Goal: Task Accomplishment & Management: Manage account settings

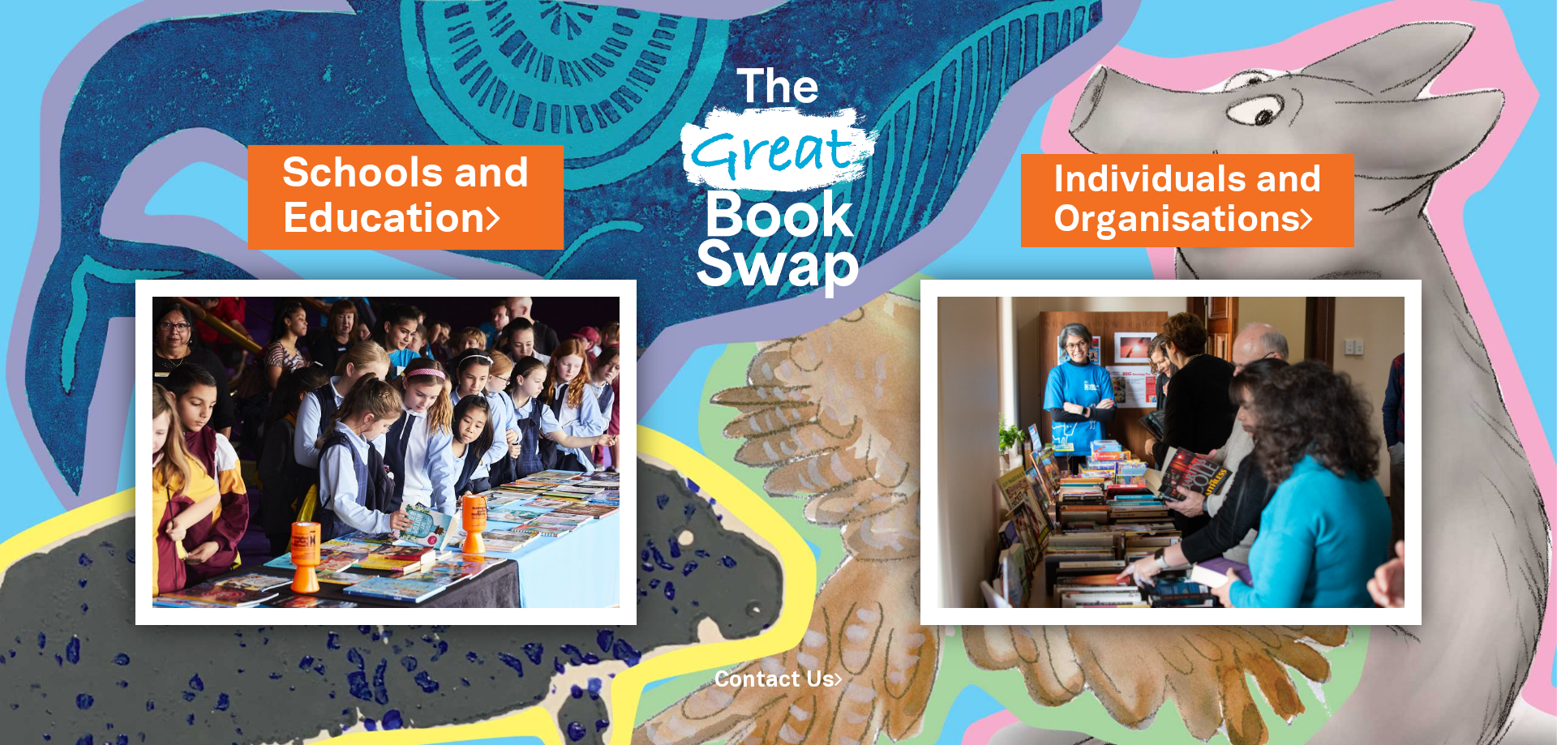
click at [407, 198] on link "Schools and Education" at bounding box center [406, 197] width 248 height 102
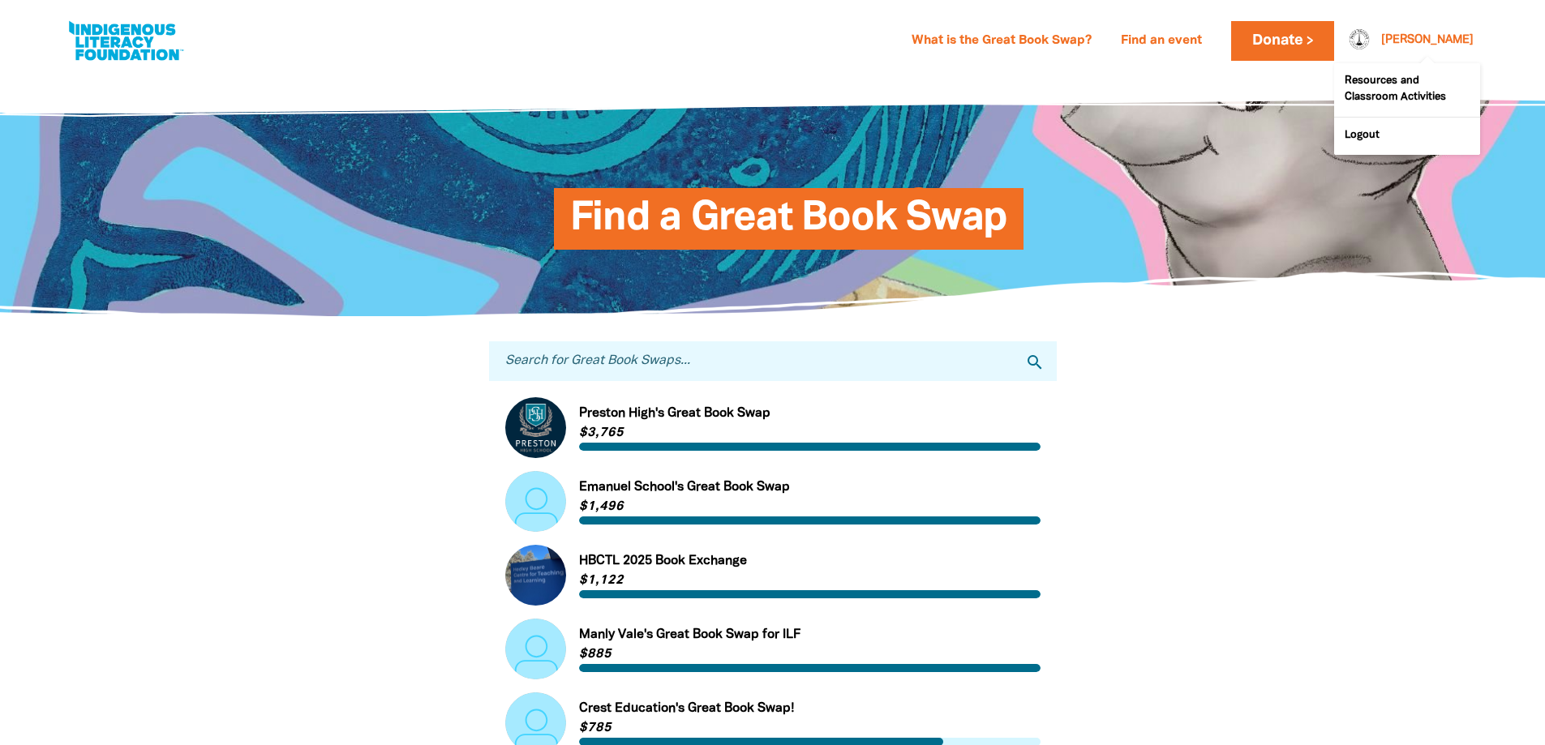
click at [1374, 37] on div at bounding box center [1354, 40] width 39 height 39
click at [1407, 70] on link "Resources and Classroom Activities" at bounding box center [1407, 90] width 146 height 54
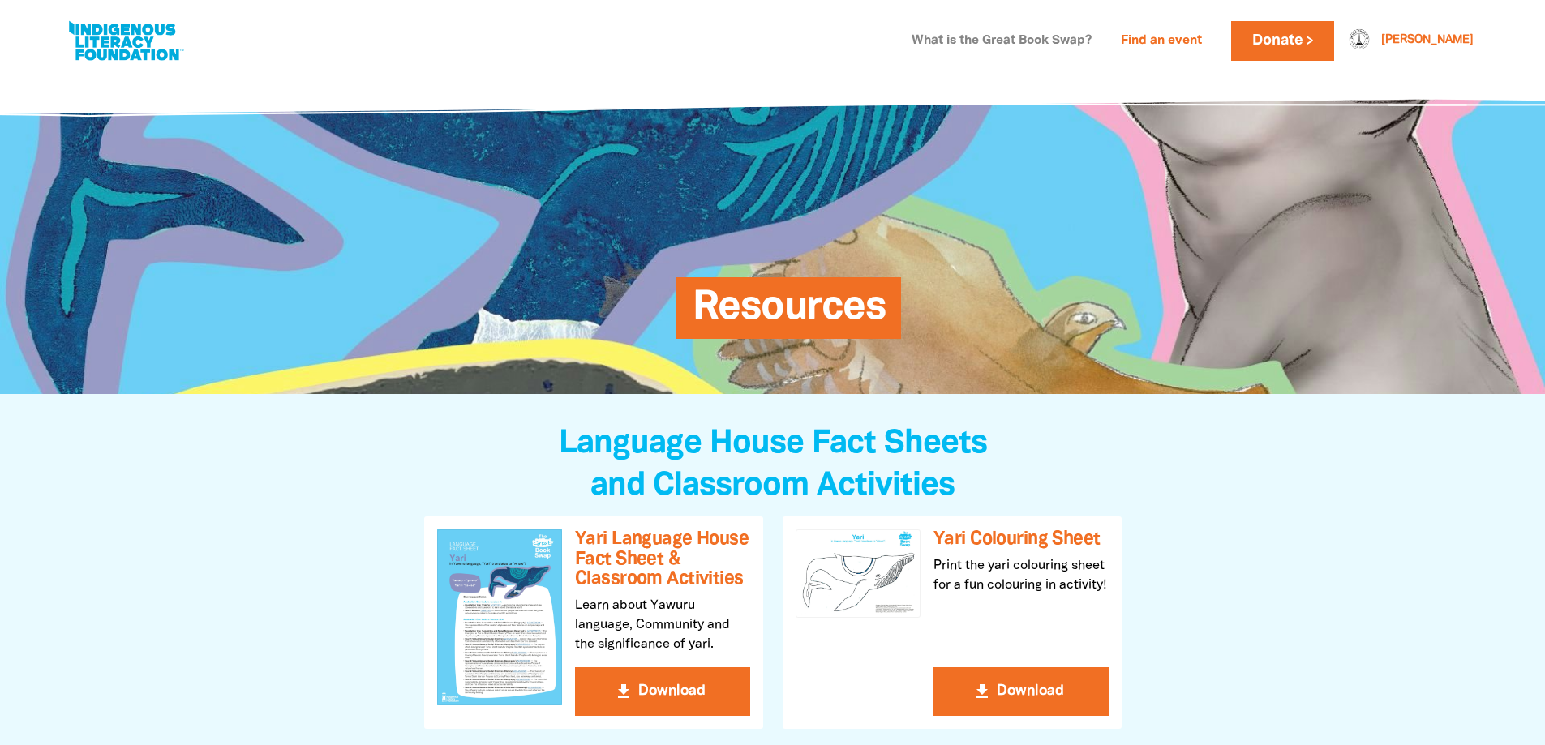
click at [1101, 43] on link "What is the Great Book Swap?" at bounding box center [1001, 41] width 199 height 26
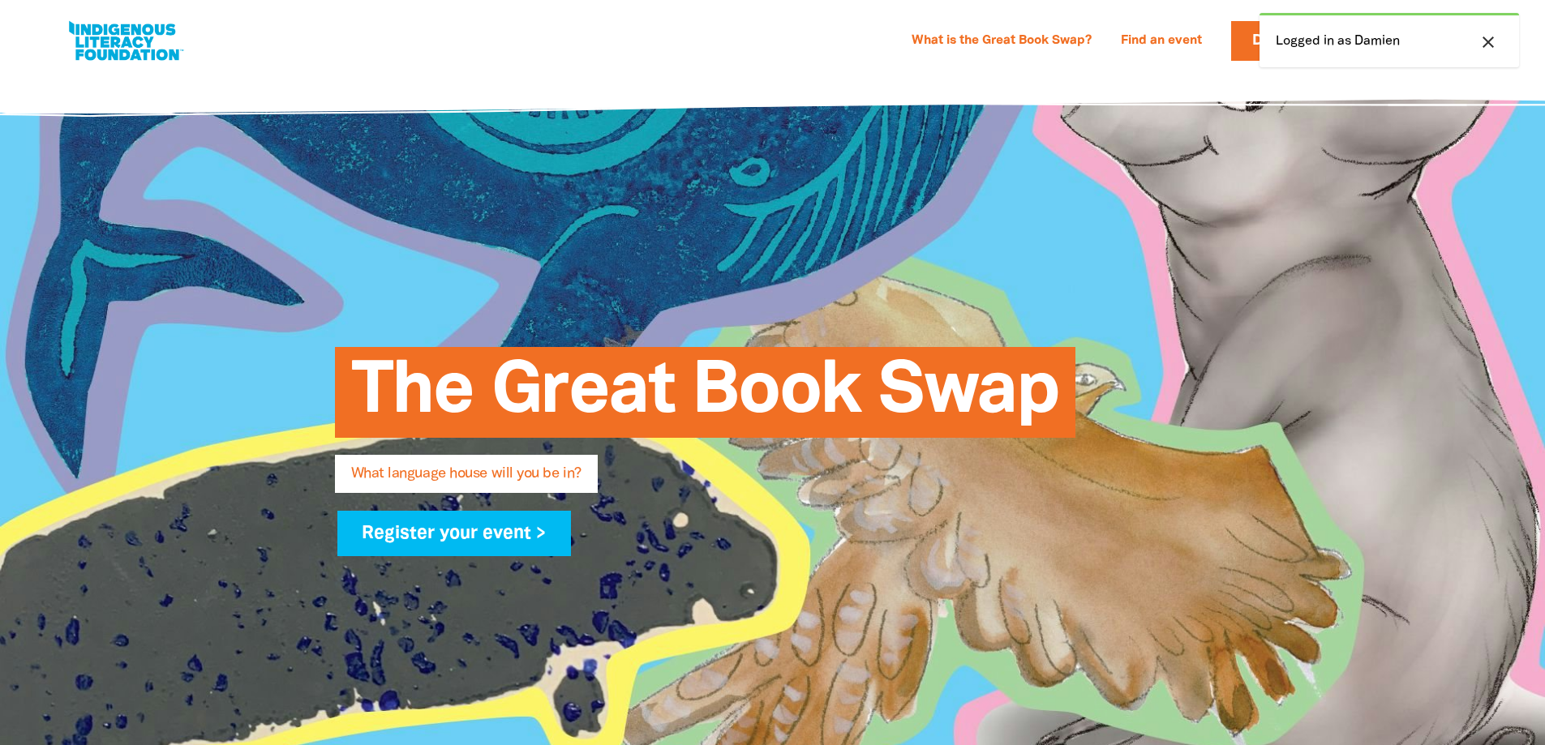
select select "early-learning"
click at [1488, 35] on icon "close" at bounding box center [1487, 41] width 19 height 19
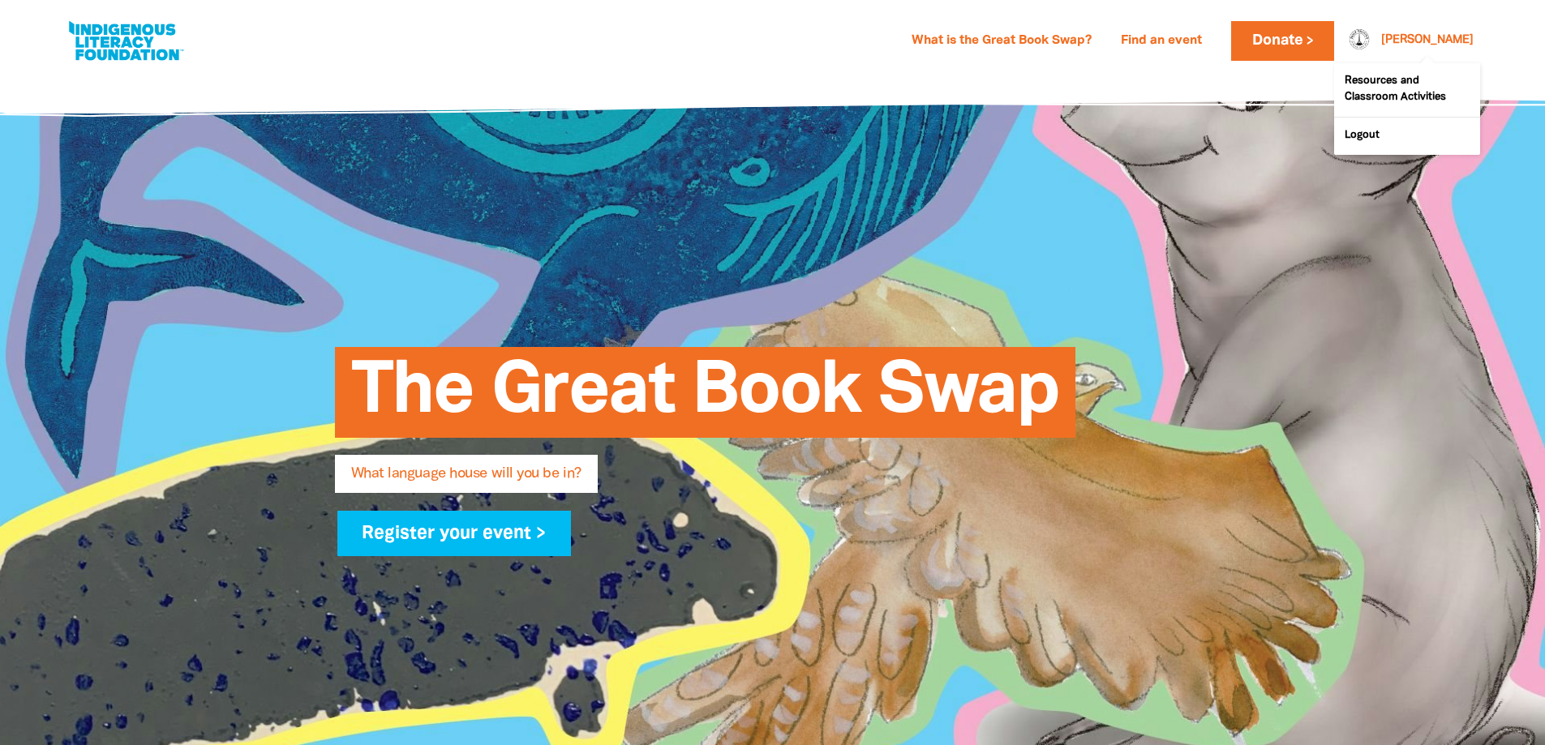
click at [1456, 44] on link "[PERSON_NAME]" at bounding box center [1427, 40] width 92 height 11
click at [1204, 79] on div "What is the Great Book Swap? Find an event Log In Sign Up Donate Damien Damien …" at bounding box center [772, 41] width 1447 height 82
click at [1457, 40] on link "[PERSON_NAME]" at bounding box center [1427, 40] width 92 height 11
click at [1362, 139] on link "Logout" at bounding box center [1407, 136] width 146 height 37
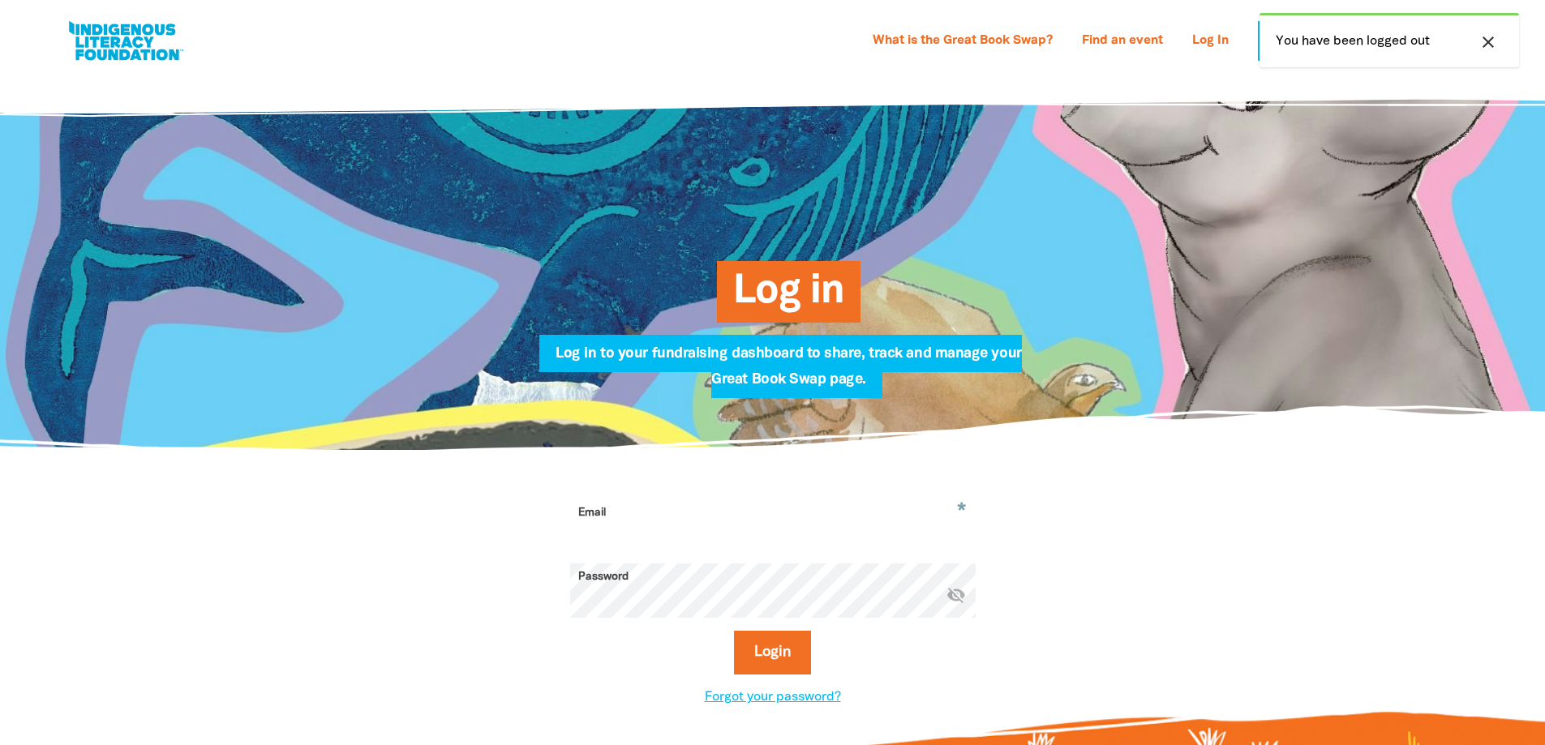
type input "natalie.fletcher@cg.catholic.edu.au"
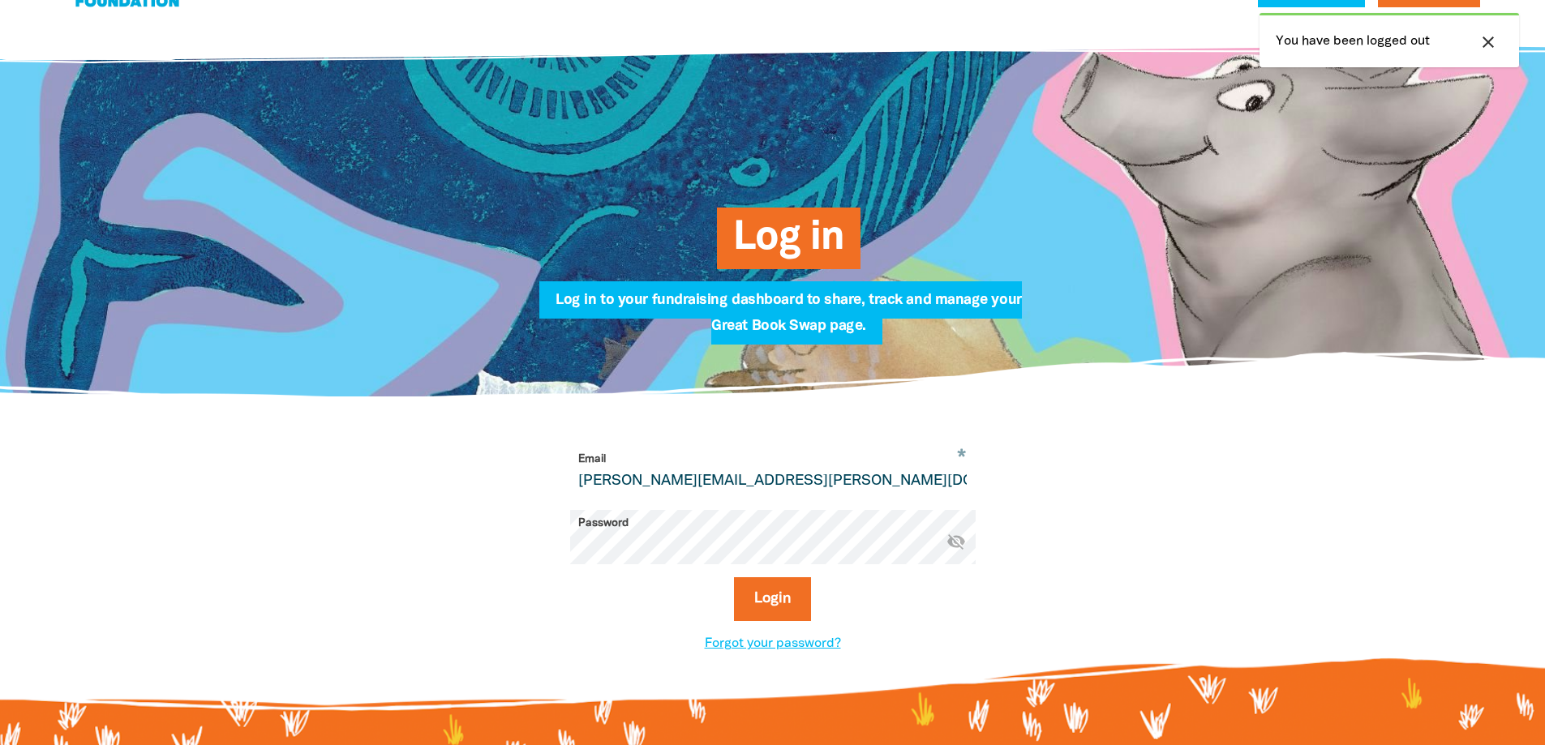
scroll to position [81, 0]
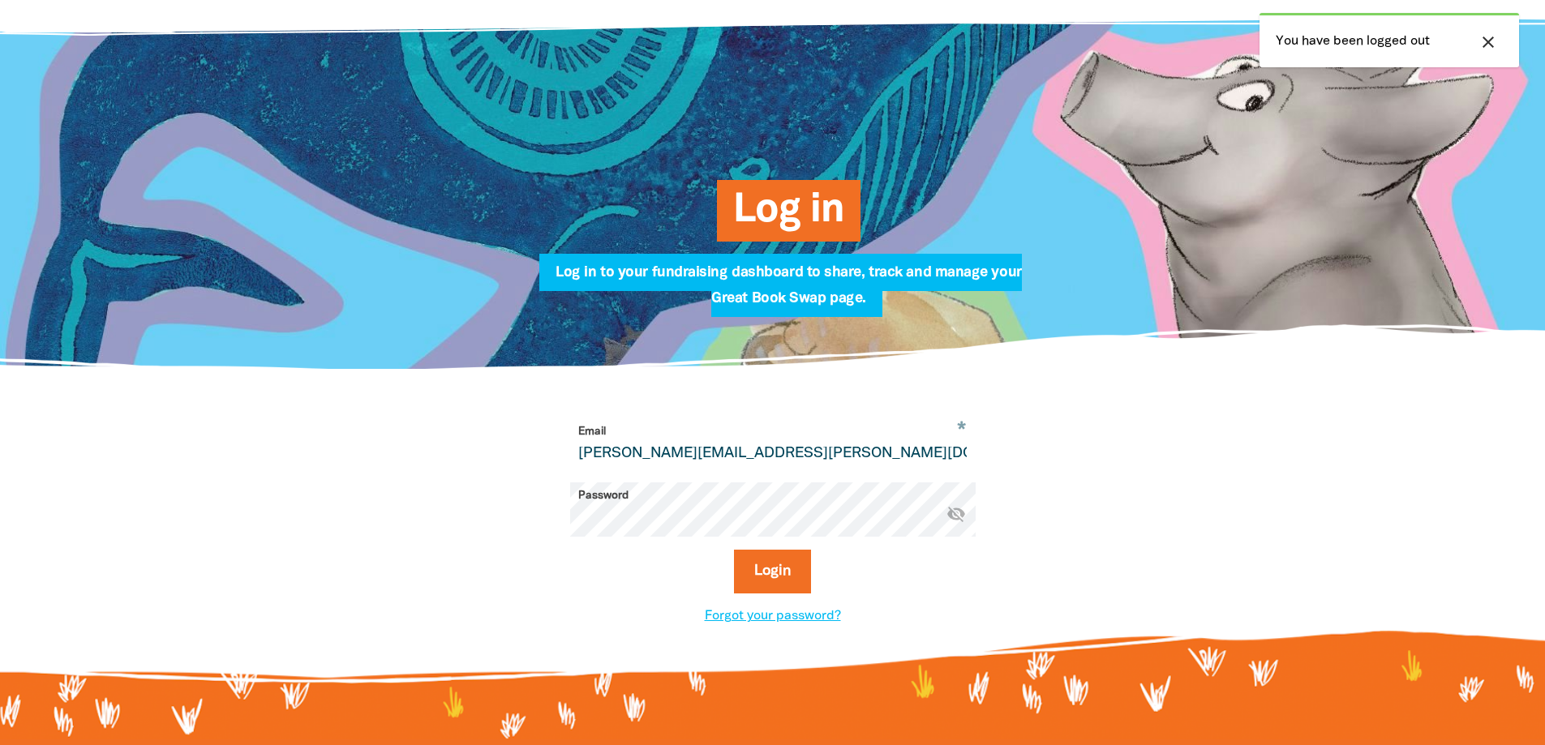
drag, startPoint x: 845, startPoint y: 445, endPoint x: 461, endPoint y: 459, distance: 384.6
click at [461, 459] on div "* Email natalie.fletcher@cg.catholic.edu.au Password * visibility_off Login For…" at bounding box center [772, 523] width 973 height 306
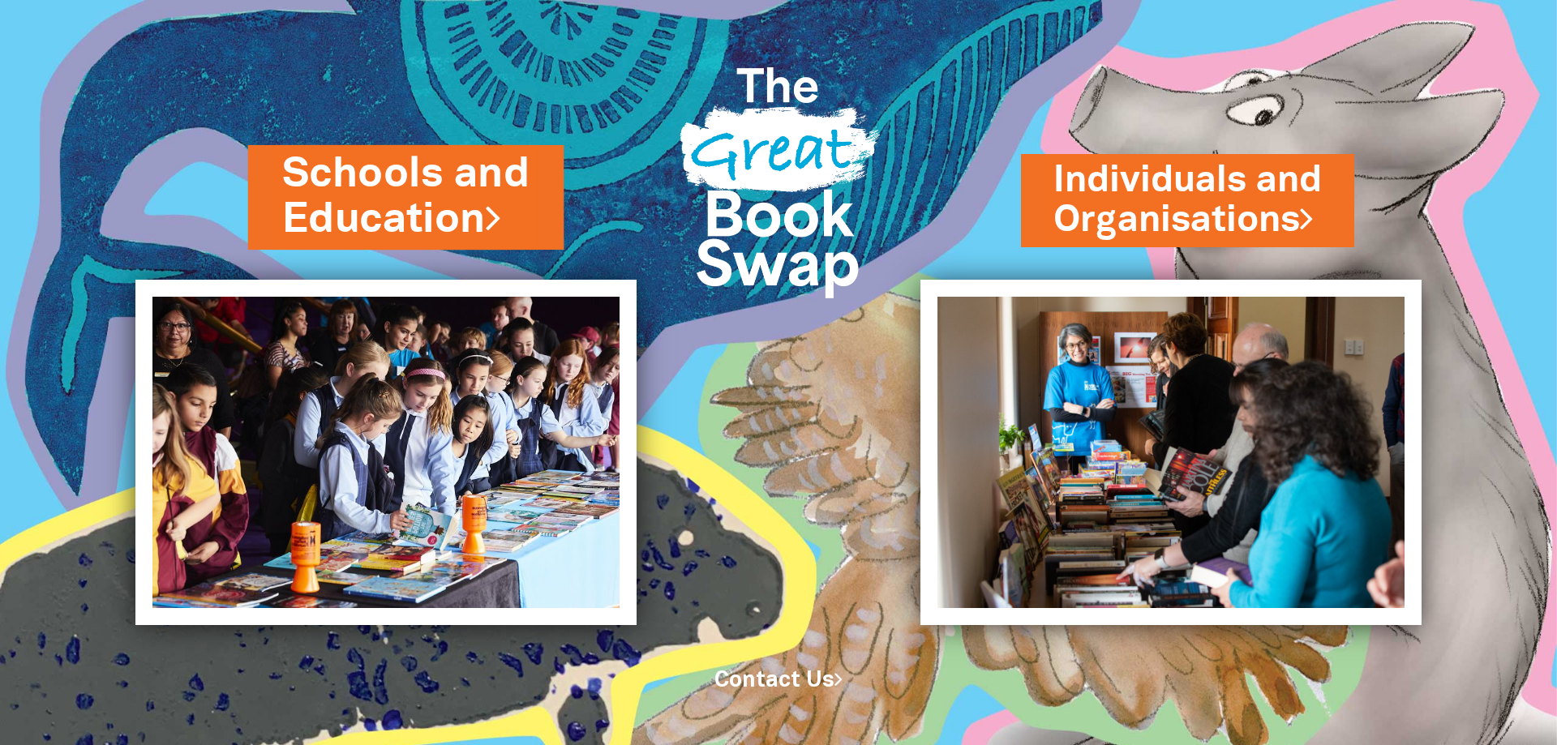
click at [370, 232] on link "Schools and Education" at bounding box center [406, 197] width 248 height 102
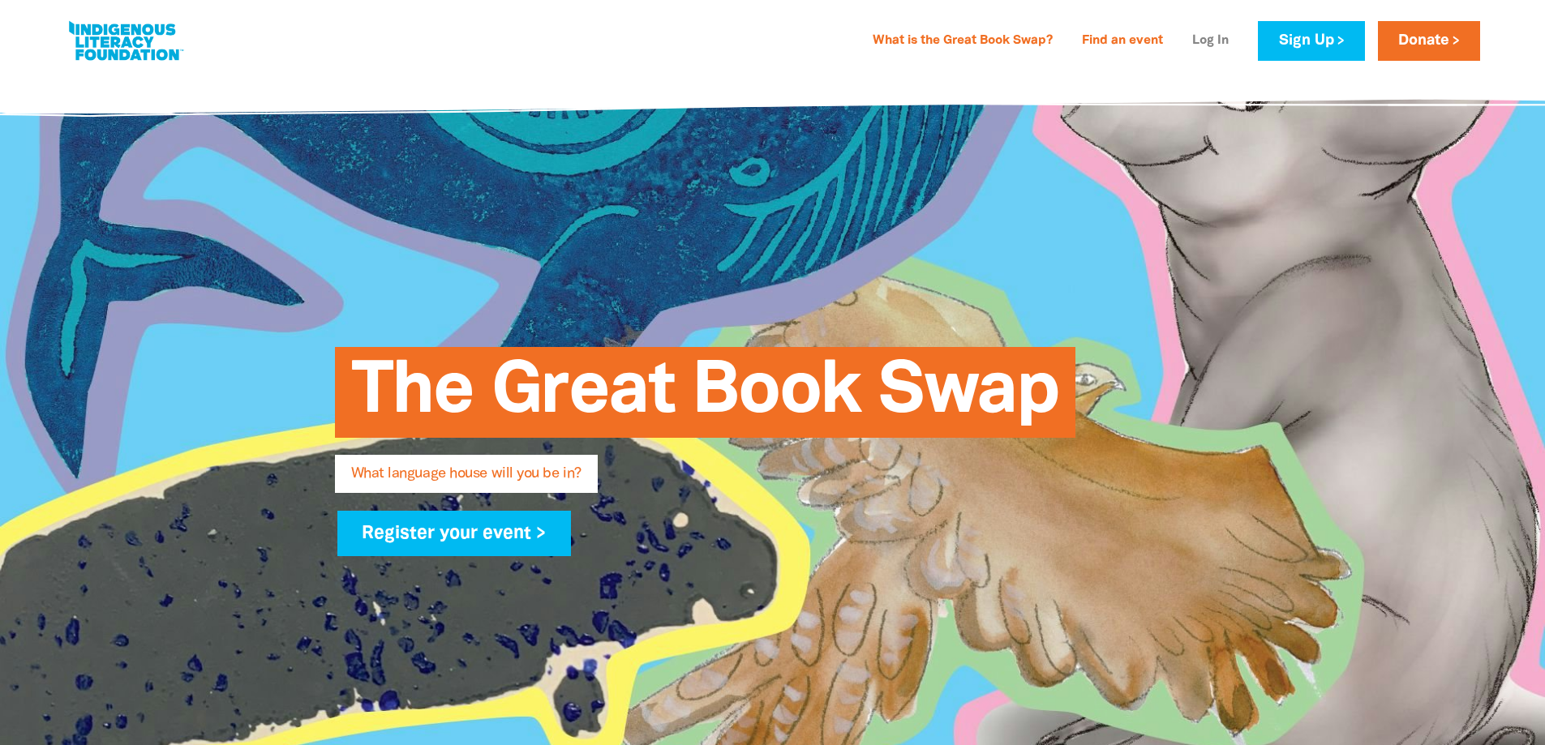
type input "natalie.fletcher@cg.catholic.edu.au"
click at [1216, 35] on link "Log In" at bounding box center [1210, 41] width 56 height 26
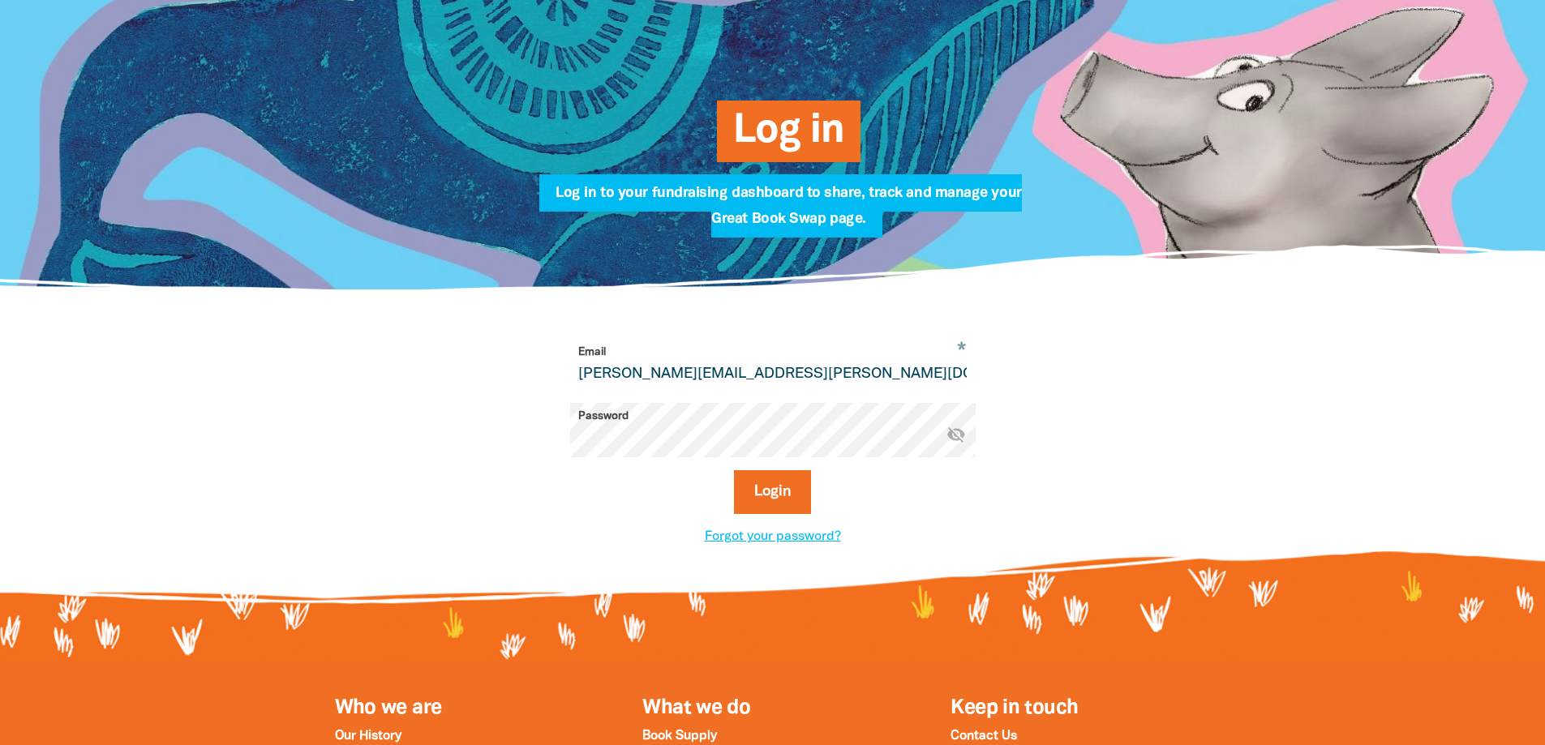
scroll to position [162, 0]
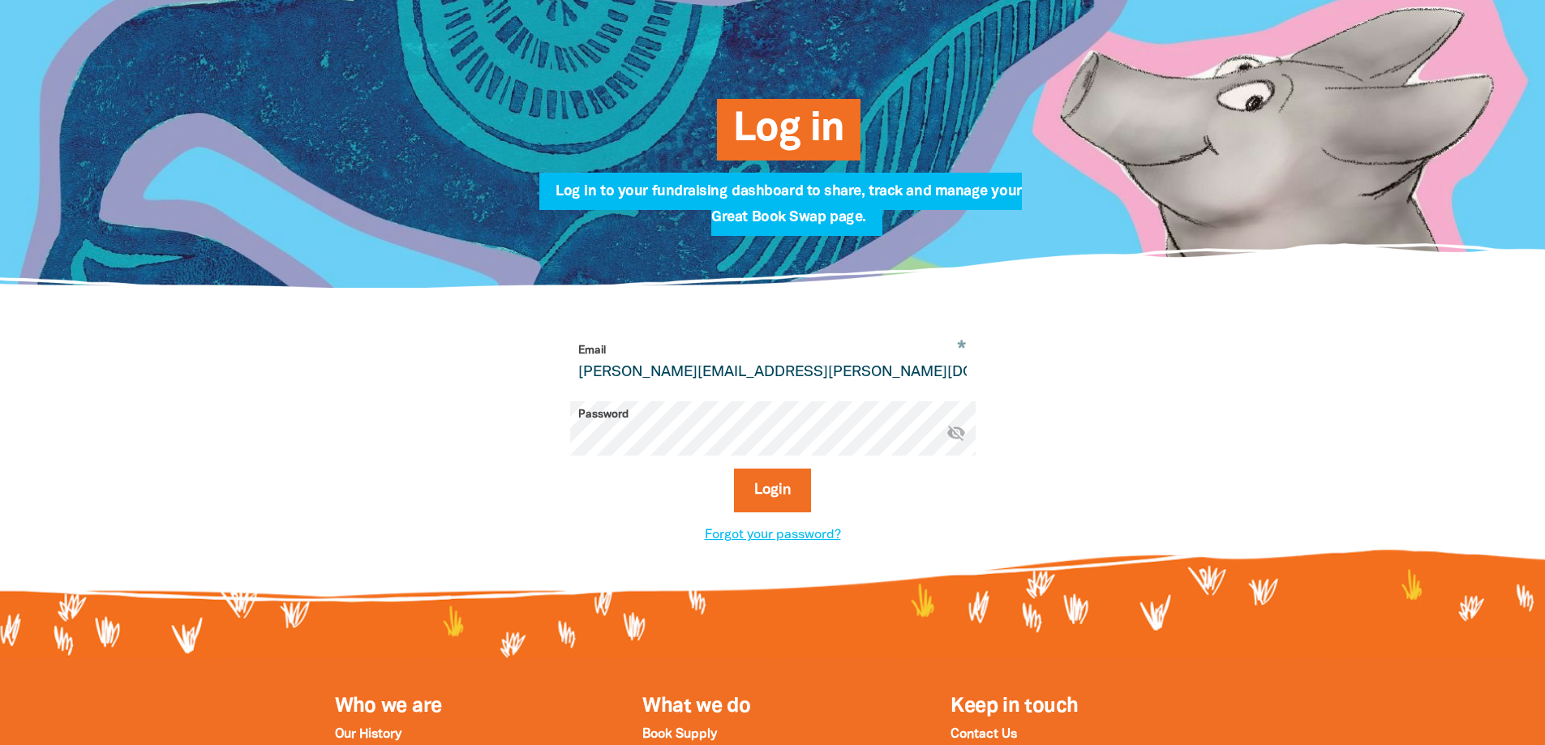
drag, startPoint x: 889, startPoint y: 351, endPoint x: 504, endPoint y: 386, distance: 387.5
click at [504, 386] on div "* Email natalie.fletcher@cg.catholic.edu.au Password * visibility_off Login For…" at bounding box center [773, 441] width 568 height 208
type input "[PERSON_NAME][EMAIL_ADDRESS][DOMAIN_NAME]"
click at [507, 426] on div "* Email damien.montesin@cg.catholic.edu.au Password * visibility_off Login Forg…" at bounding box center [773, 441] width 568 height 208
click at [734, 469] on button "Login" at bounding box center [772, 491] width 77 height 44
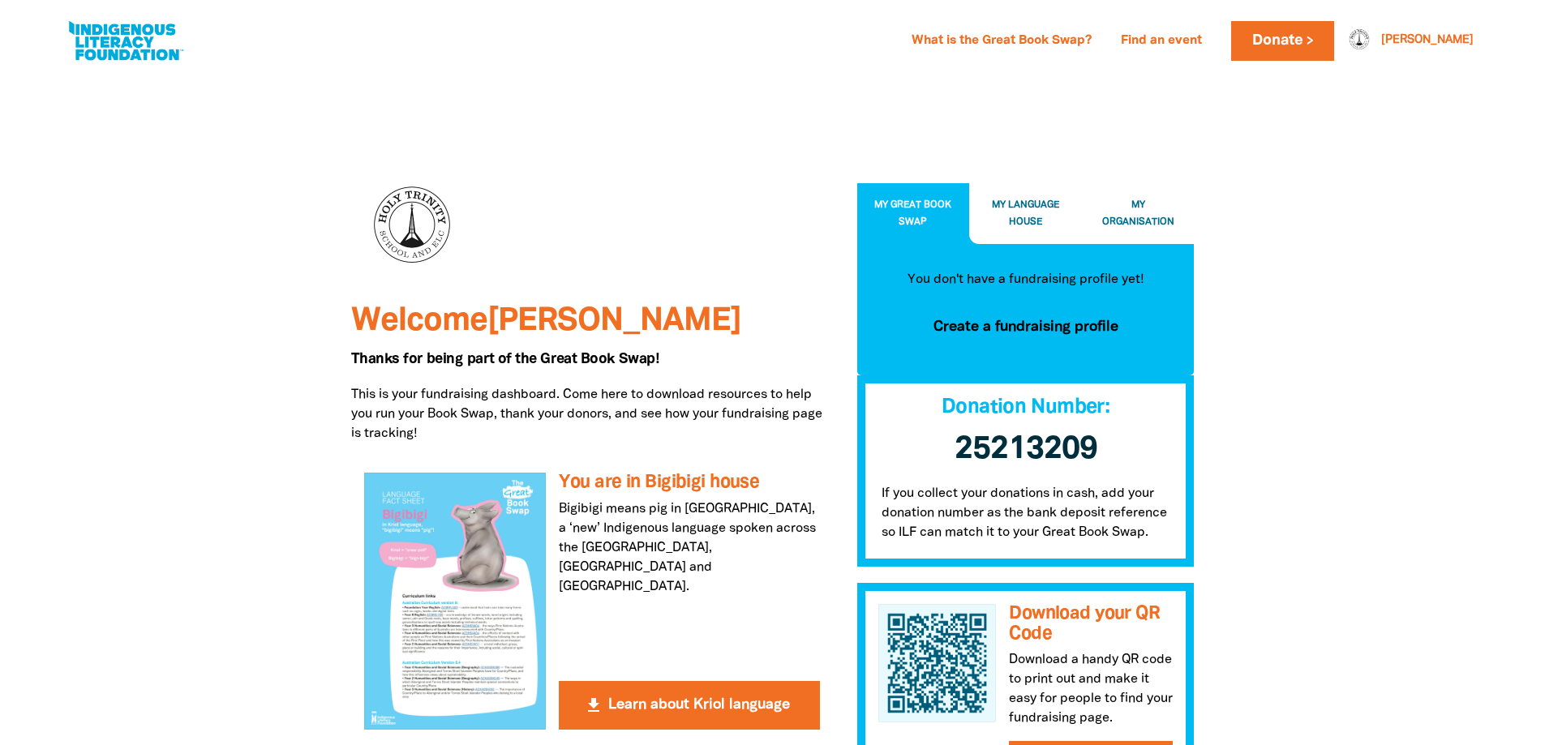
click at [1134, 218] on span "My Organisation" at bounding box center [1138, 213] width 72 height 27
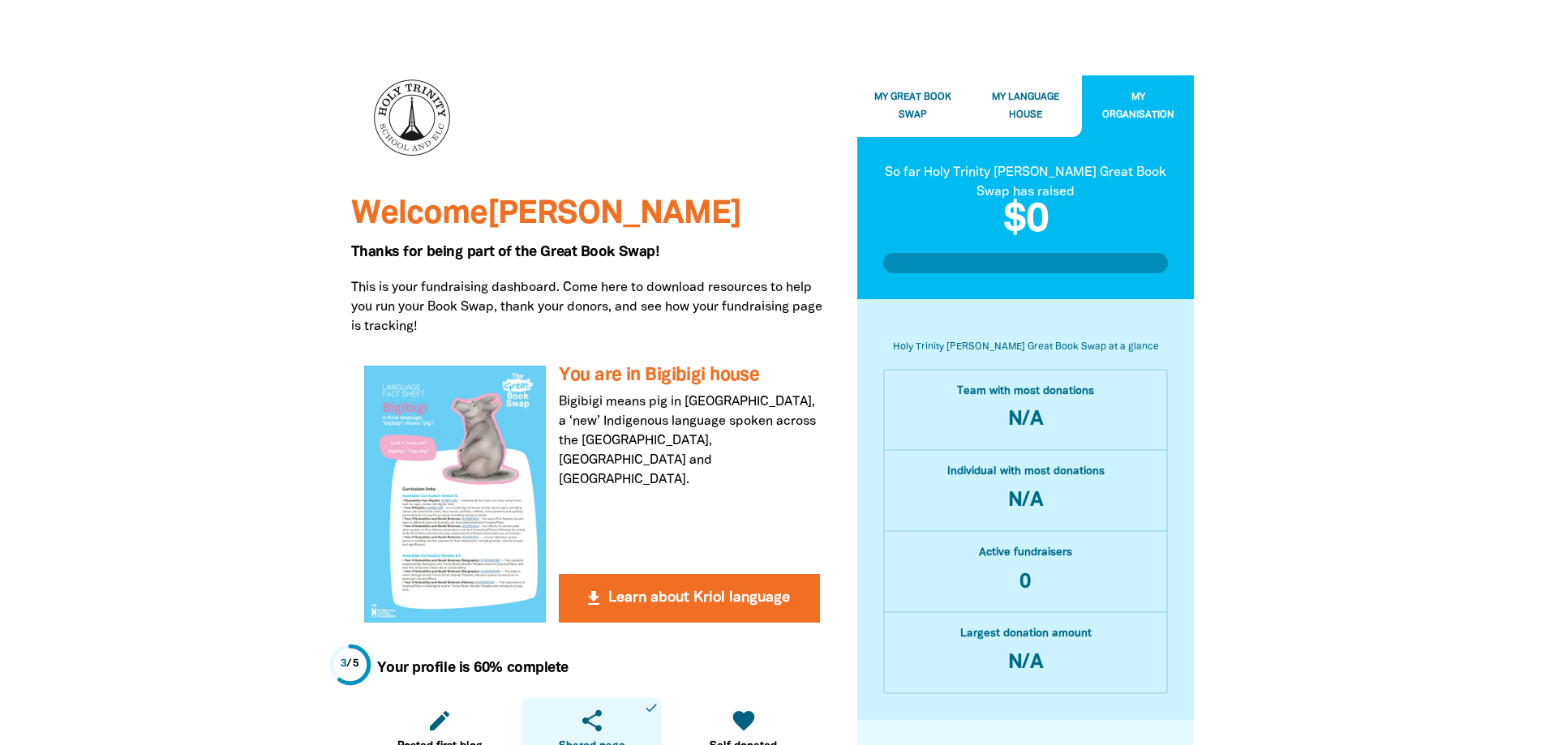
scroll to position [81, 0]
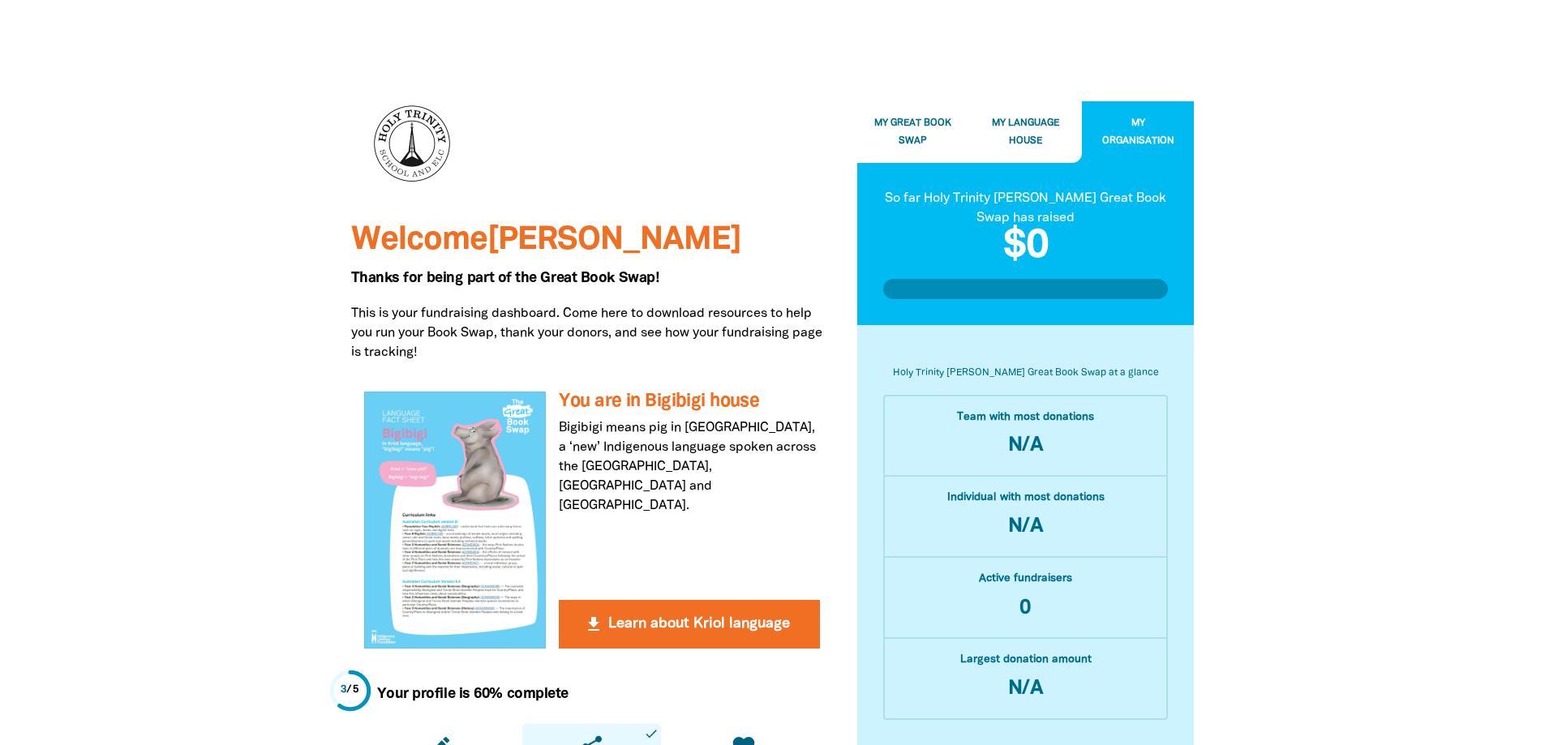
click at [1046, 113] on button "My Language House" at bounding box center [1025, 132] width 113 height 61
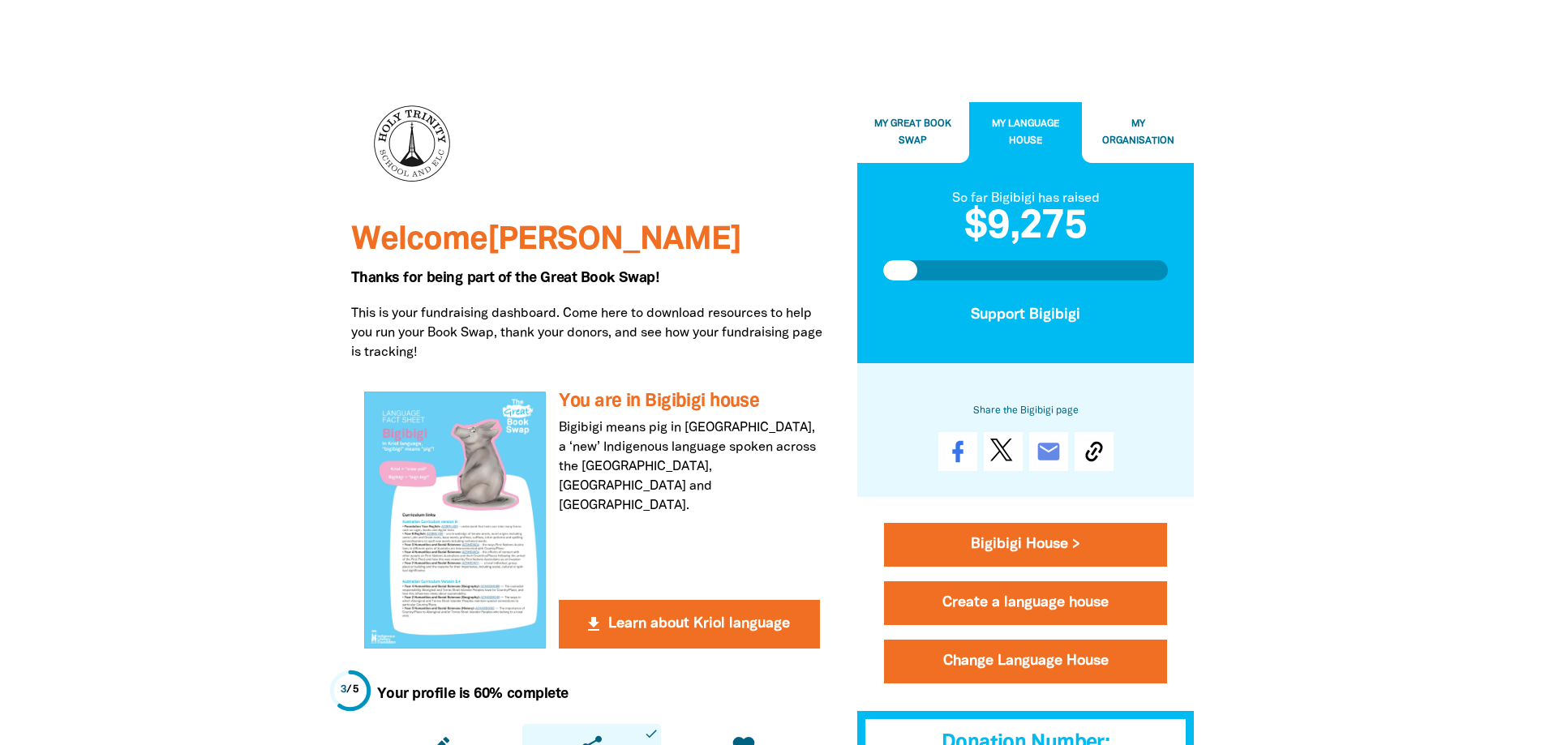
click at [967, 126] on button "My Great Book Swap" at bounding box center [913, 132] width 113 height 61
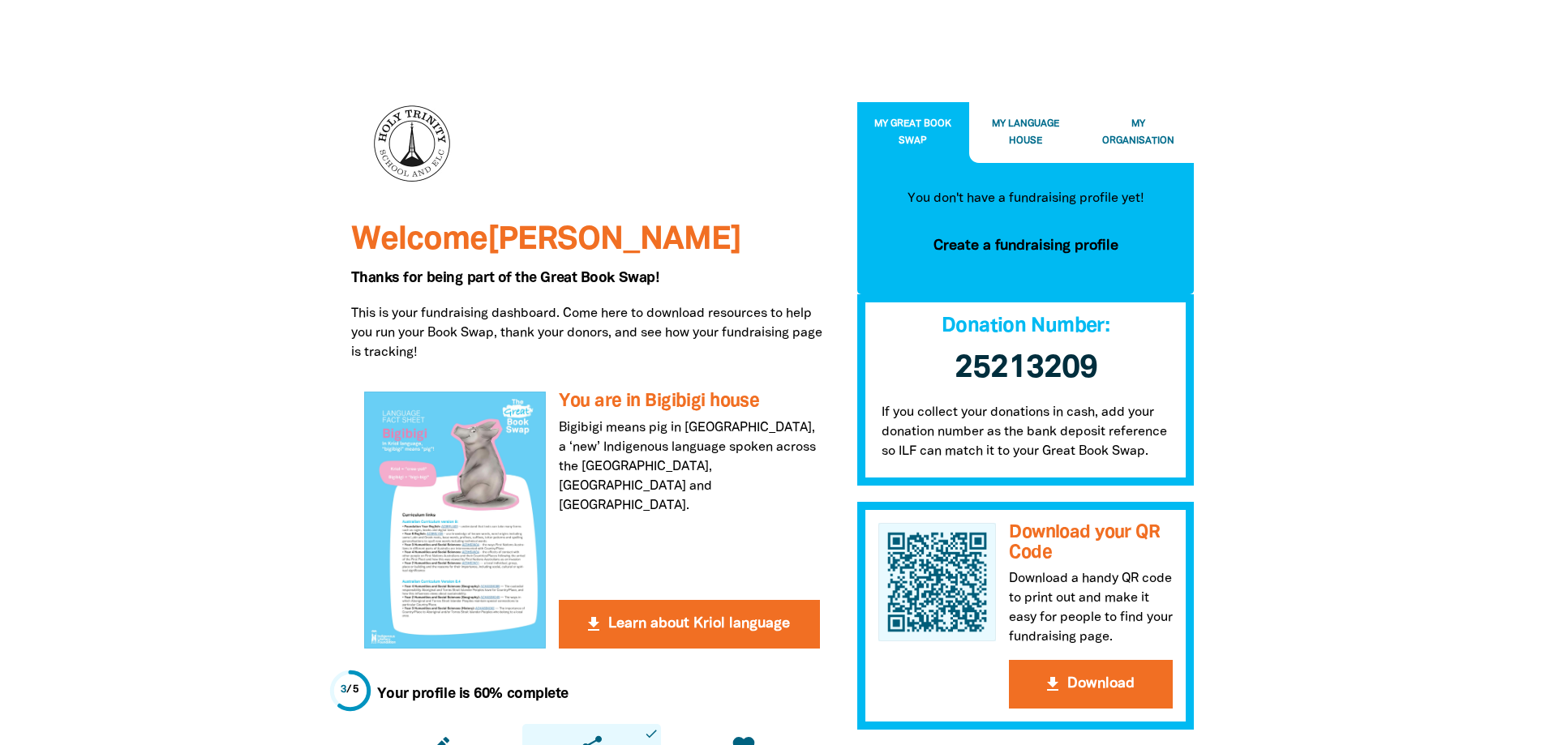
click at [1122, 126] on button "My Organisation" at bounding box center [1138, 132] width 113 height 61
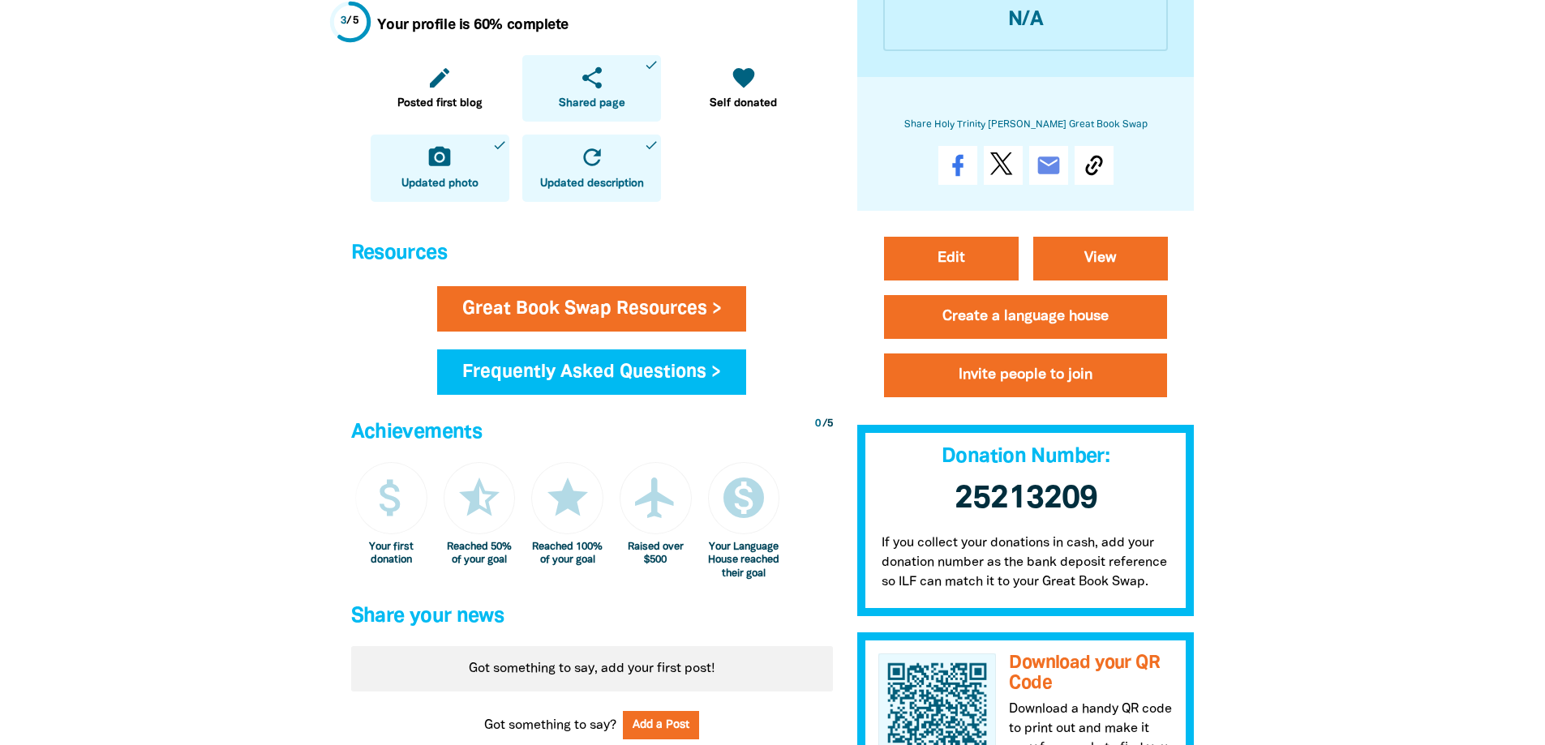
scroll to position [730, 0]
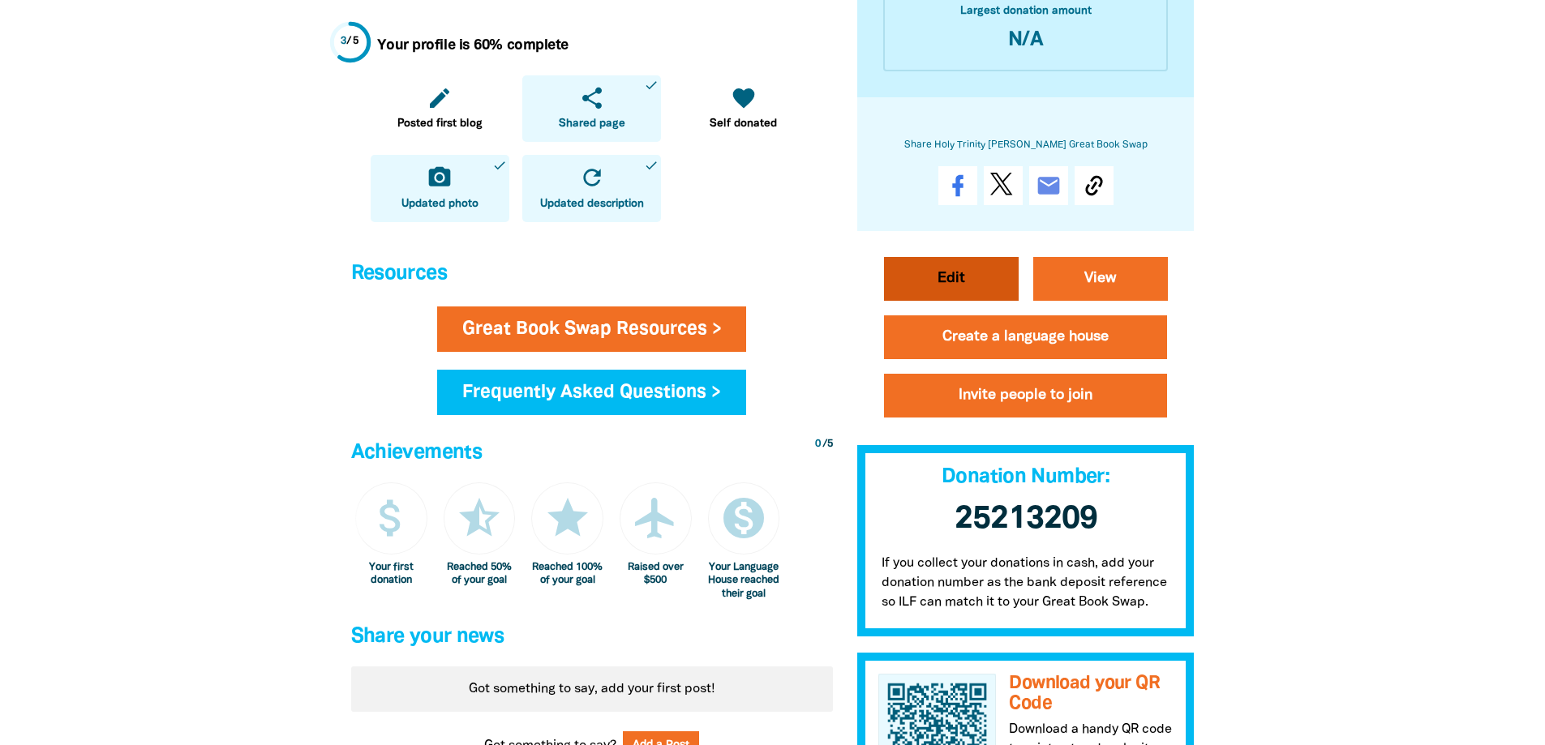
click at [927, 276] on link "Edit" at bounding box center [951, 280] width 135 height 44
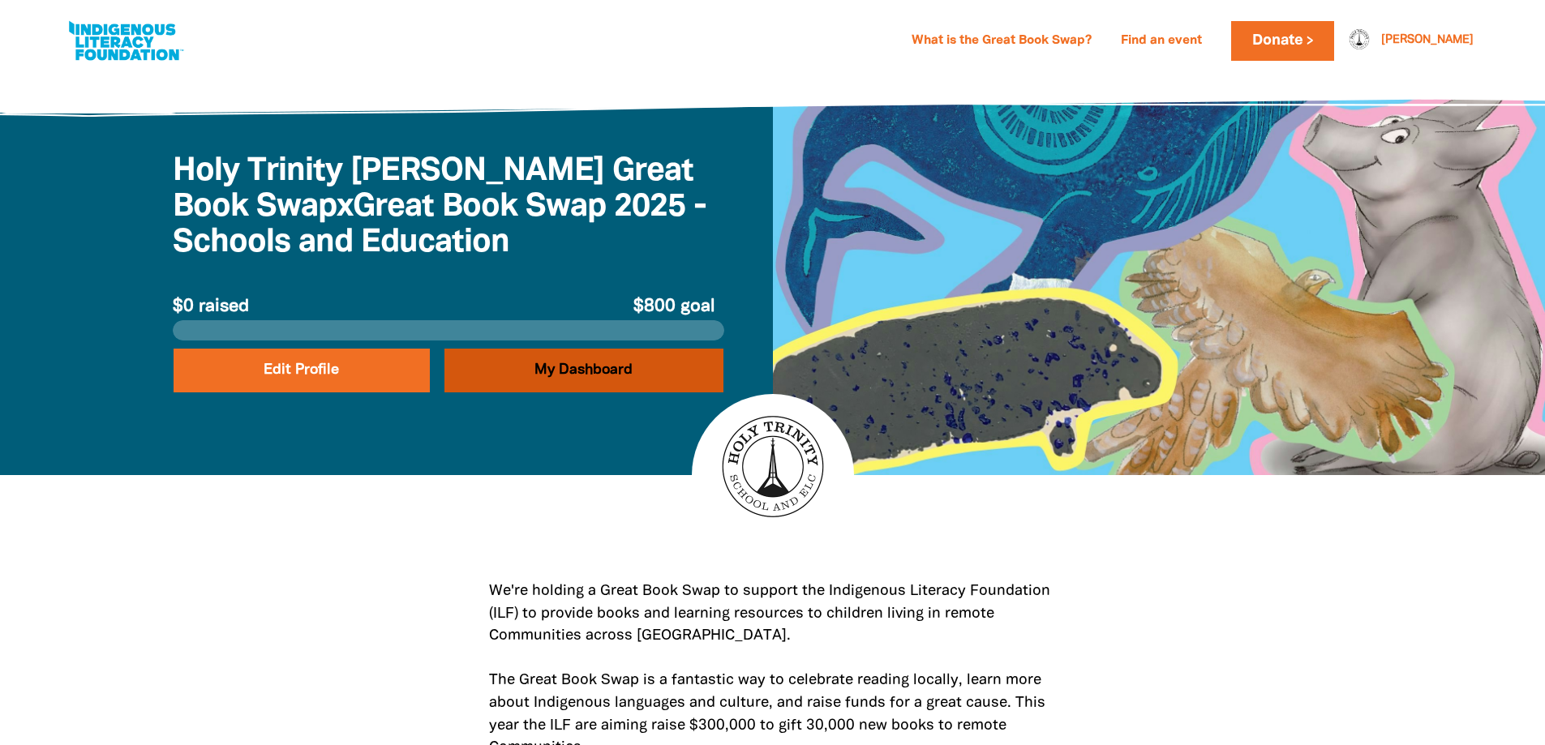
select select "ACT"
select select "AUD"
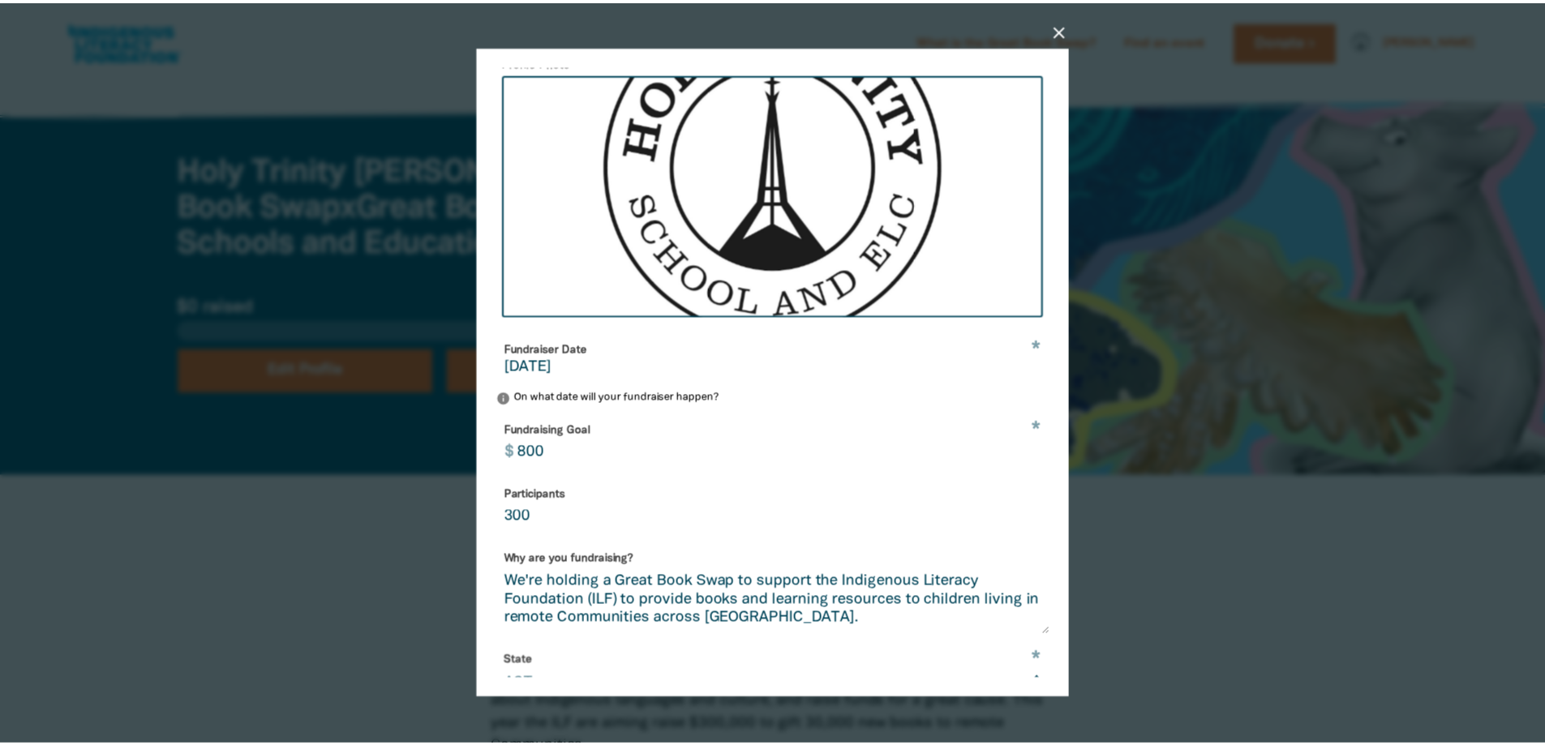
scroll to position [892, 0]
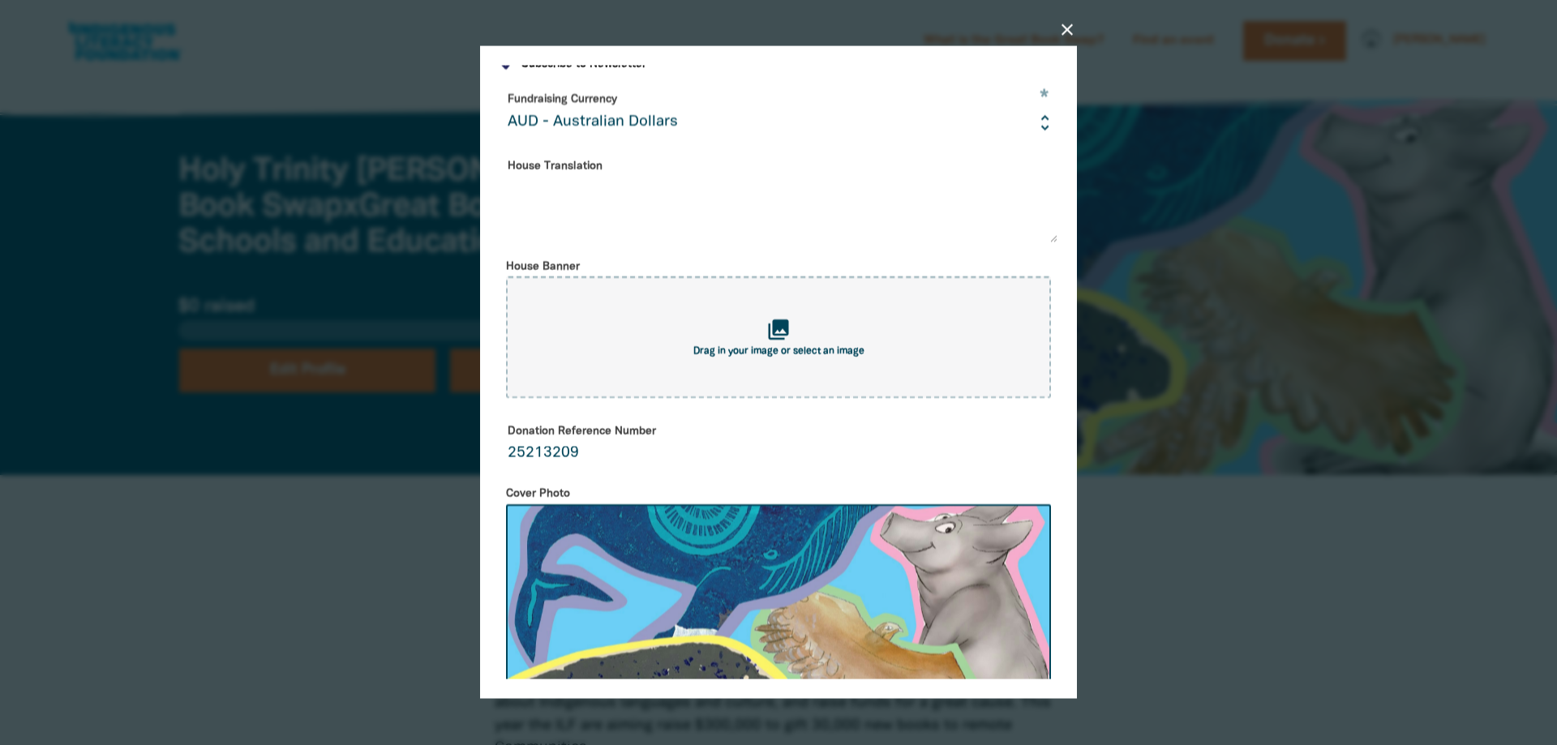
click at [1069, 28] on icon "close" at bounding box center [1066, 29] width 19 height 19
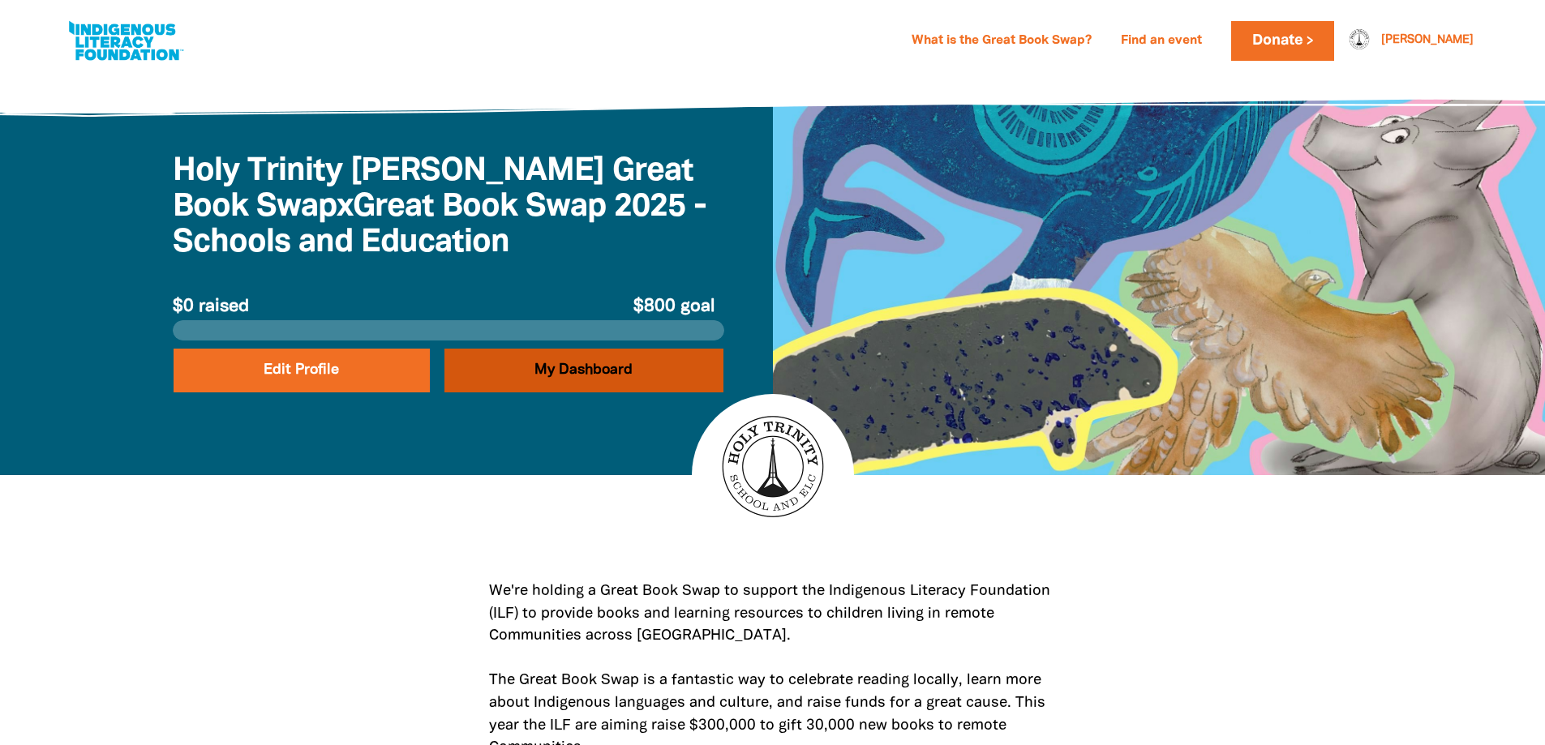
click at [633, 372] on link "My Dashboard" at bounding box center [583, 371] width 279 height 44
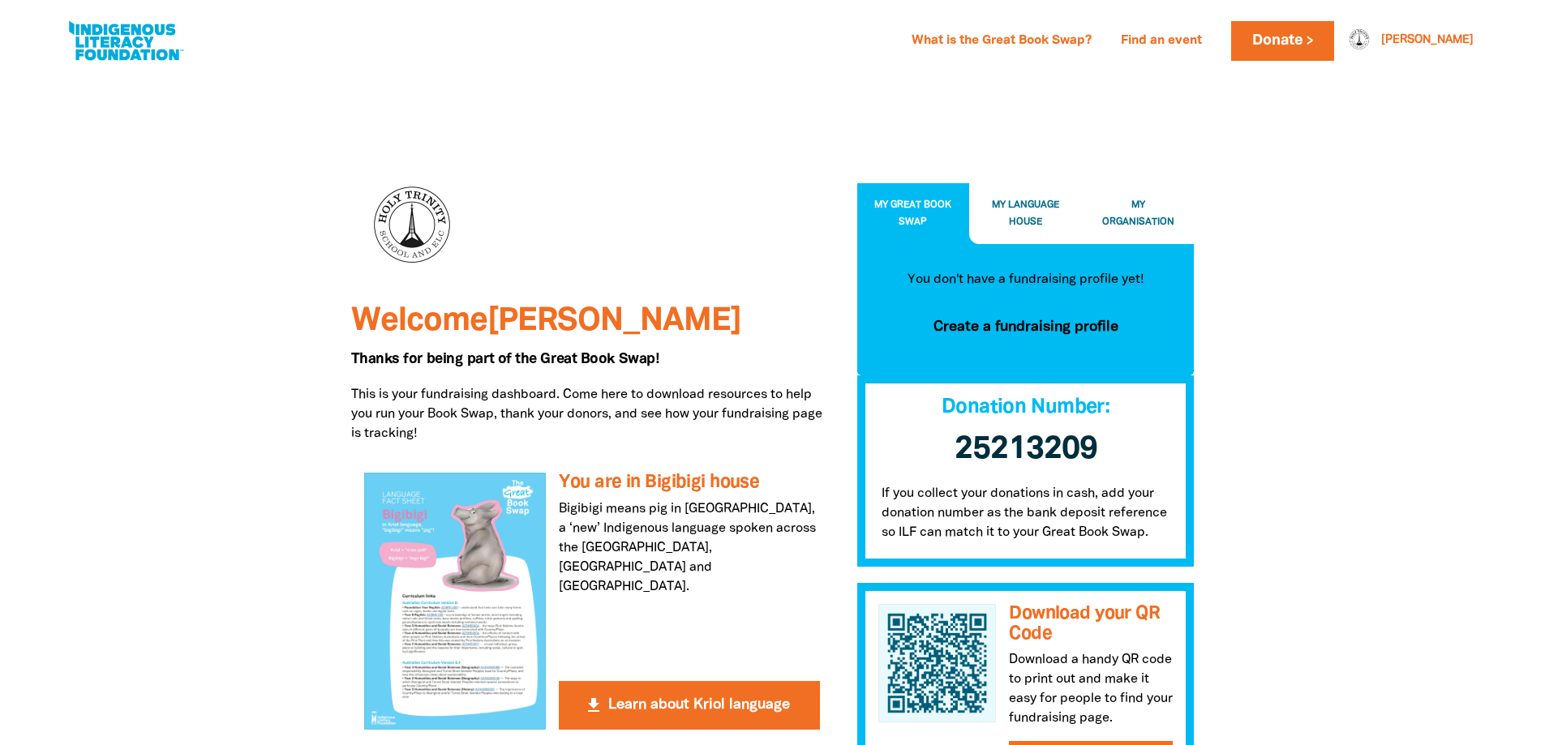
click at [1174, 226] on button "My Organisation" at bounding box center [1138, 213] width 113 height 61
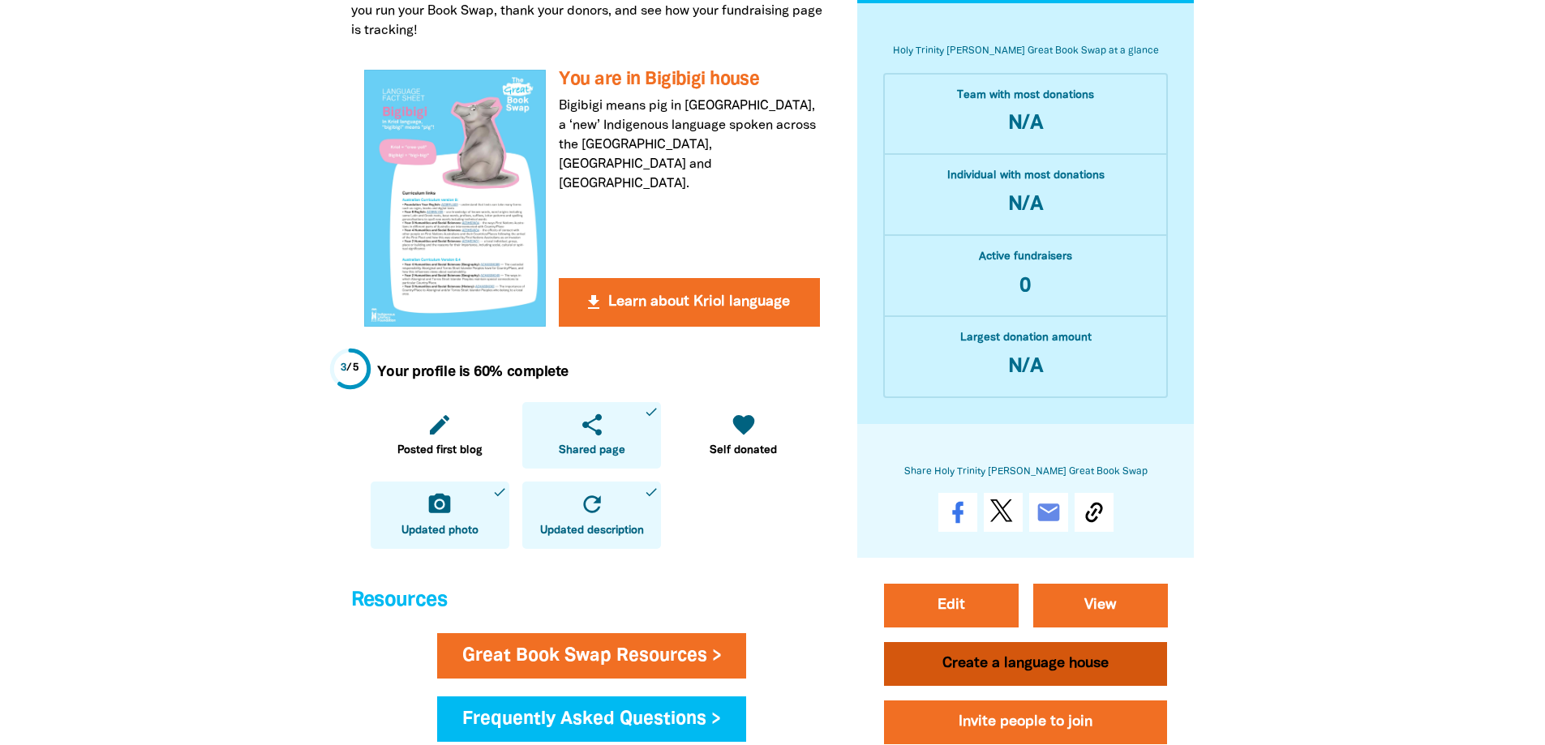
scroll to position [568, 0]
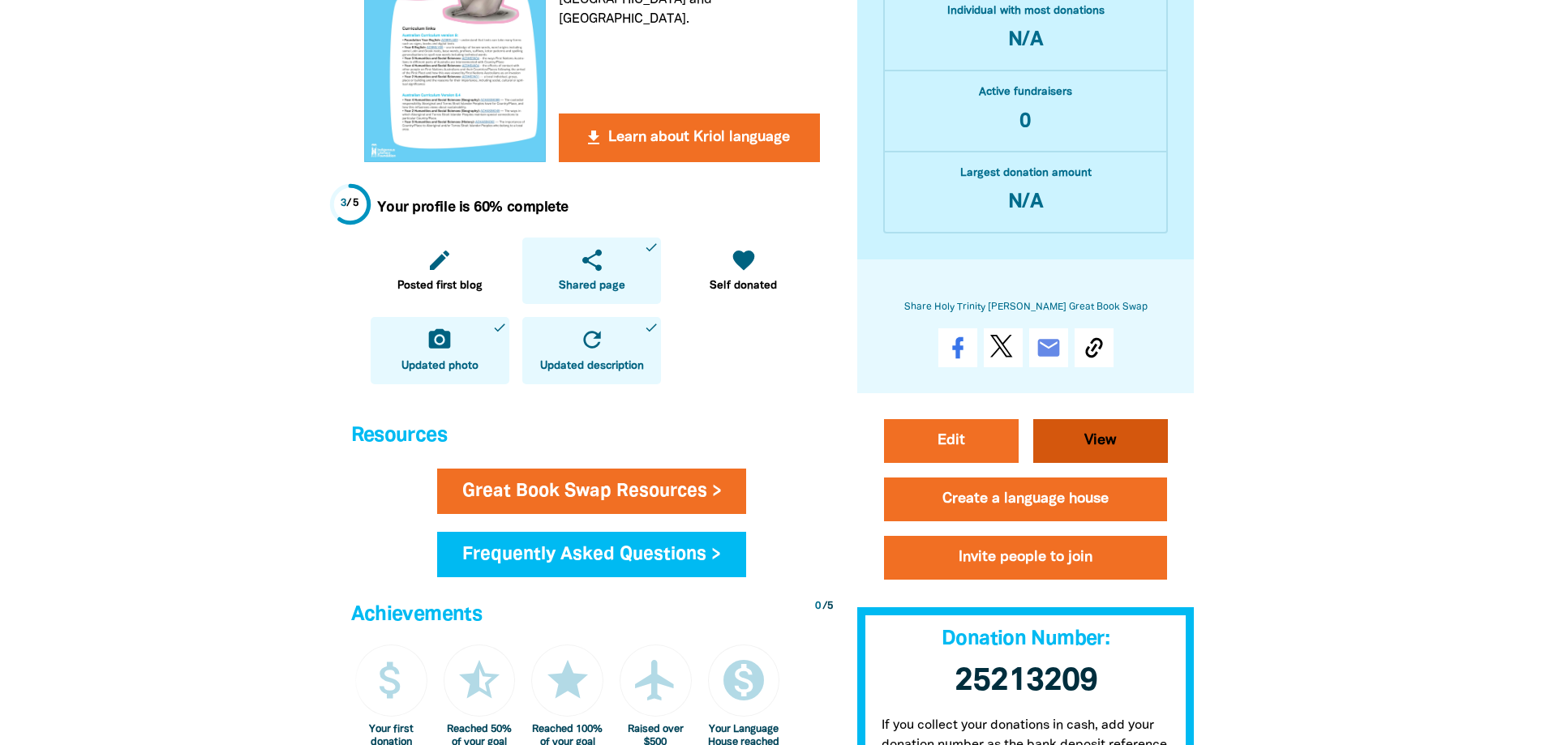
click at [1118, 453] on link "View" at bounding box center [1100, 442] width 135 height 44
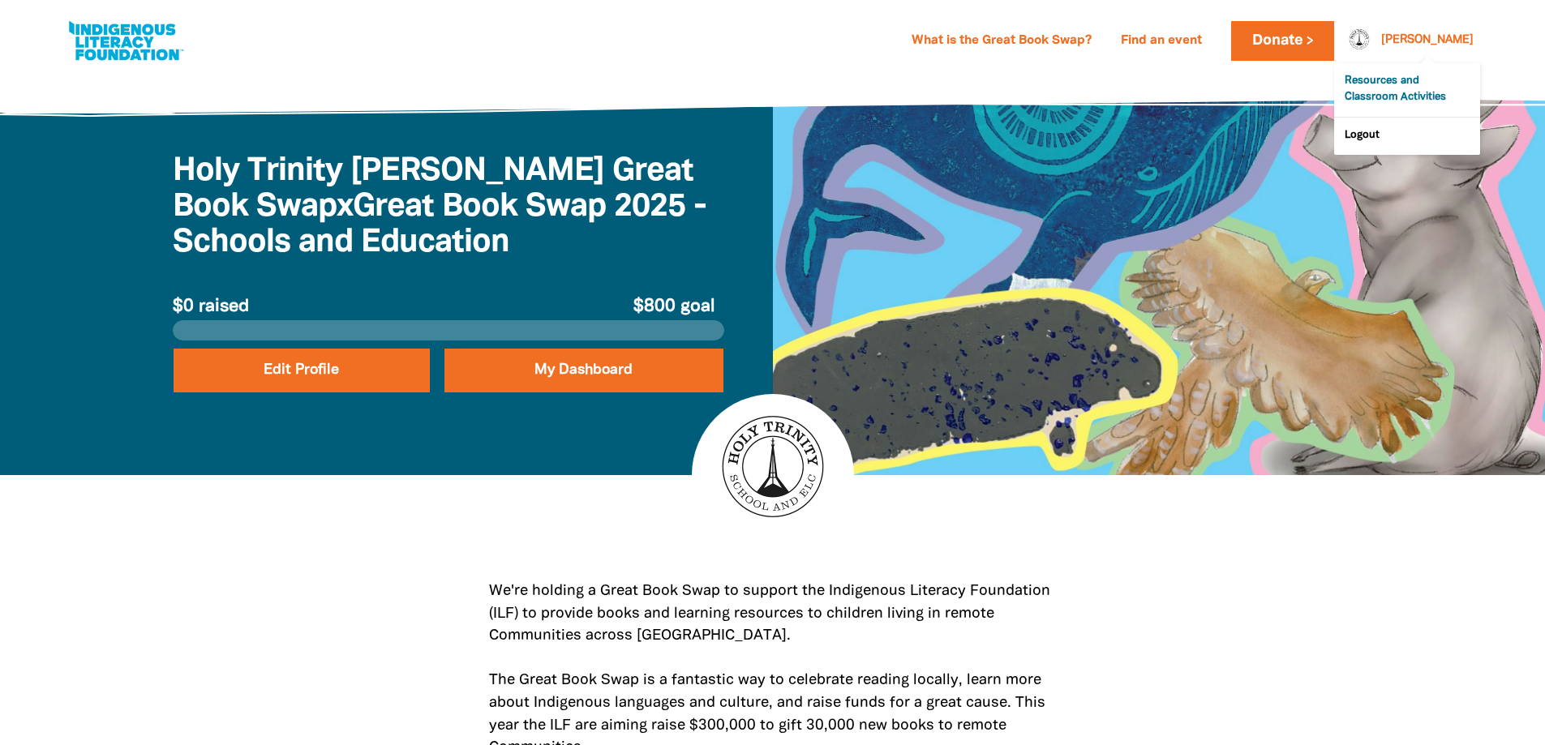
click at [1400, 91] on link "Resources and Classroom Activities" at bounding box center [1407, 90] width 146 height 54
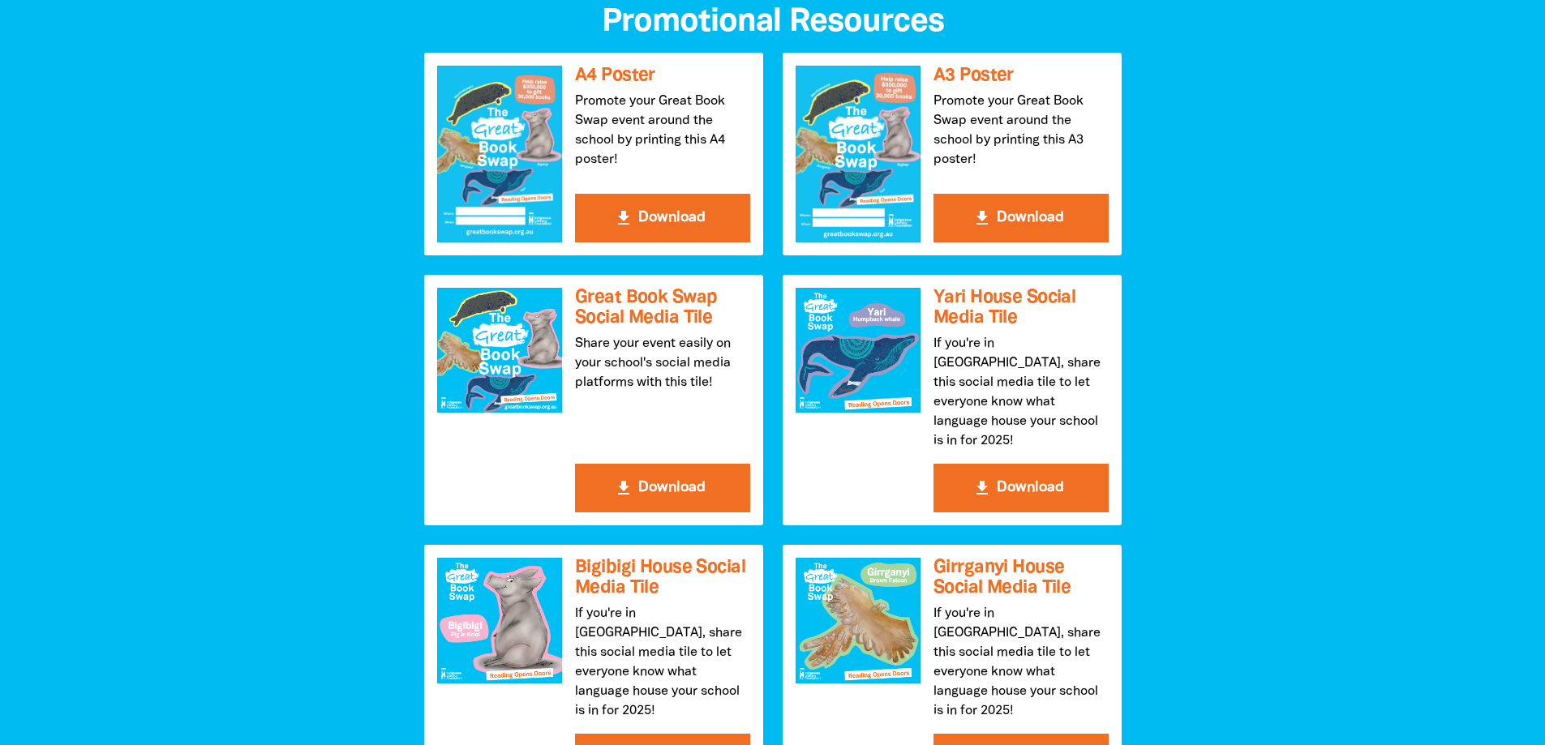
scroll to position [1784, 0]
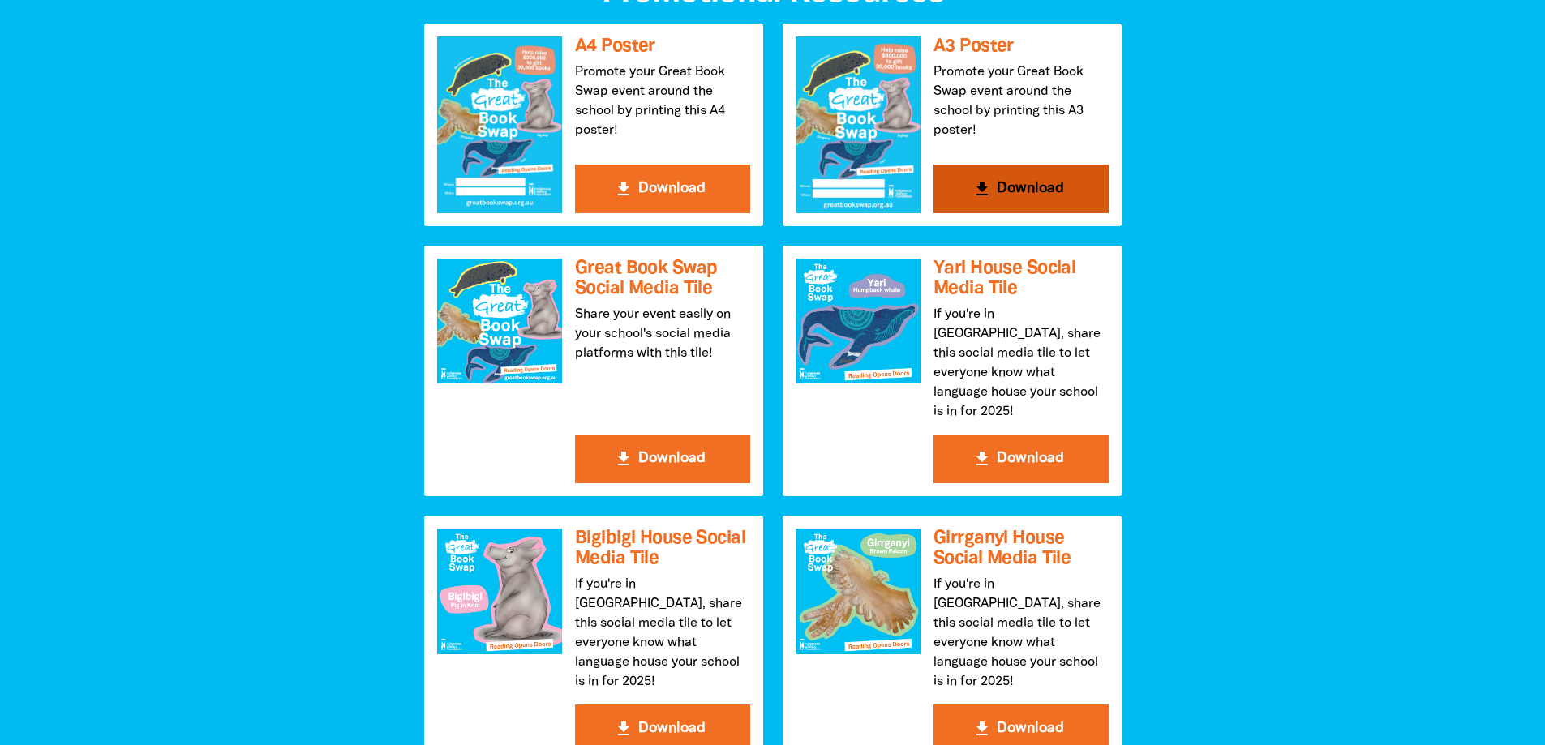
click at [973, 172] on button "get_app Download" at bounding box center [1020, 189] width 175 height 49
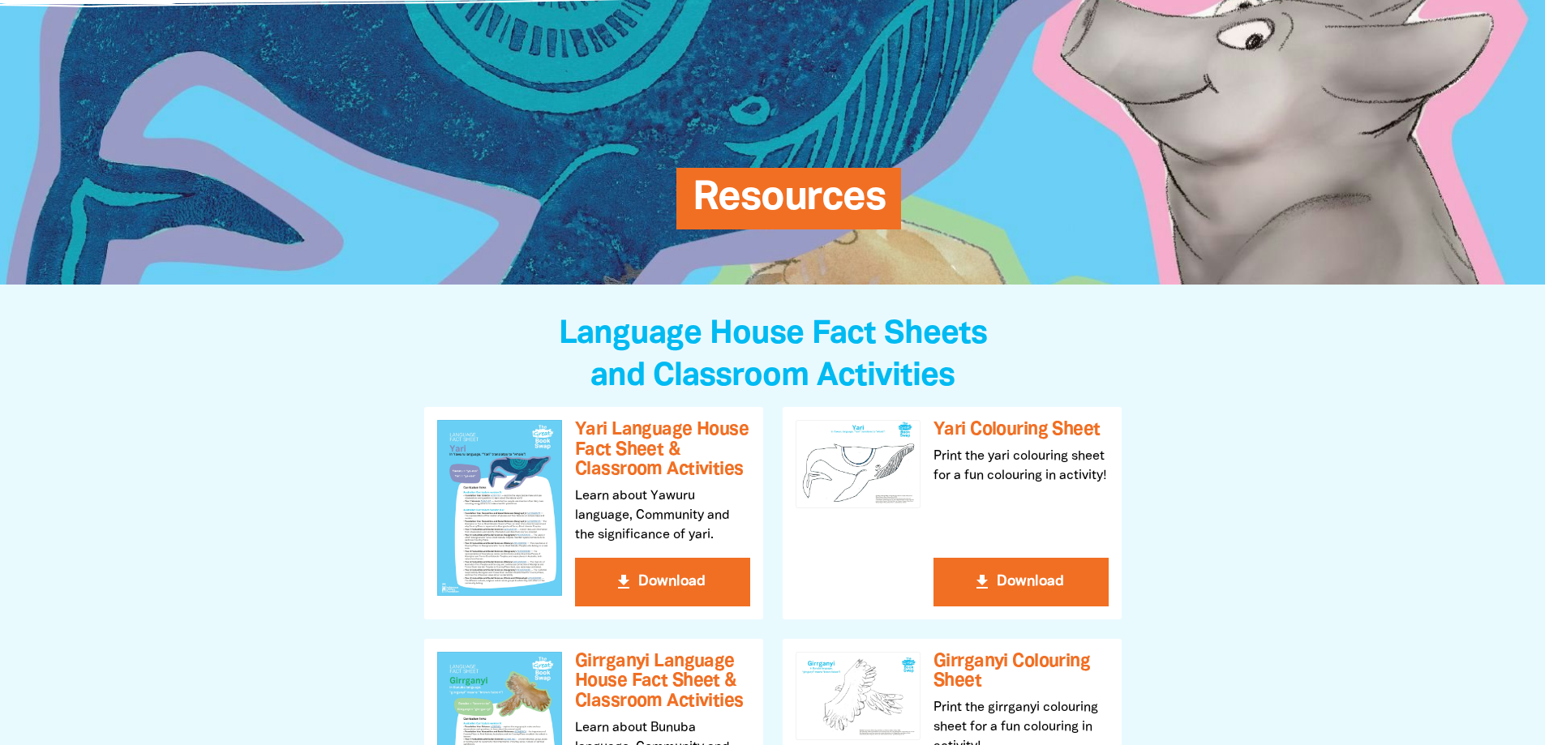
scroll to position [0, 0]
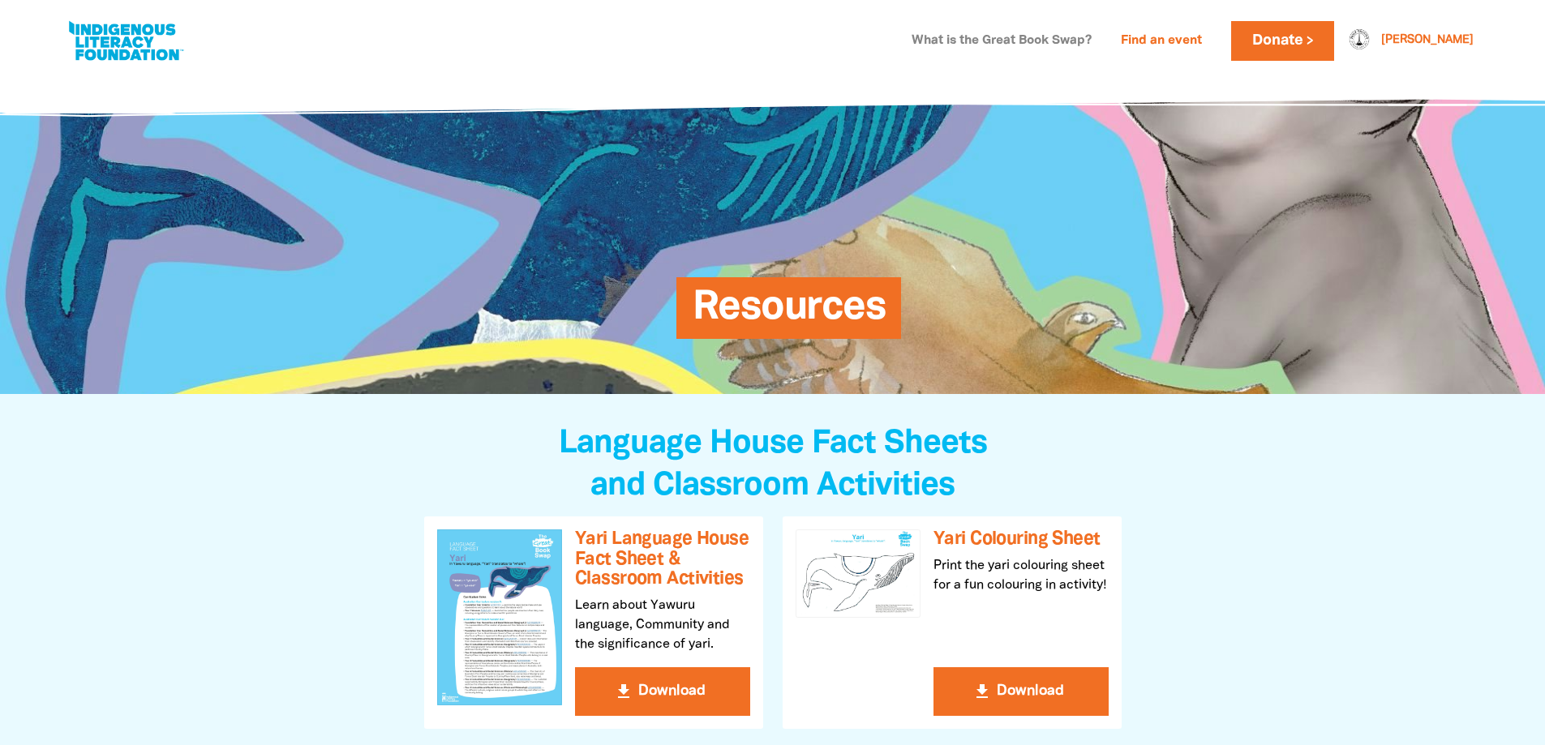
click at [1101, 35] on link "What is the Great Book Swap?" at bounding box center [1001, 41] width 199 height 26
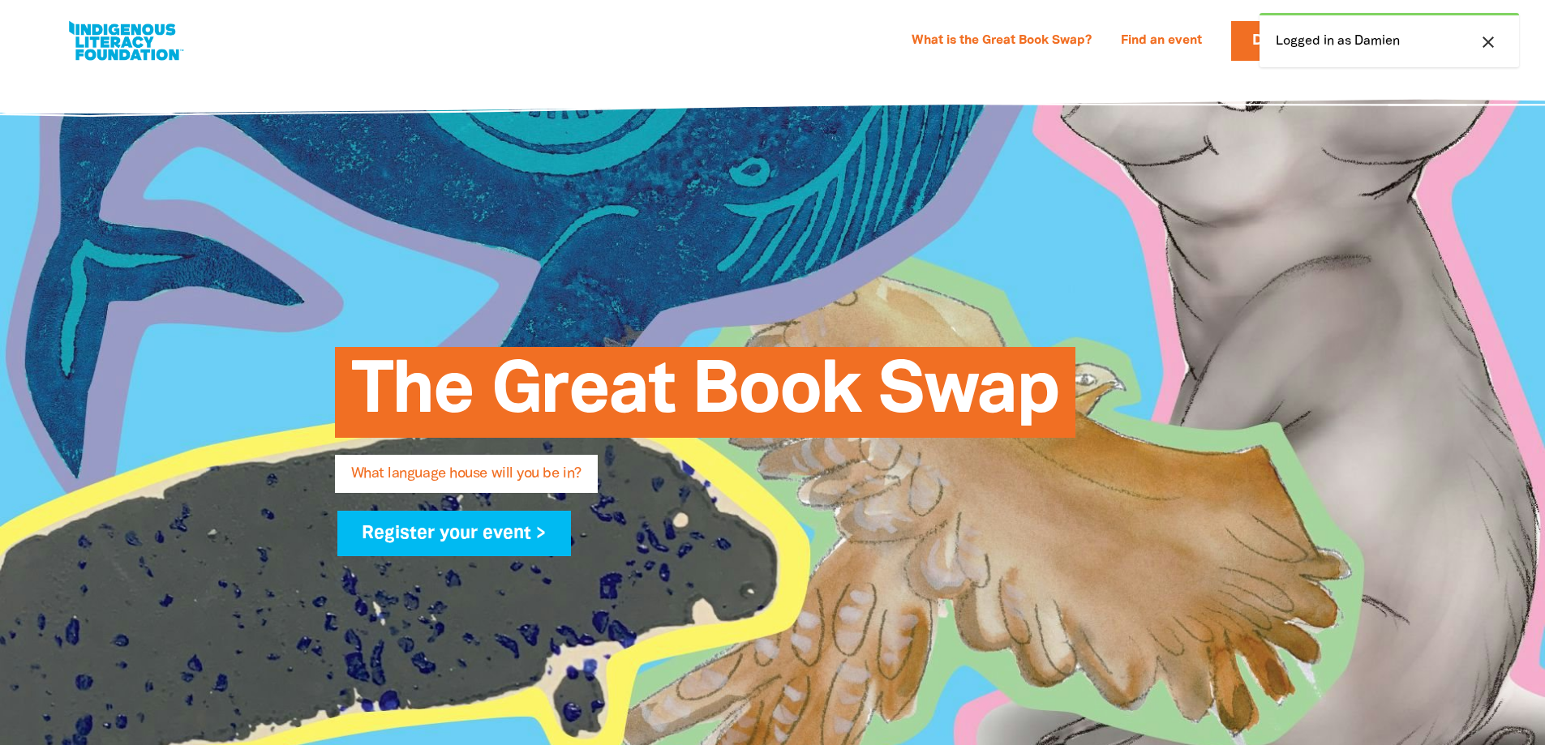
select select "early-learning"
click at [1211, 42] on link "Find an event" at bounding box center [1161, 41] width 101 height 26
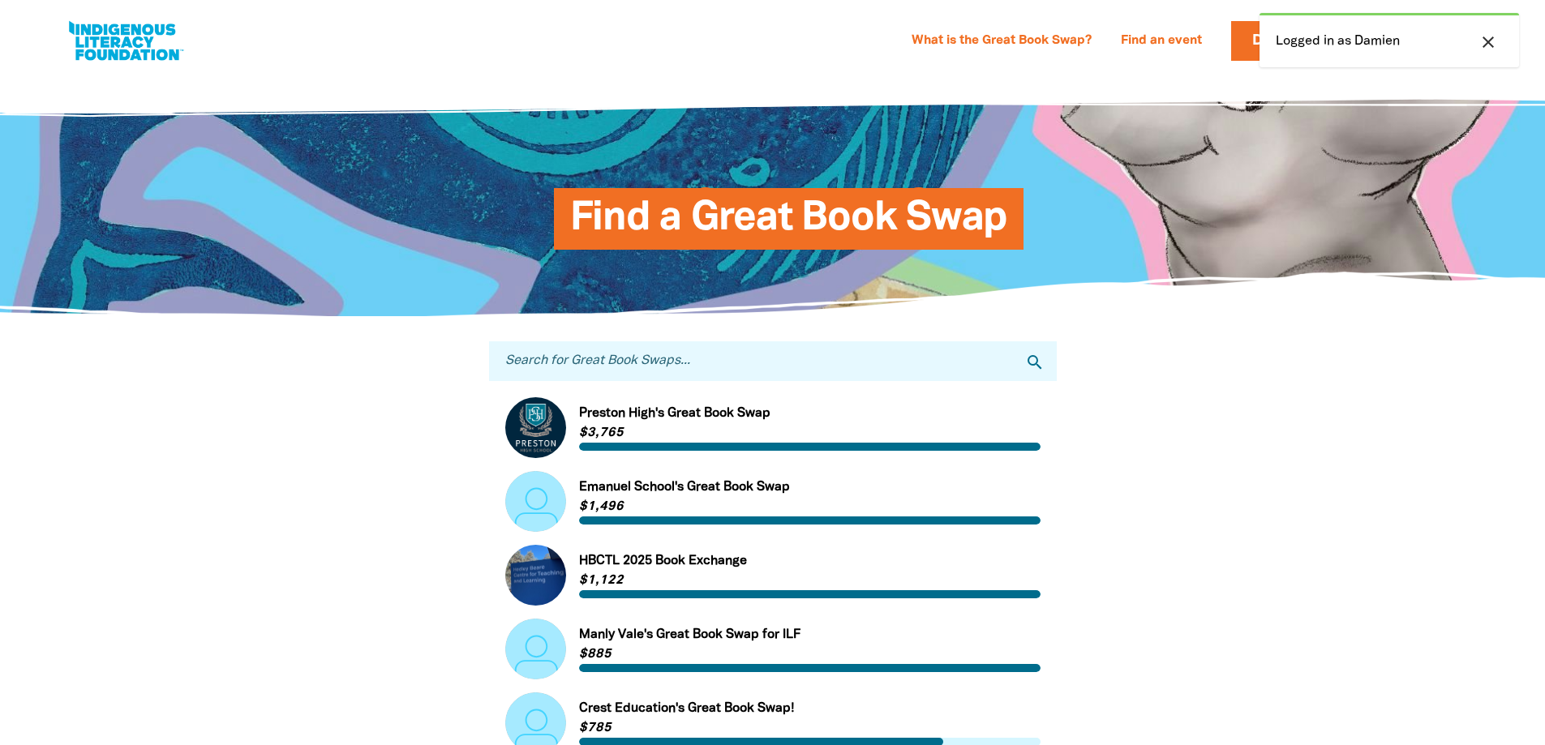
click at [757, 368] on input "Search for Great Book Swaps..." at bounding box center [773, 361] width 568 height 40
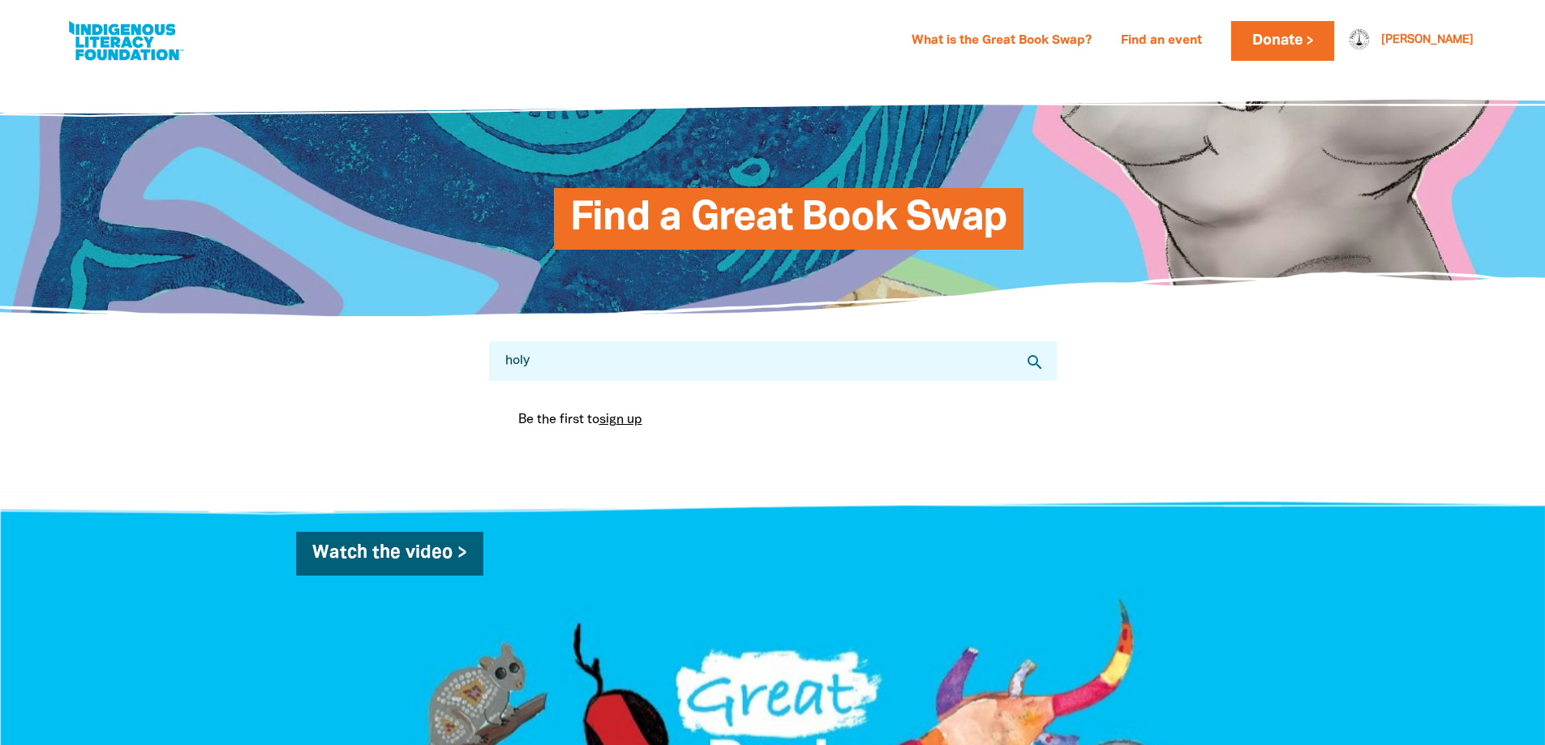
type input "holy trinity"
click at [1450, 45] on link "[PERSON_NAME]" at bounding box center [1427, 40] width 92 height 11
click at [1450, 40] on link "[PERSON_NAME]" at bounding box center [1427, 40] width 92 height 11
click at [1374, 41] on div at bounding box center [1354, 40] width 39 height 39
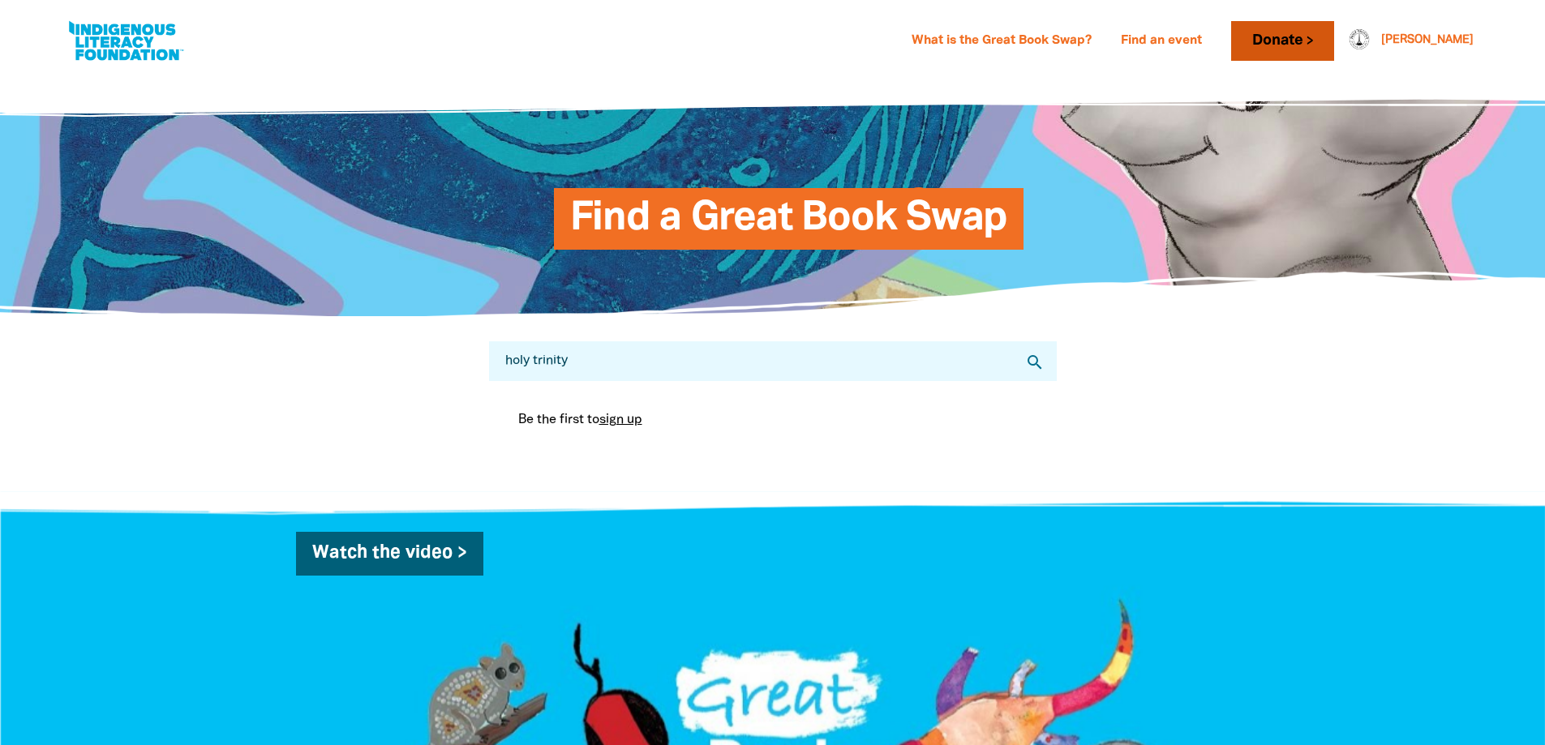
click at [1327, 41] on link "Donate" at bounding box center [1282, 41] width 102 height 40
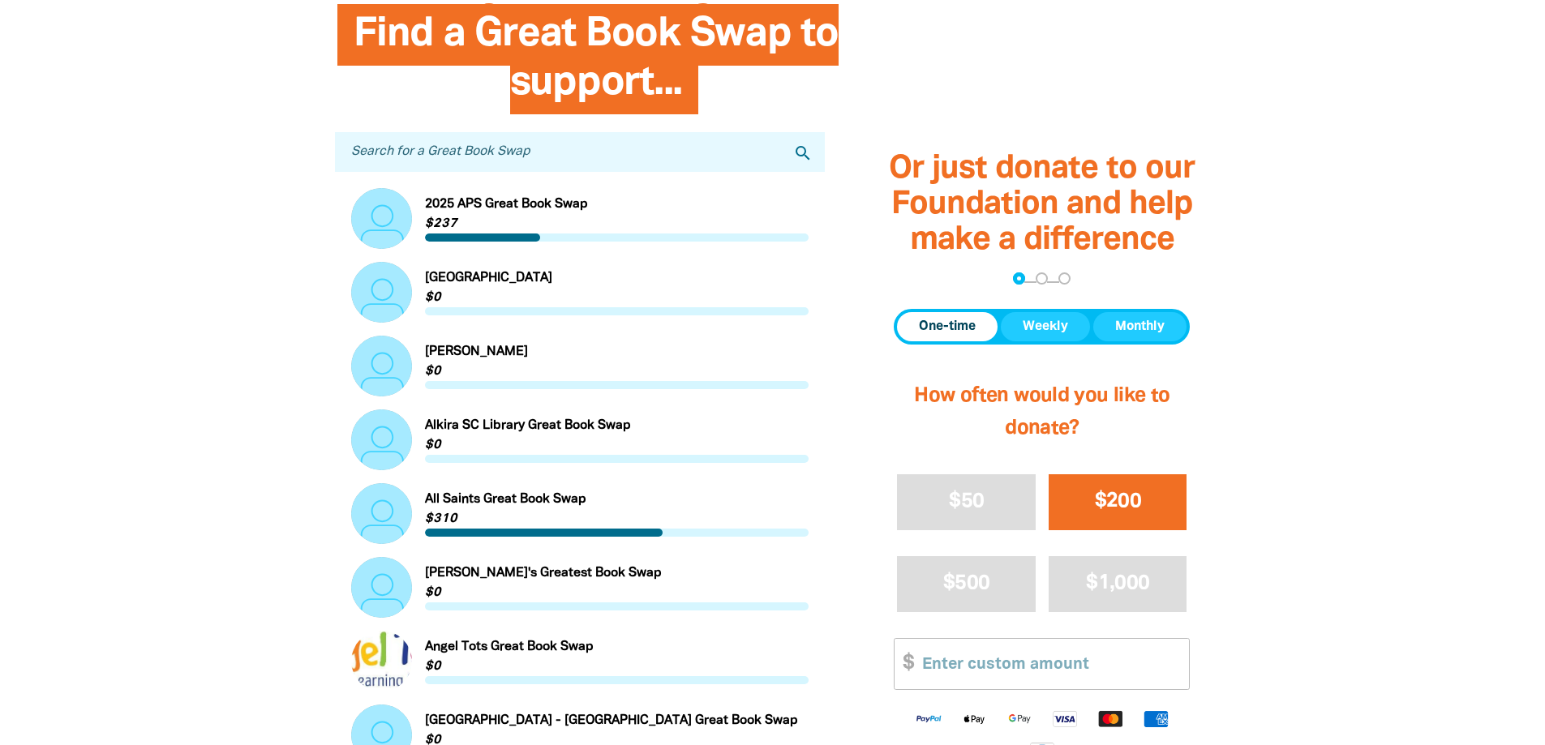
scroll to position [486, 0]
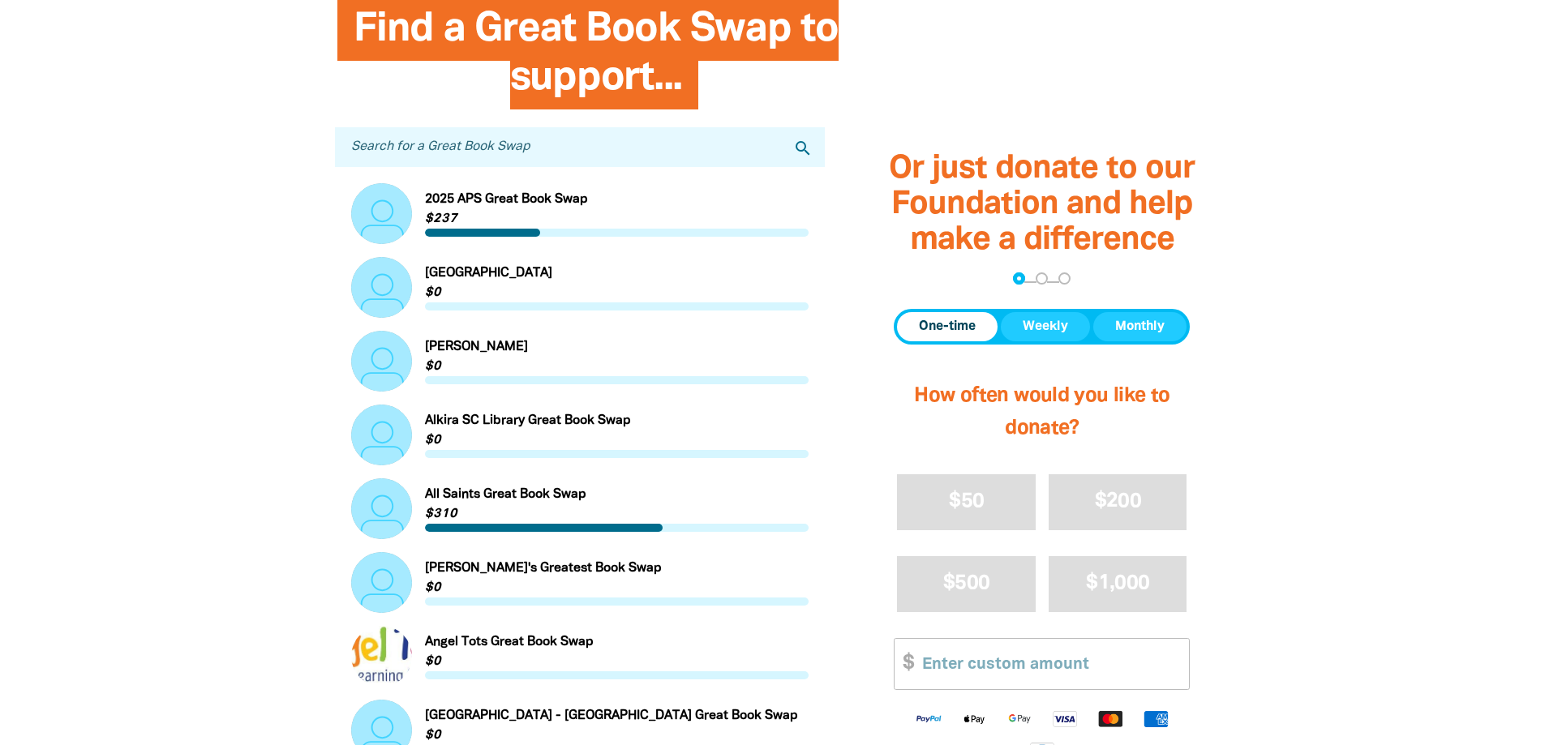
click at [570, 160] on input "Search for a Great Book Swap" at bounding box center [580, 147] width 491 height 40
type input "holy"
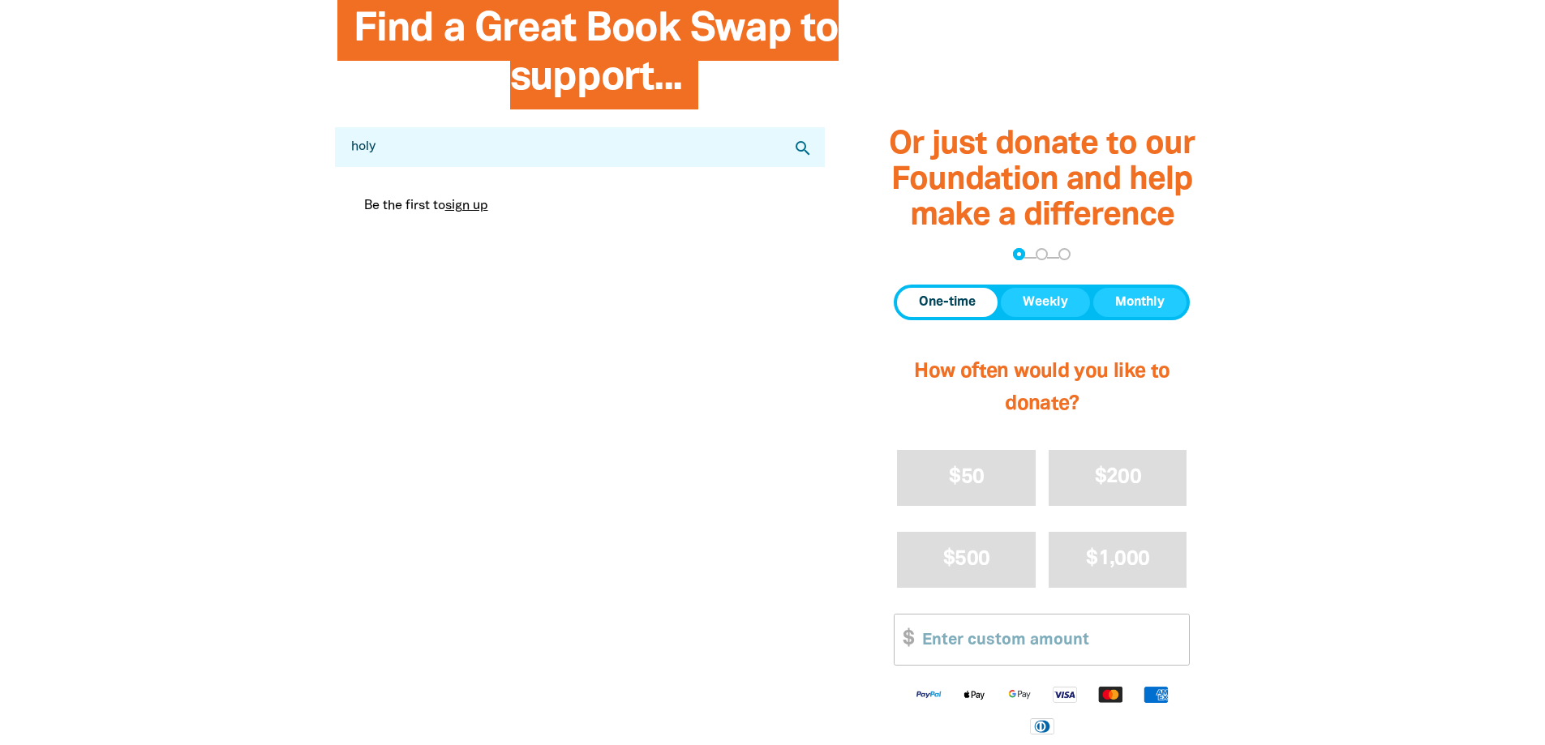
click at [808, 155] on icon "search" at bounding box center [802, 148] width 19 height 19
click at [804, 148] on icon "search" at bounding box center [802, 148] width 19 height 19
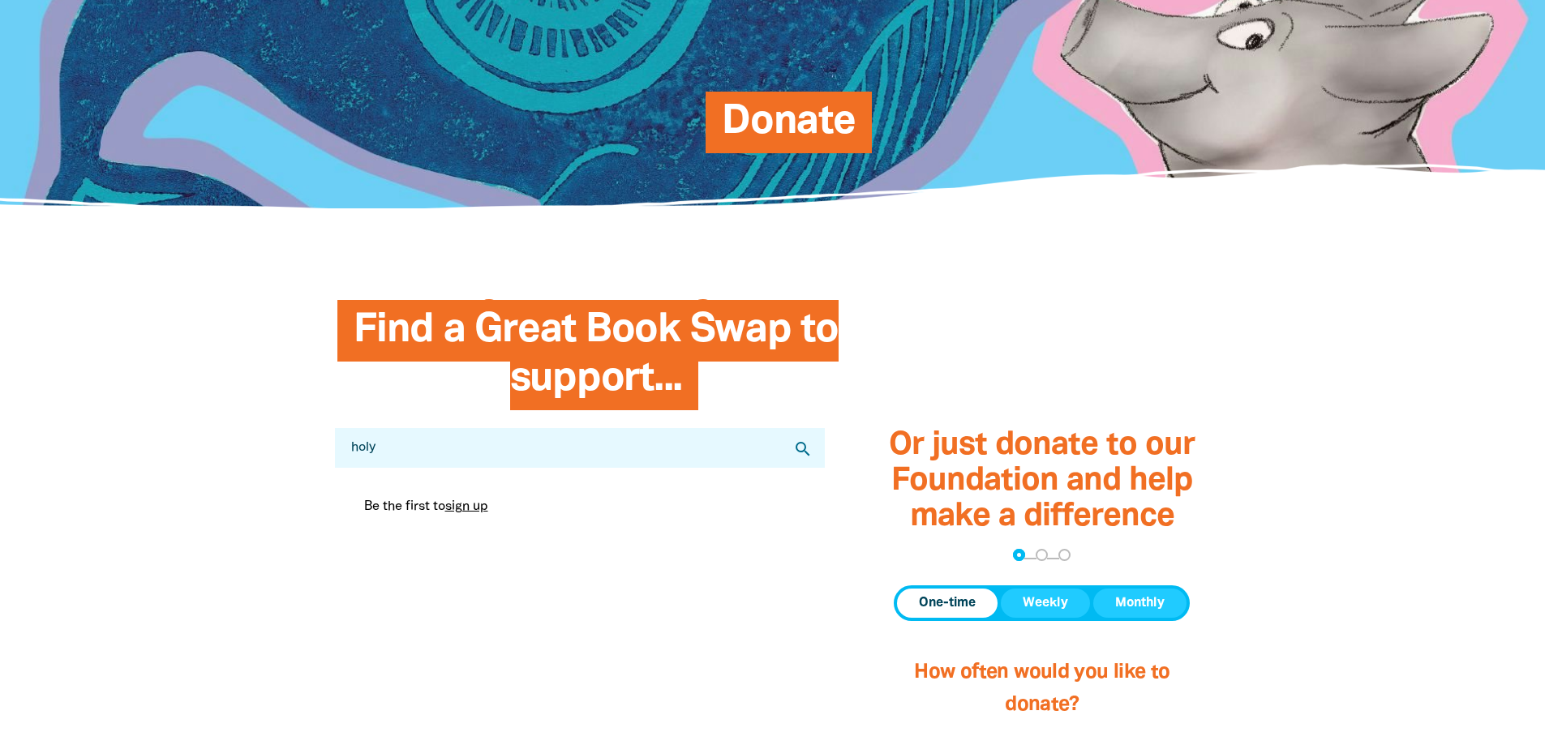
scroll to position [0, 0]
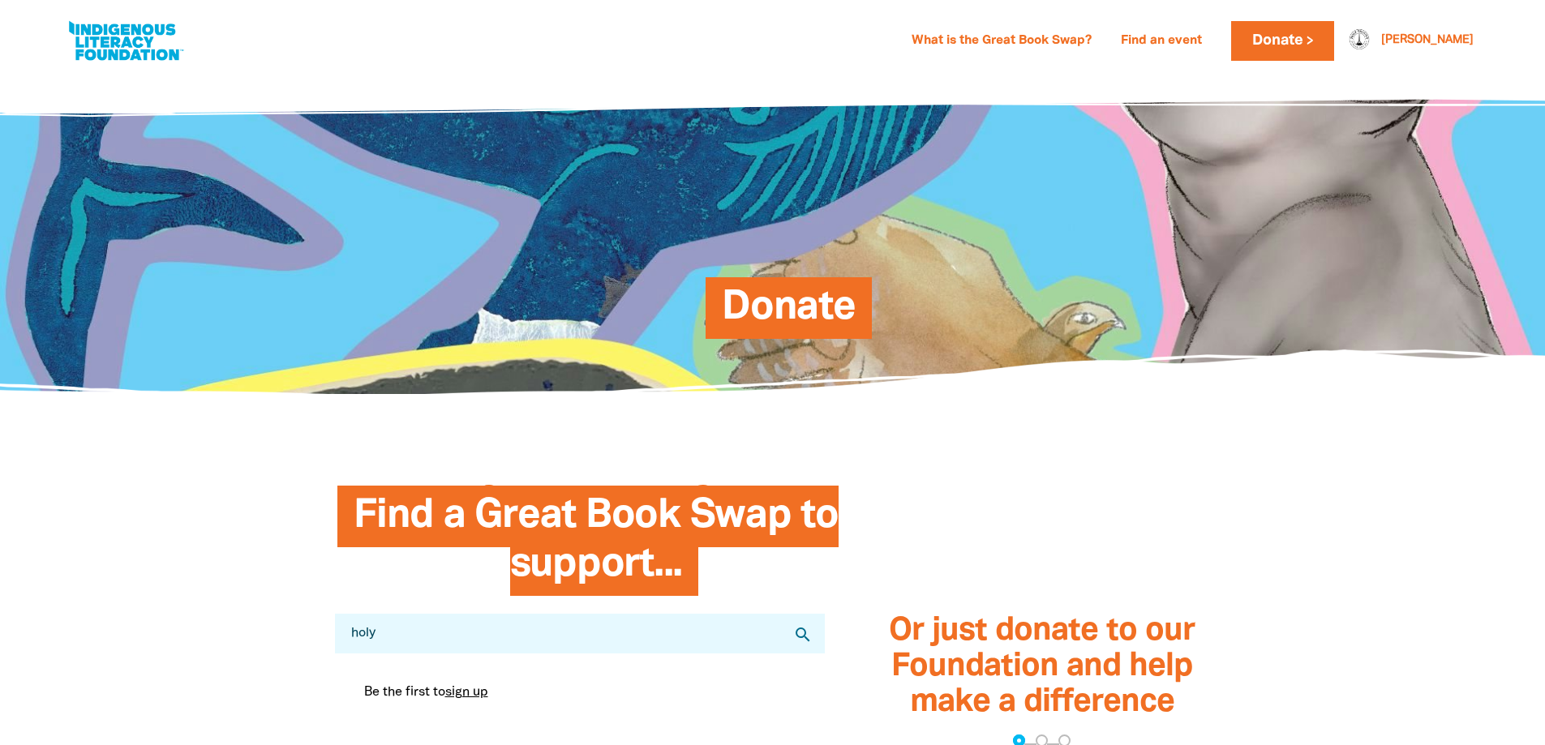
click at [144, 37] on link at bounding box center [126, 40] width 122 height 49
select select "early-learning"
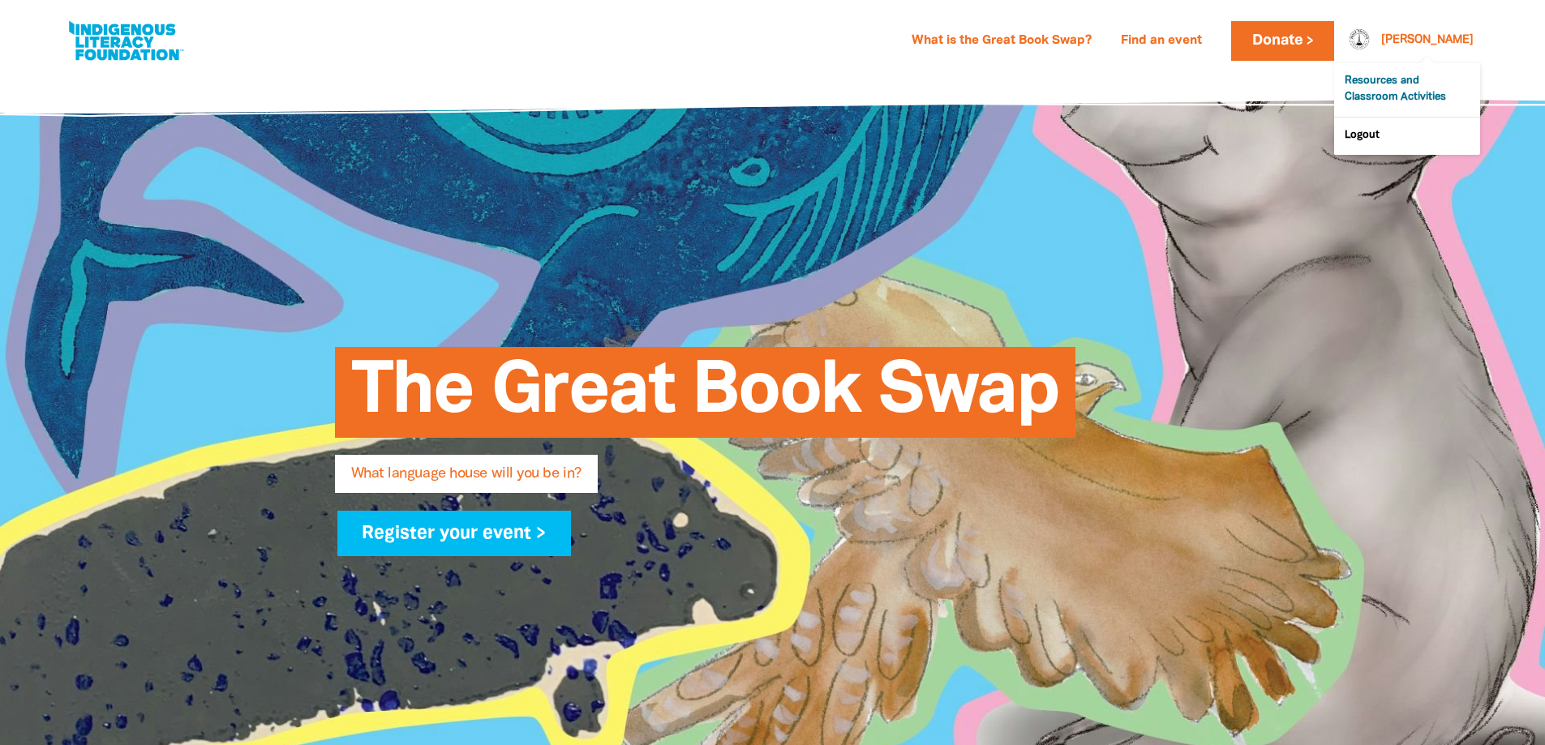
click at [1395, 92] on link "Resources and Classroom Activities" at bounding box center [1407, 90] width 146 height 54
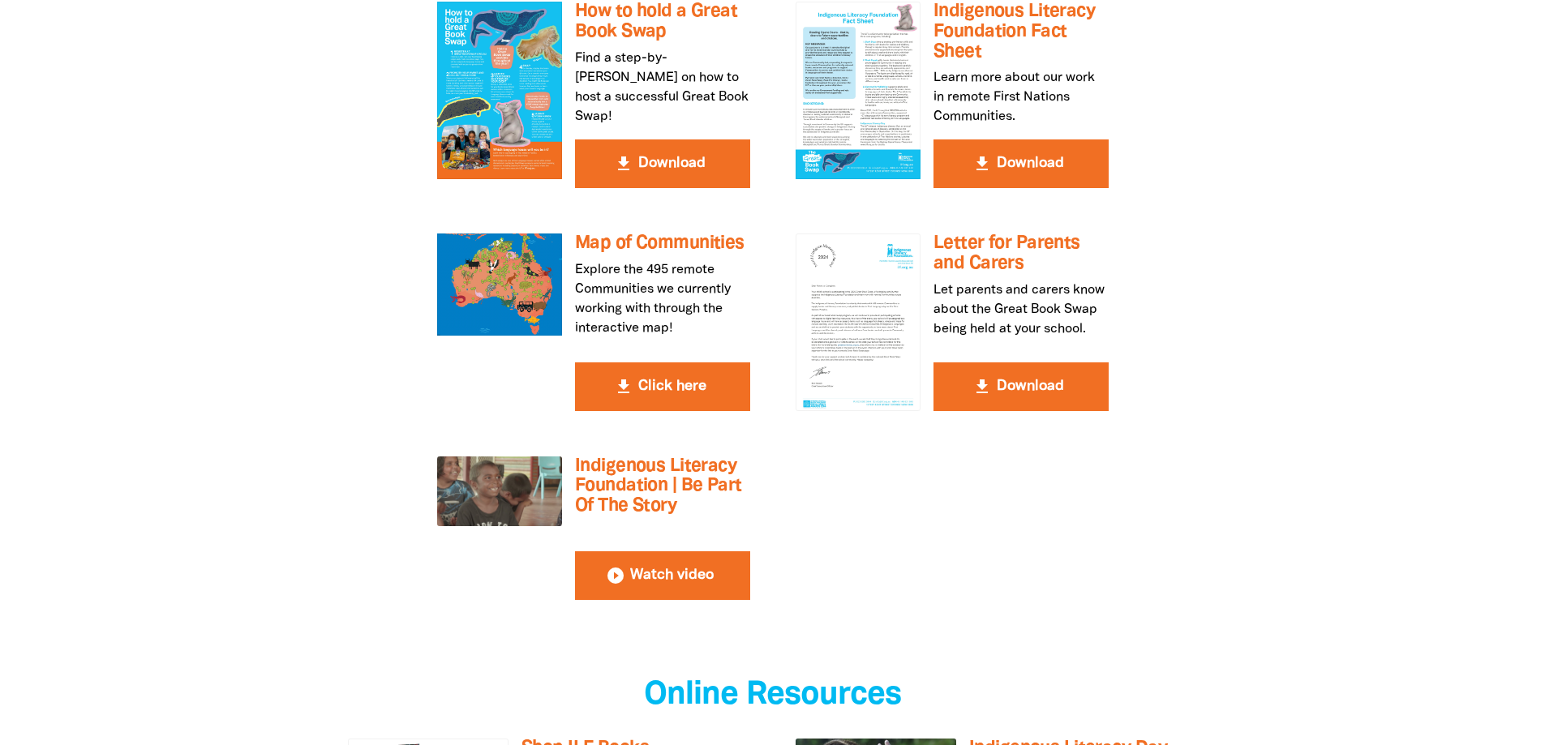
scroll to position [3081, 0]
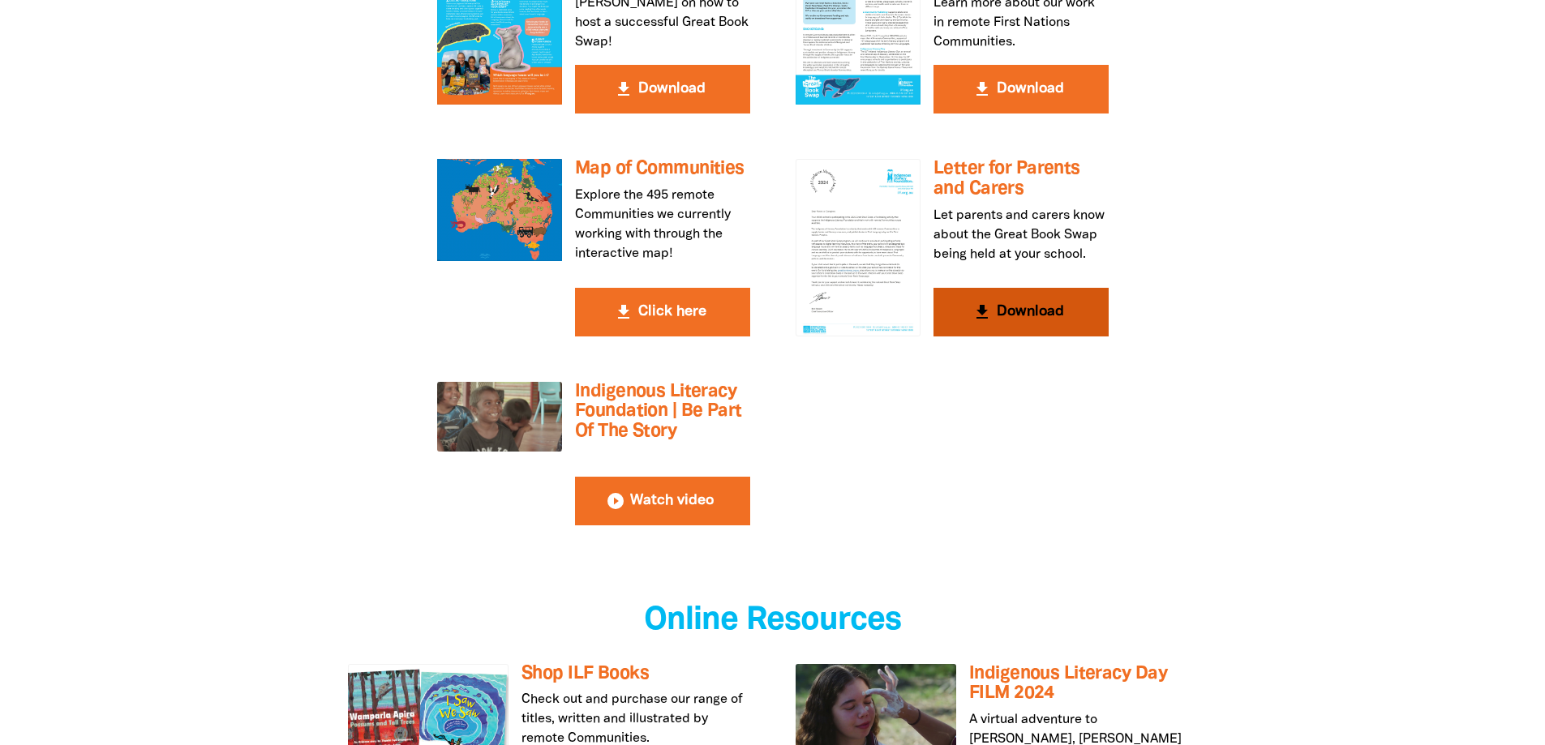
click at [895, 159] on div at bounding box center [857, 247] width 125 height 177
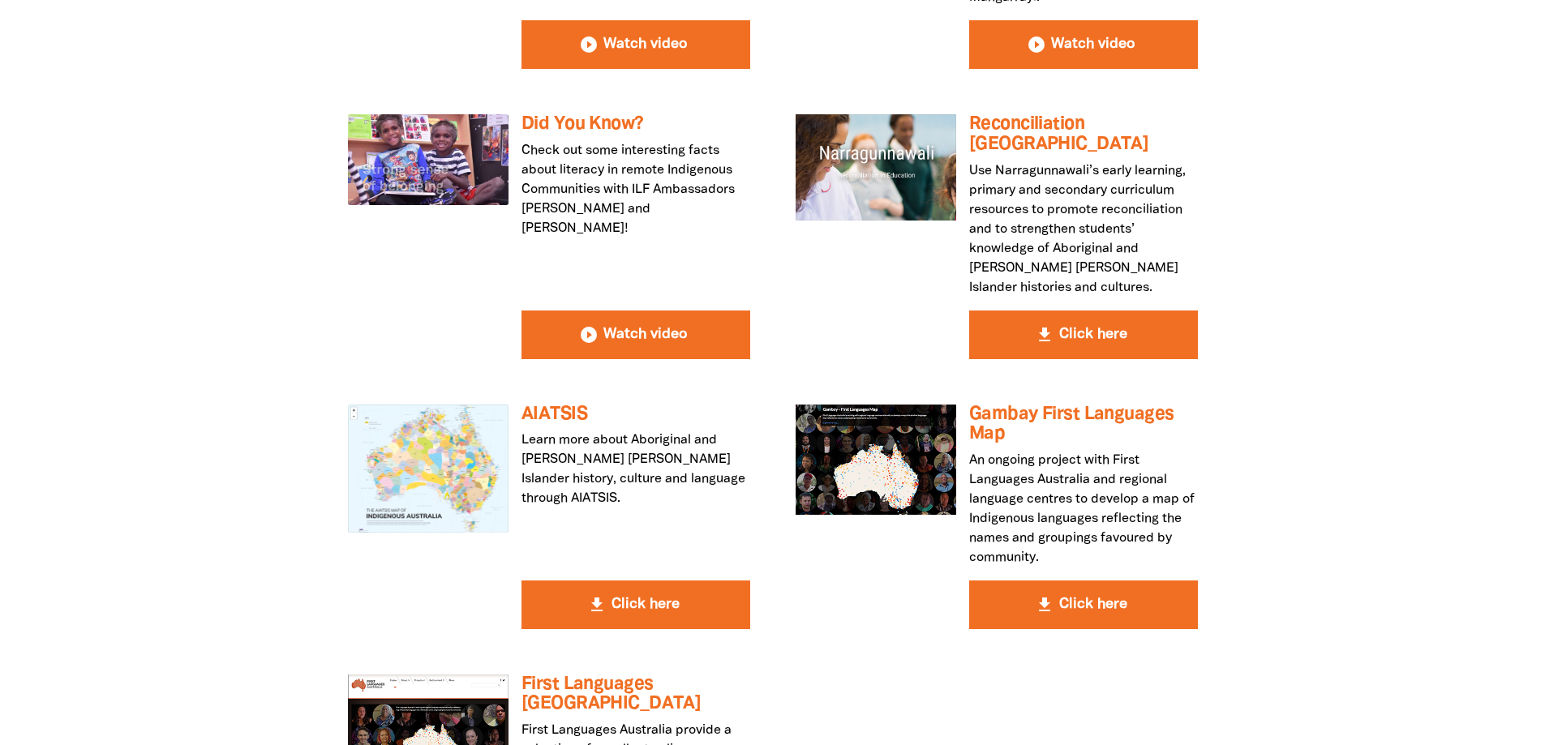
scroll to position [0, 0]
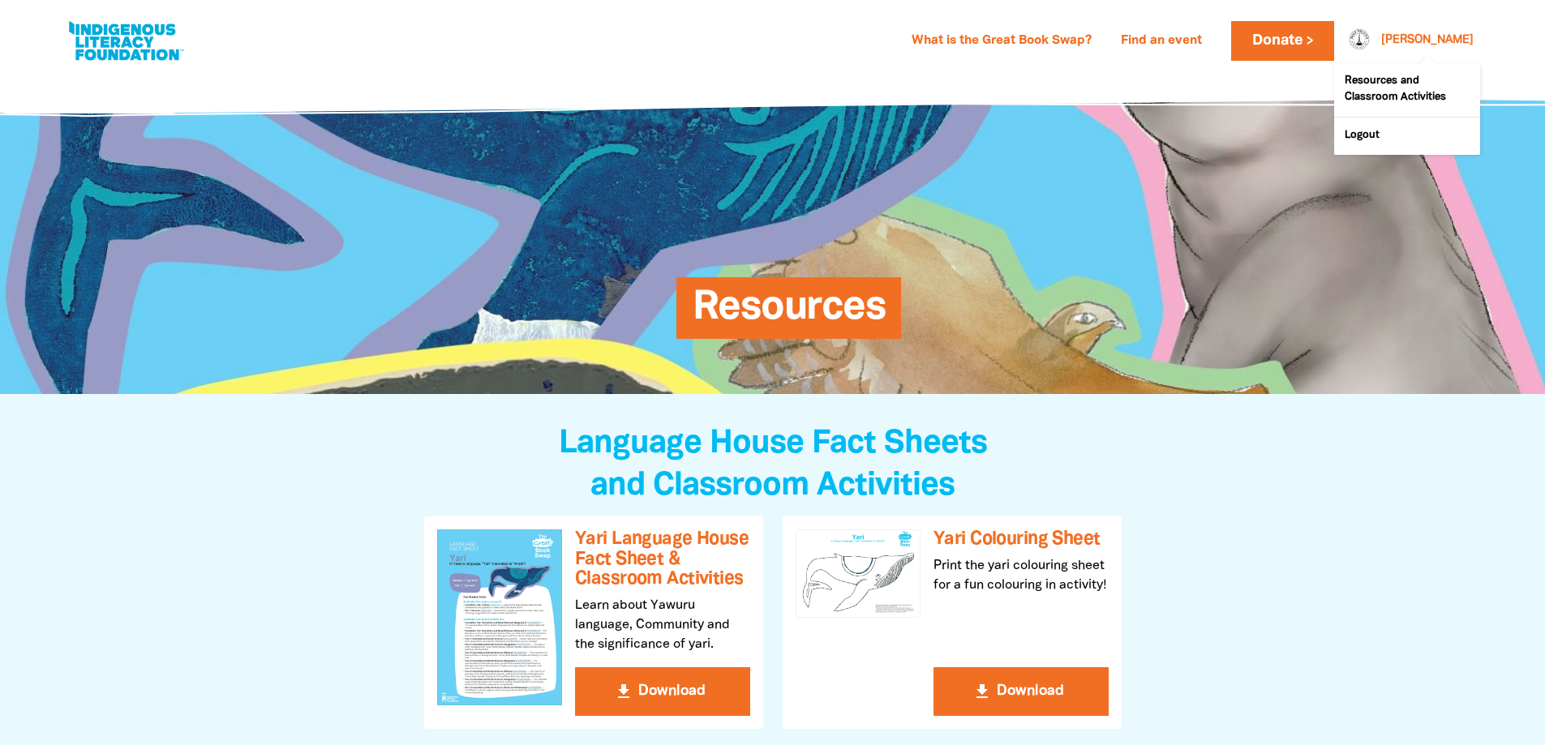
click at [1374, 38] on div at bounding box center [1354, 40] width 39 height 39
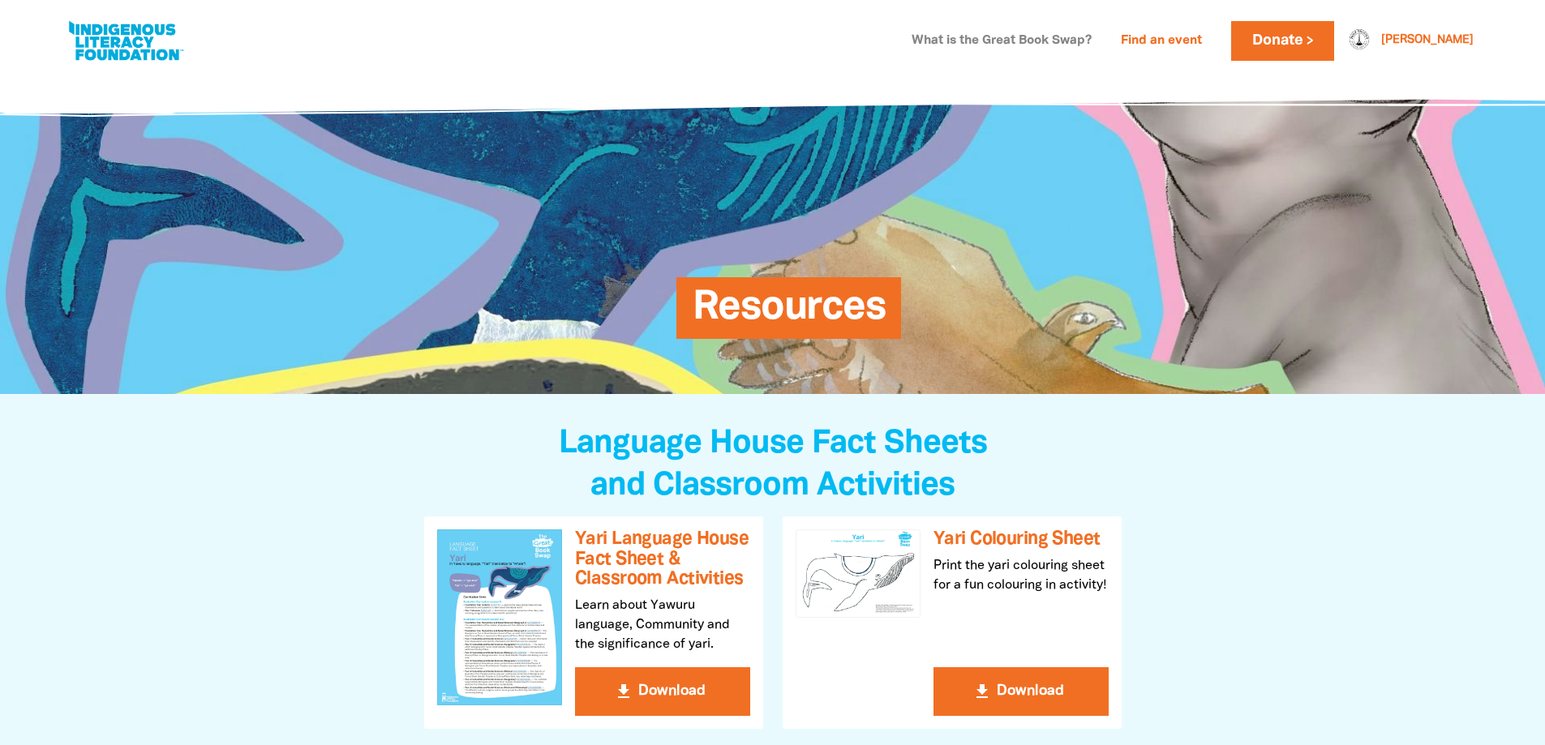
click at [1082, 41] on link "What is the Great Book Swap?" at bounding box center [1001, 41] width 199 height 26
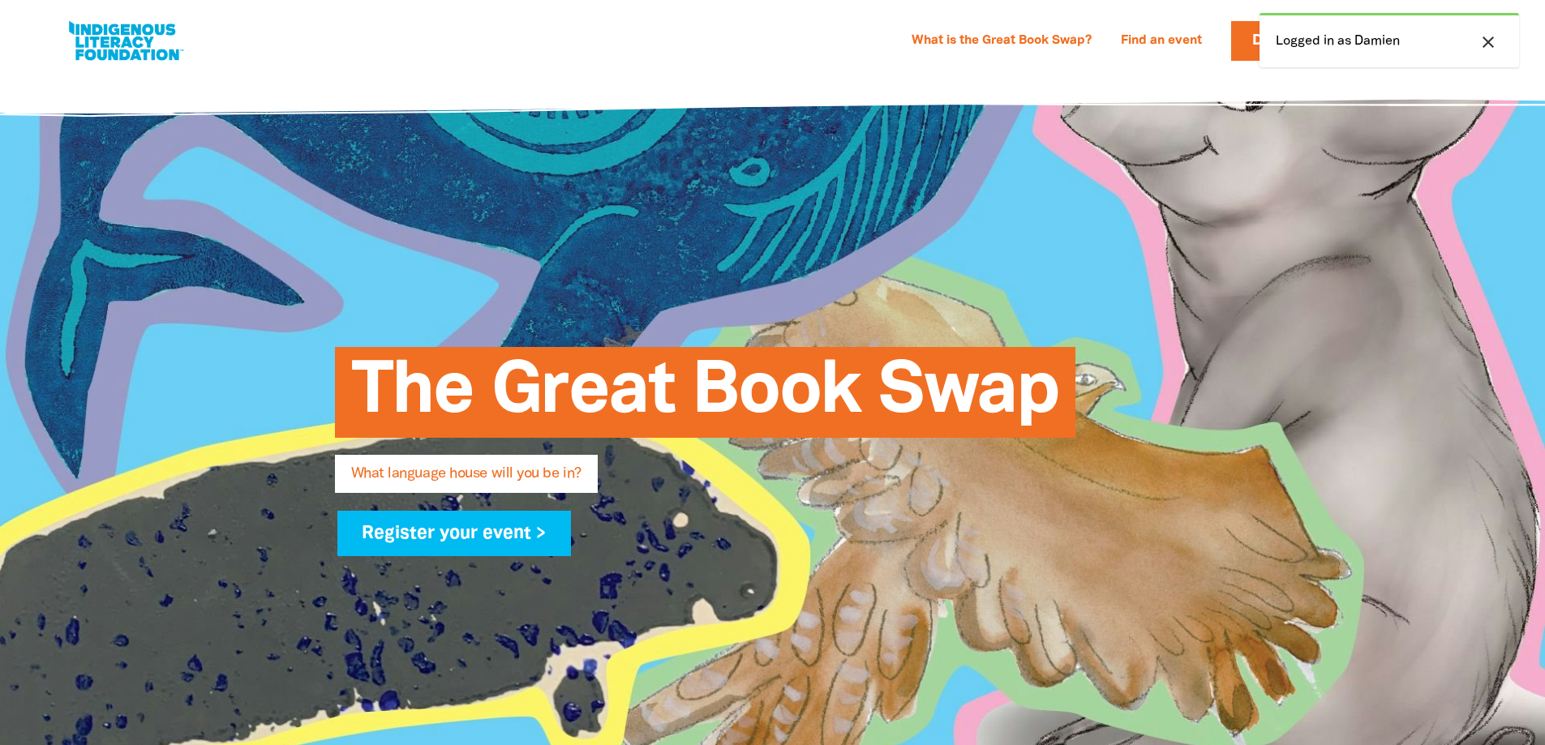
select select "early-learning"
click at [452, 516] on link "Register your event >" at bounding box center [454, 533] width 234 height 45
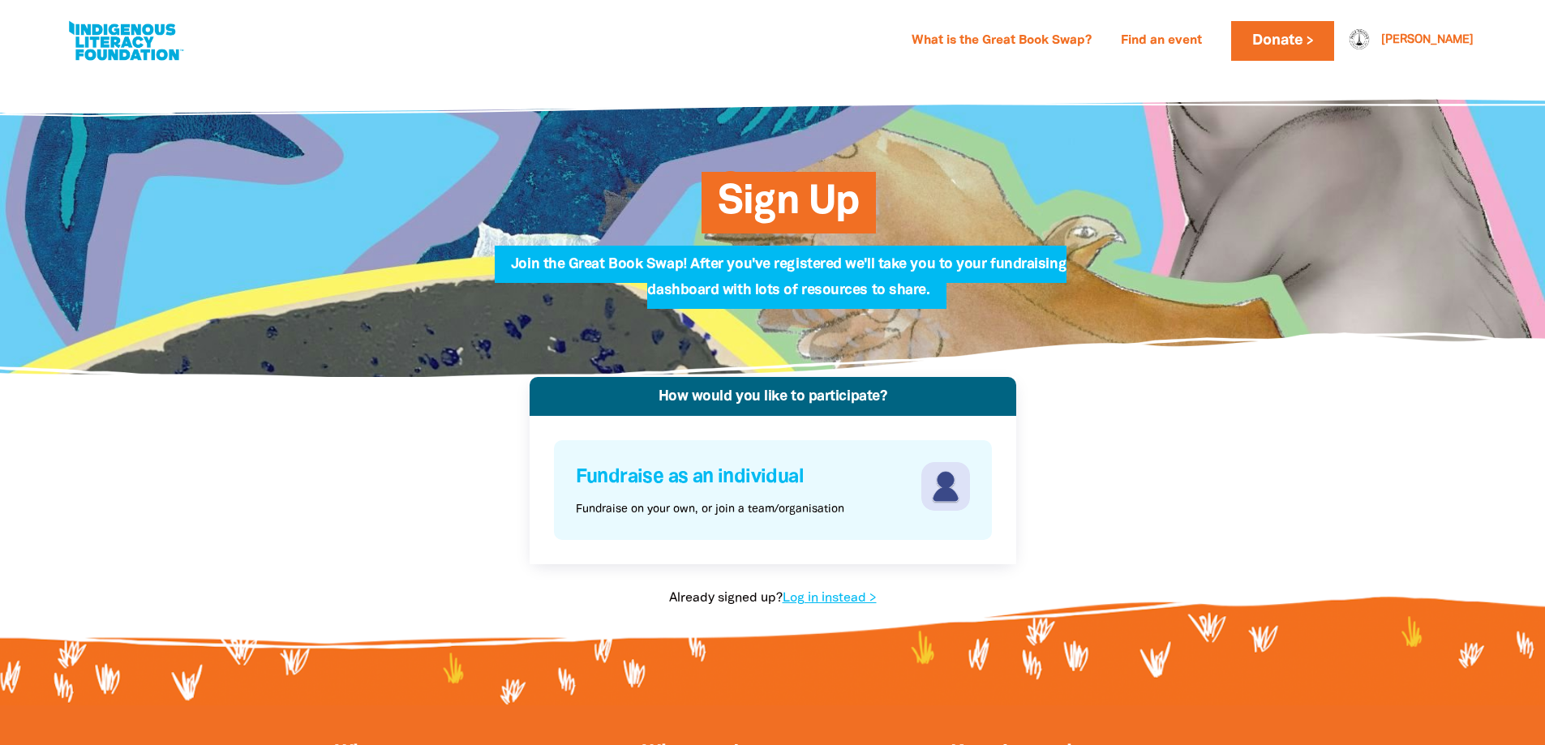
click at [805, 479] on h4 "Fundraise as an individual" at bounding box center [746, 477] width 341 height 31
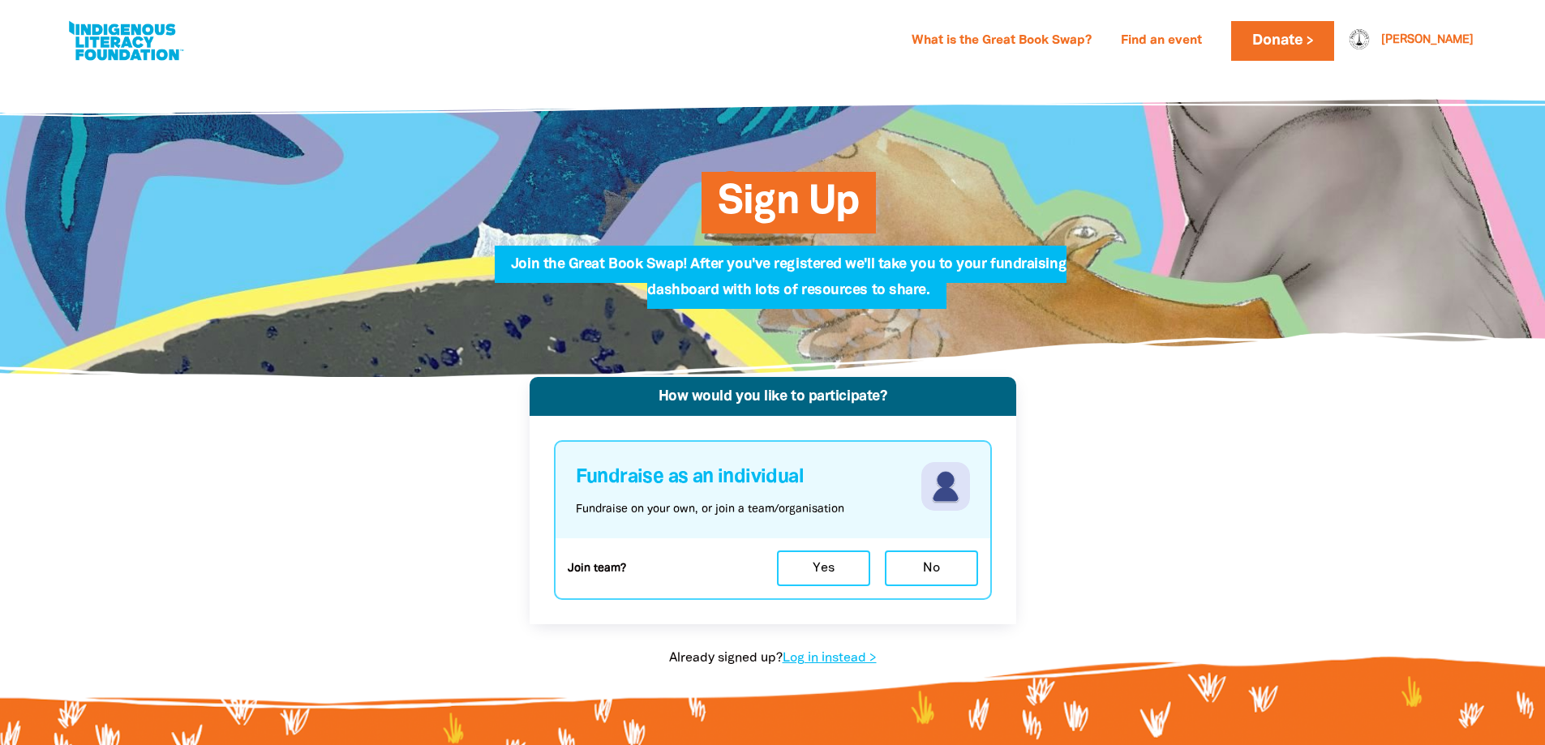
click at [145, 24] on link at bounding box center [126, 40] width 122 height 49
select select "early-learning"
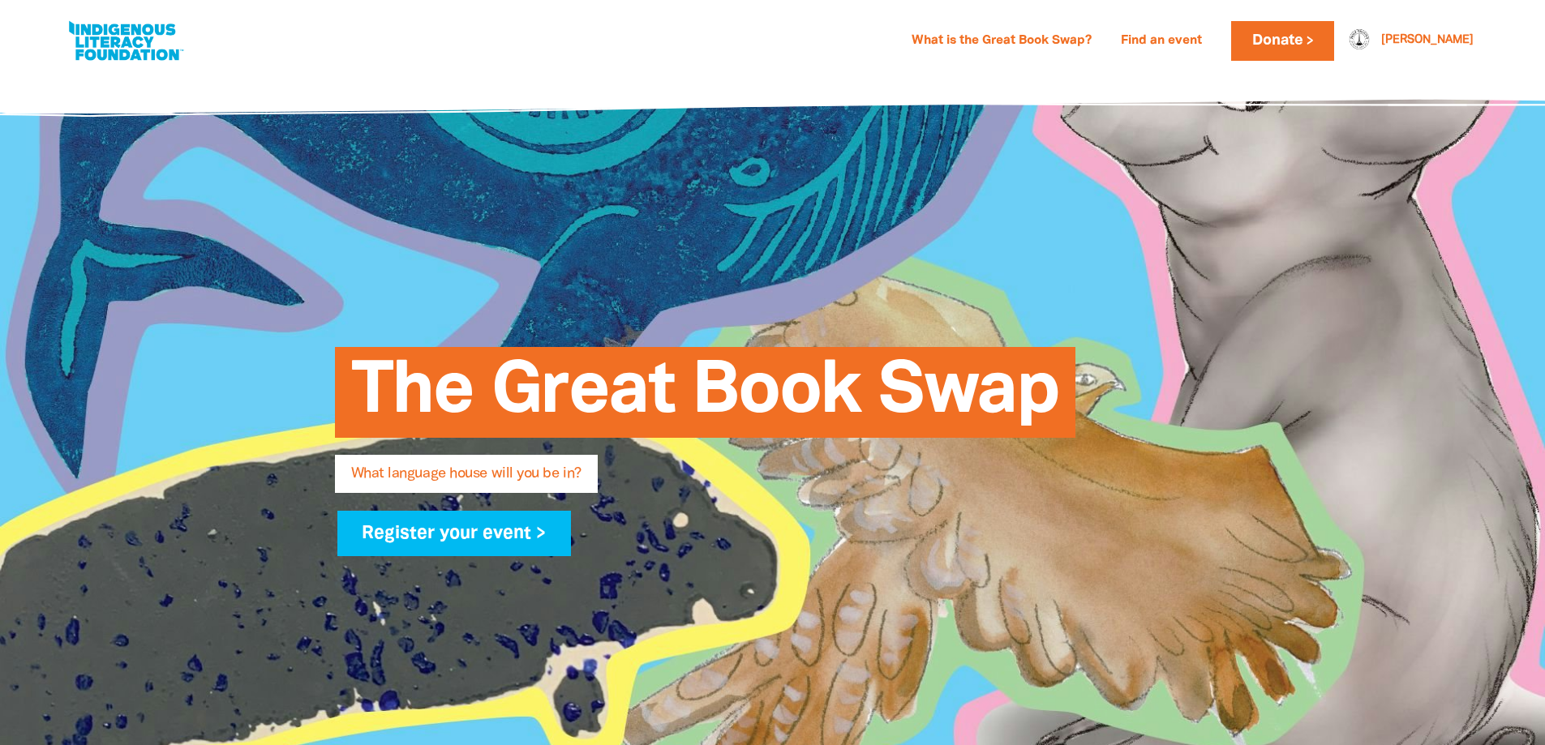
click at [147, 49] on link at bounding box center [126, 40] width 122 height 49
click at [1211, 34] on link "Find an event" at bounding box center [1161, 41] width 101 height 26
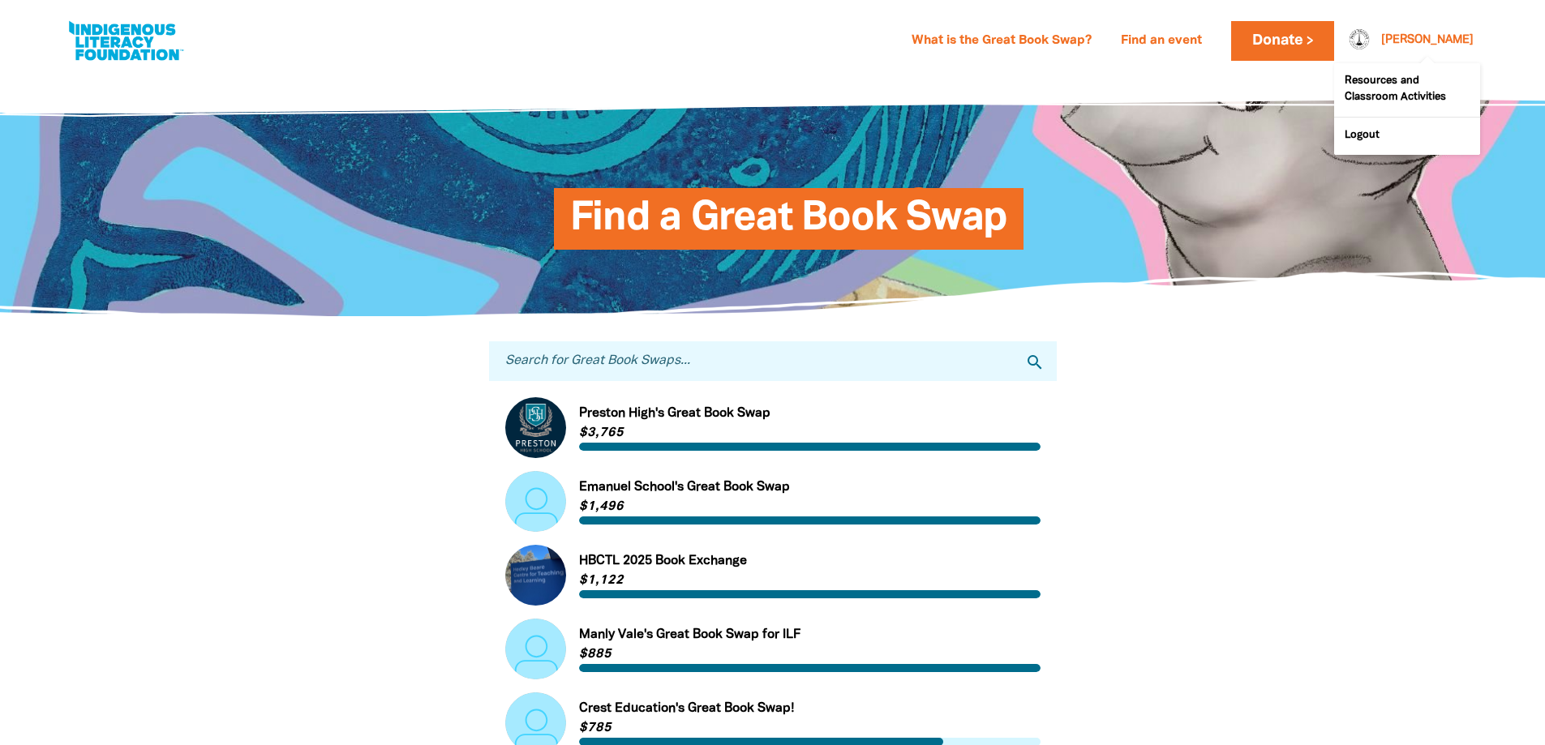
click at [1463, 38] on link "[PERSON_NAME]" at bounding box center [1427, 40] width 92 height 11
click at [1366, 131] on link "Logout" at bounding box center [1407, 136] width 146 height 37
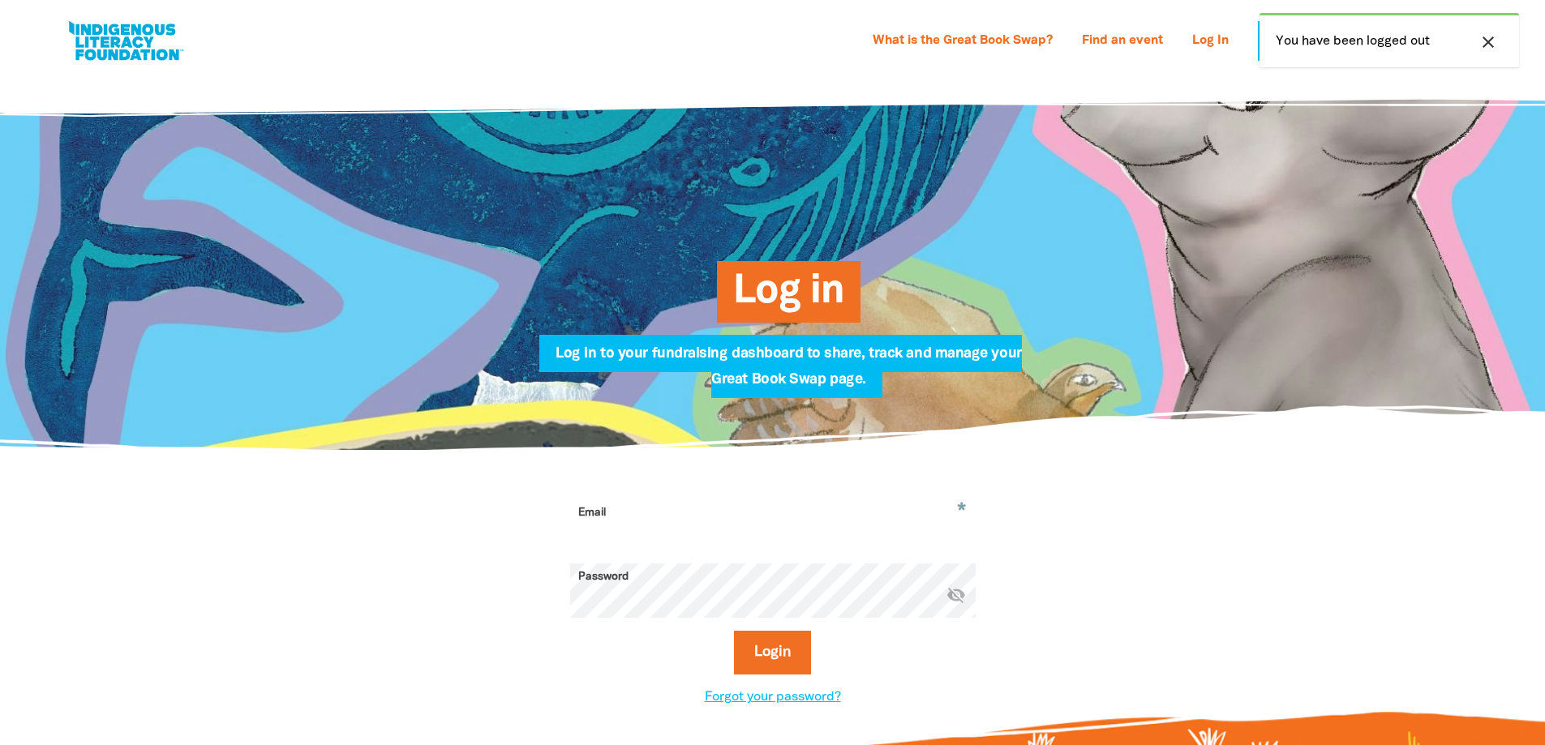
type input "[PERSON_NAME][EMAIL_ADDRESS][DOMAIN_NAME]"
click at [778, 653] on button "Login" at bounding box center [772, 653] width 77 height 44
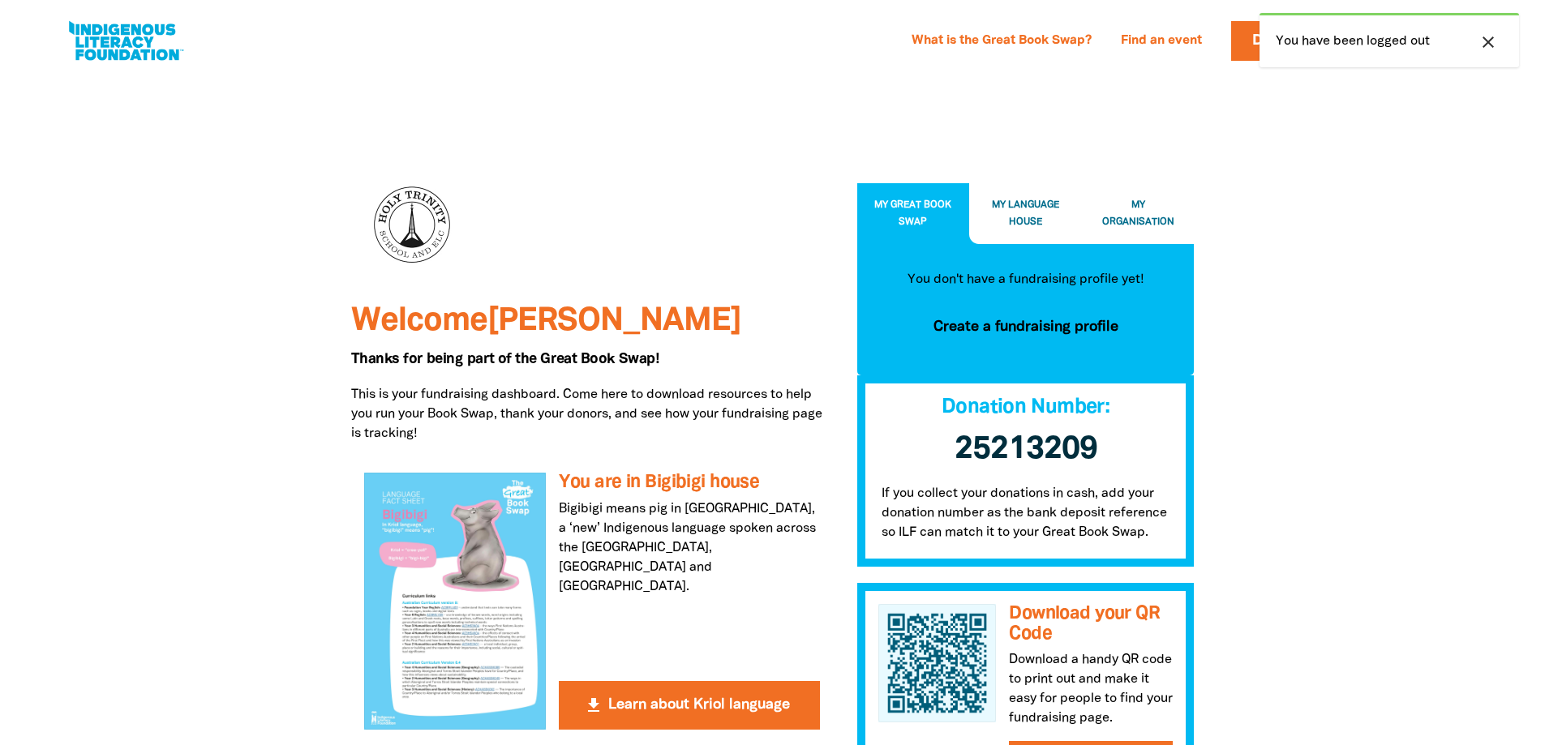
click at [1110, 219] on span "My Organisation" at bounding box center [1138, 213] width 72 height 27
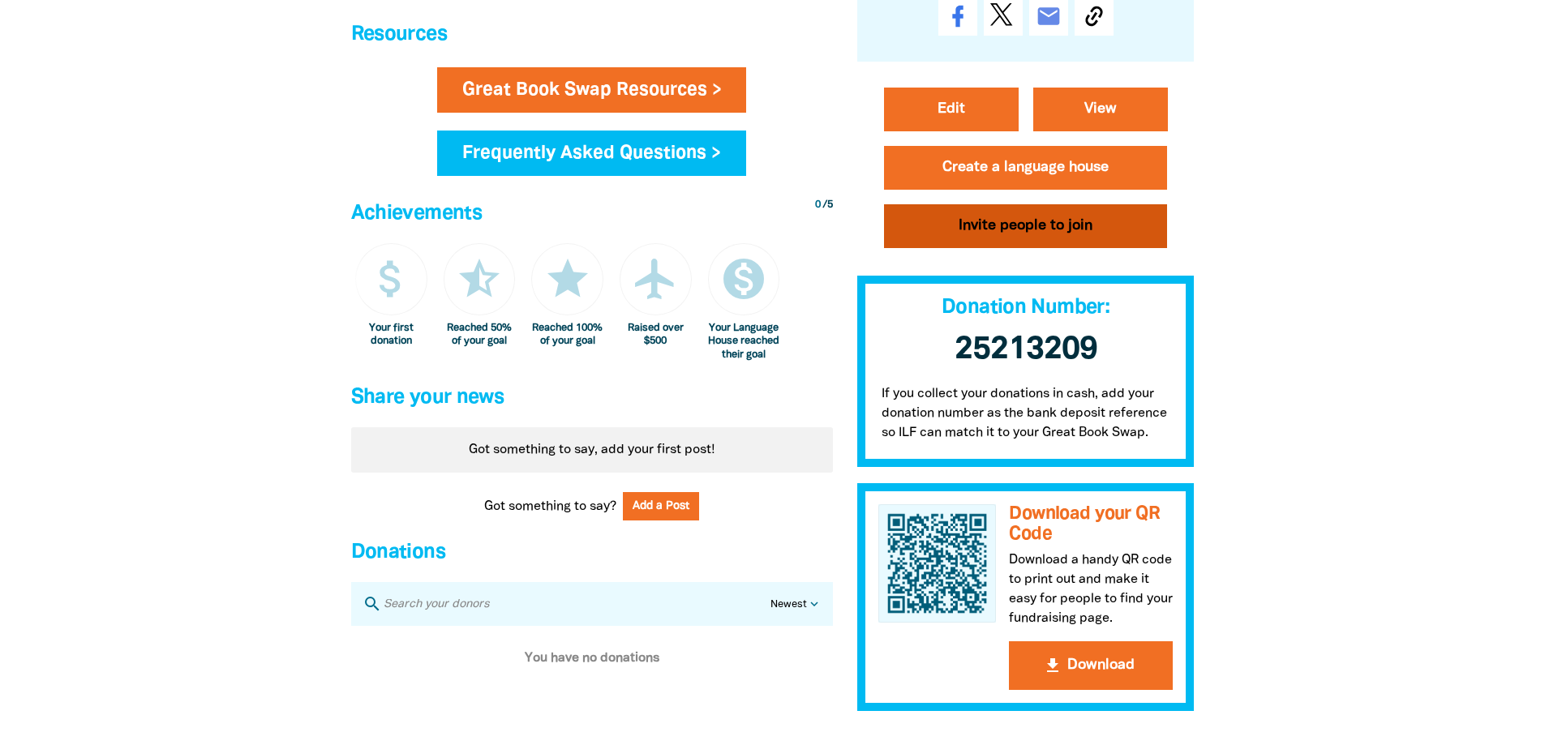
scroll to position [973, 0]
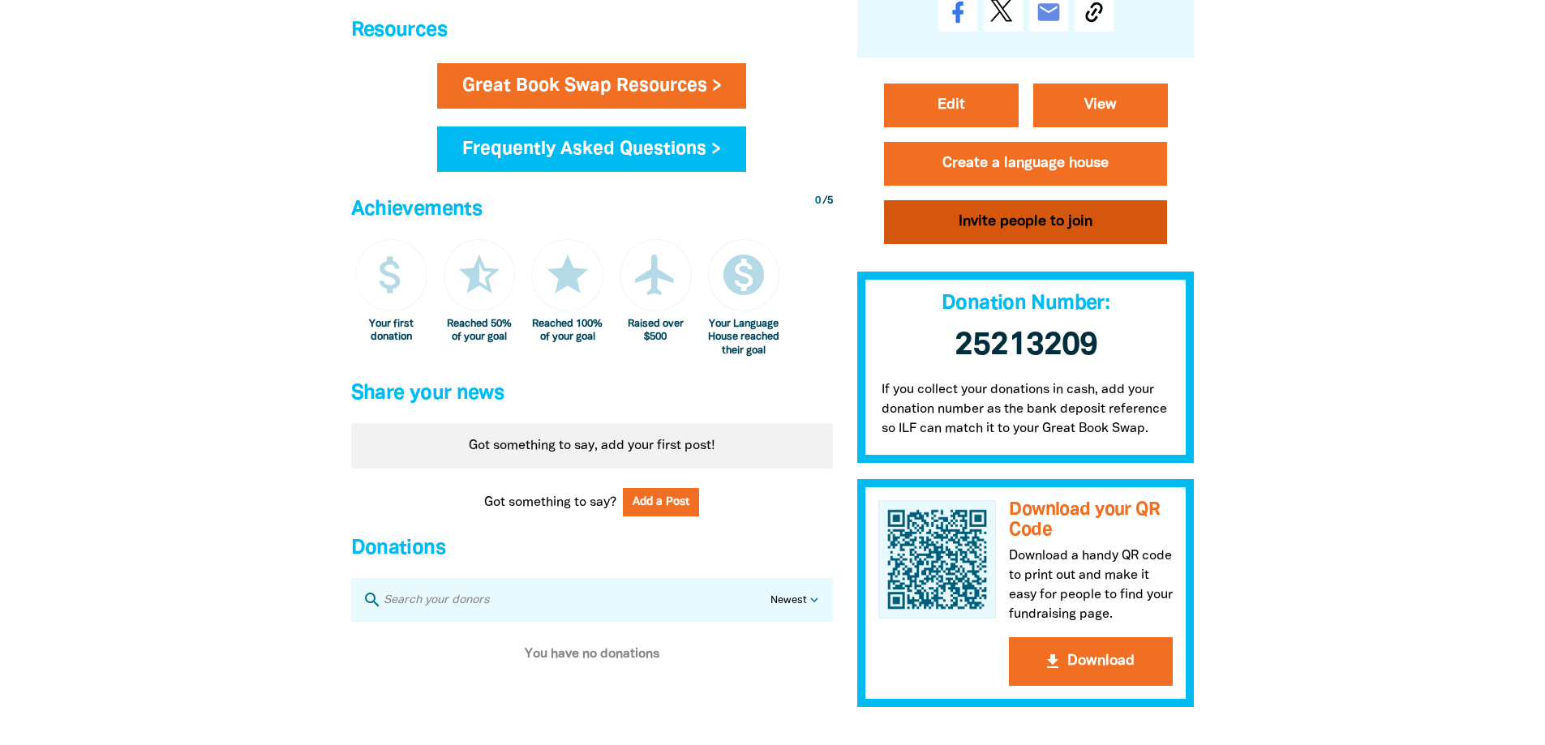
click at [1028, 219] on button "Invite people to join" at bounding box center [1026, 222] width 284 height 44
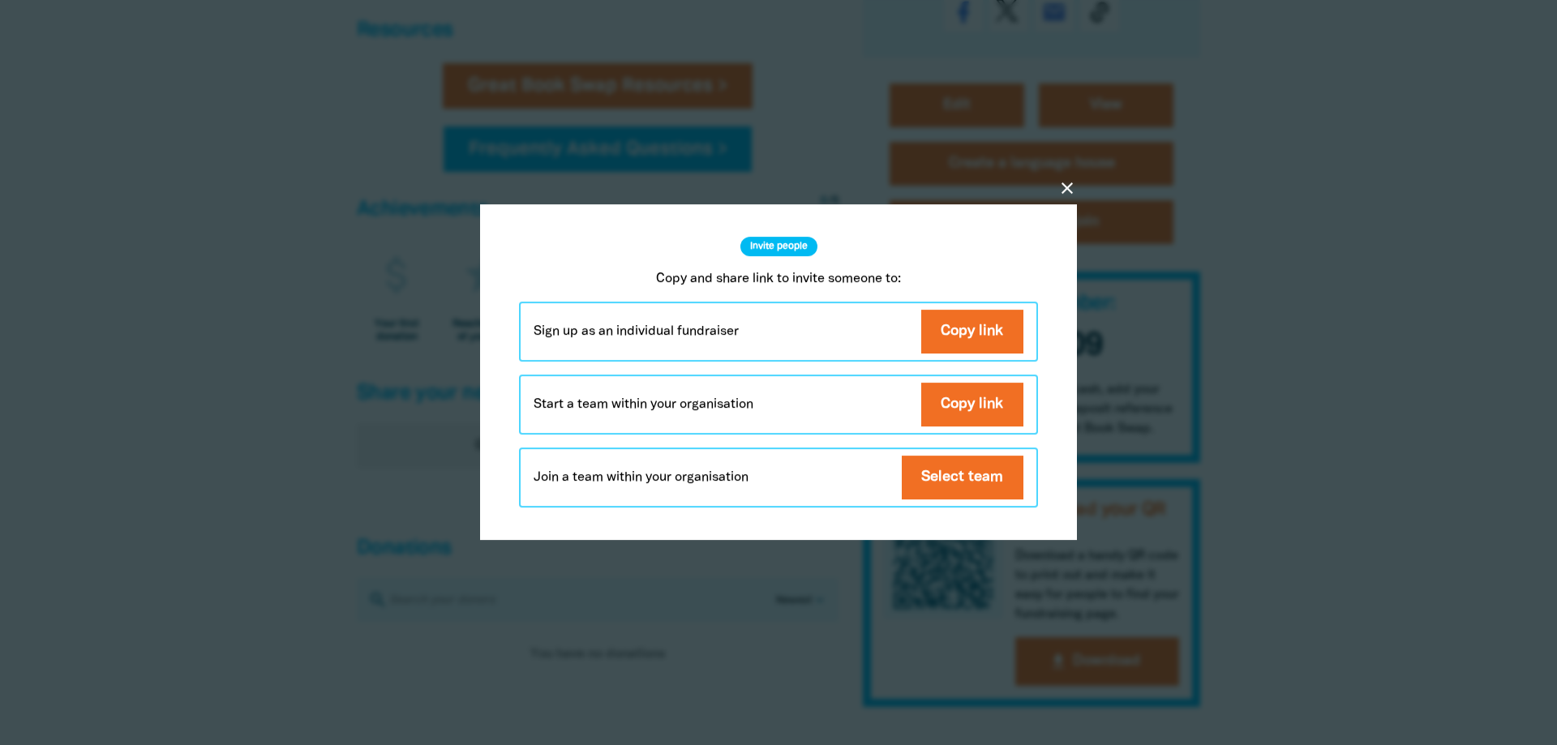
click at [1061, 191] on icon "close" at bounding box center [1066, 188] width 19 height 19
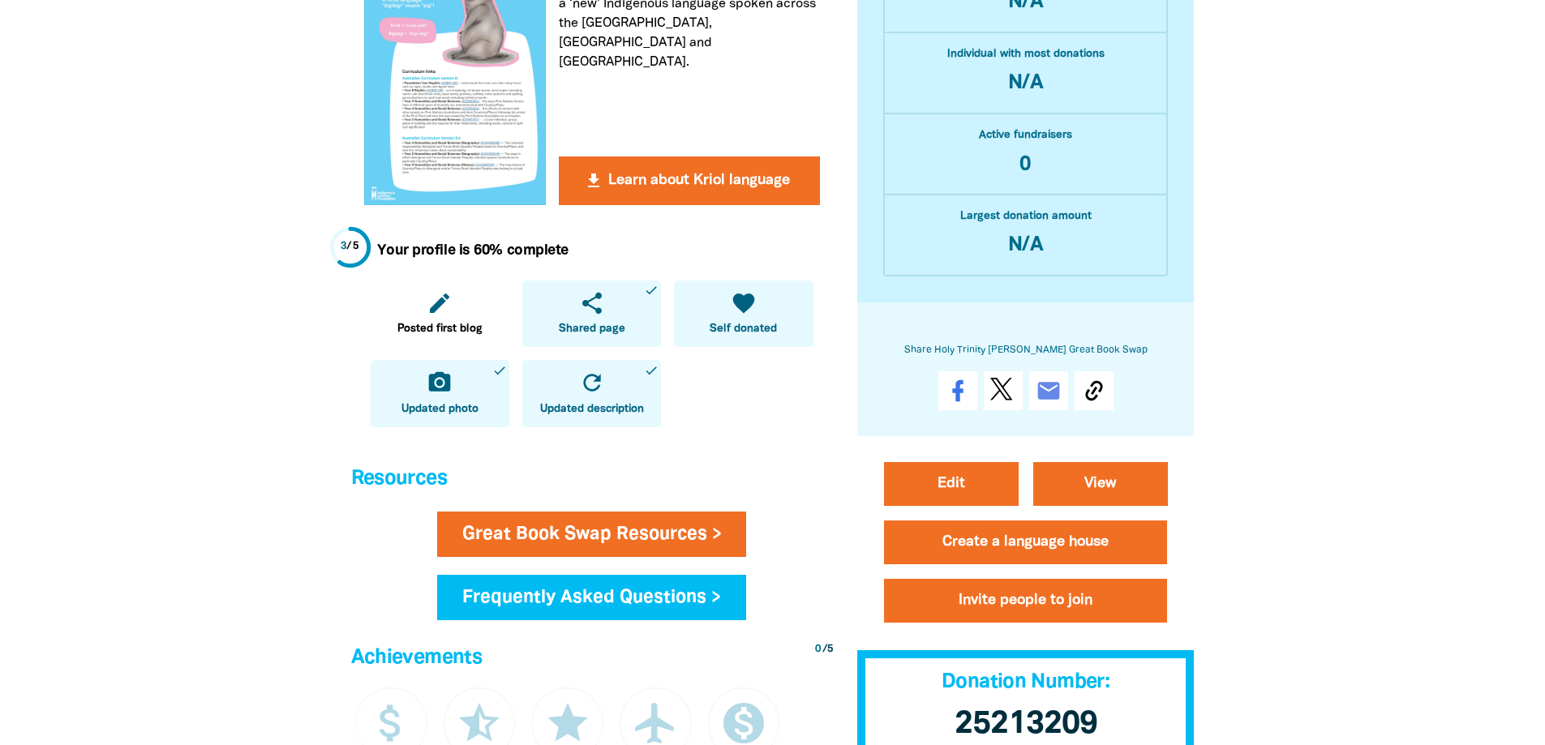
scroll to position [486, 0]
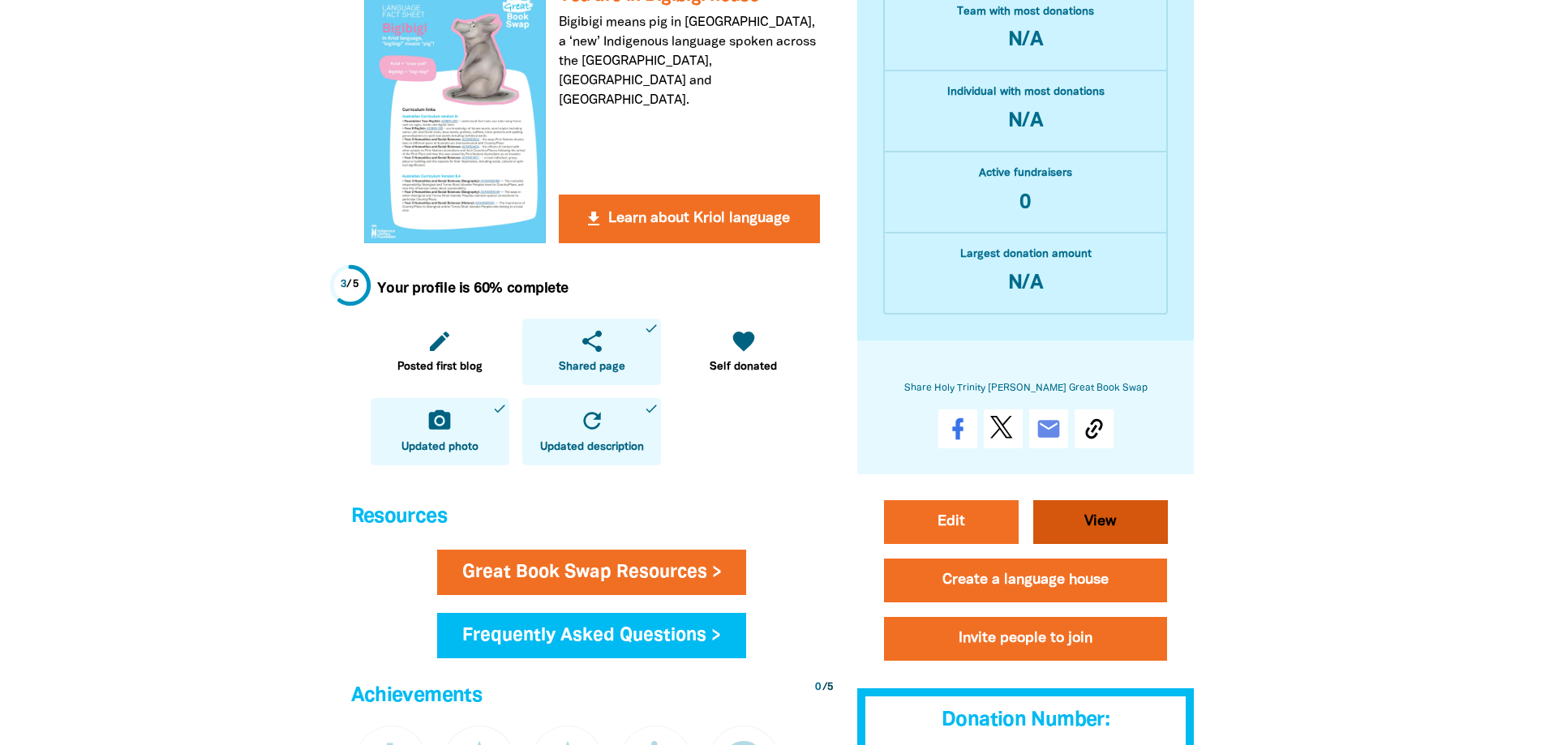
click at [1140, 529] on link "View" at bounding box center [1100, 523] width 135 height 44
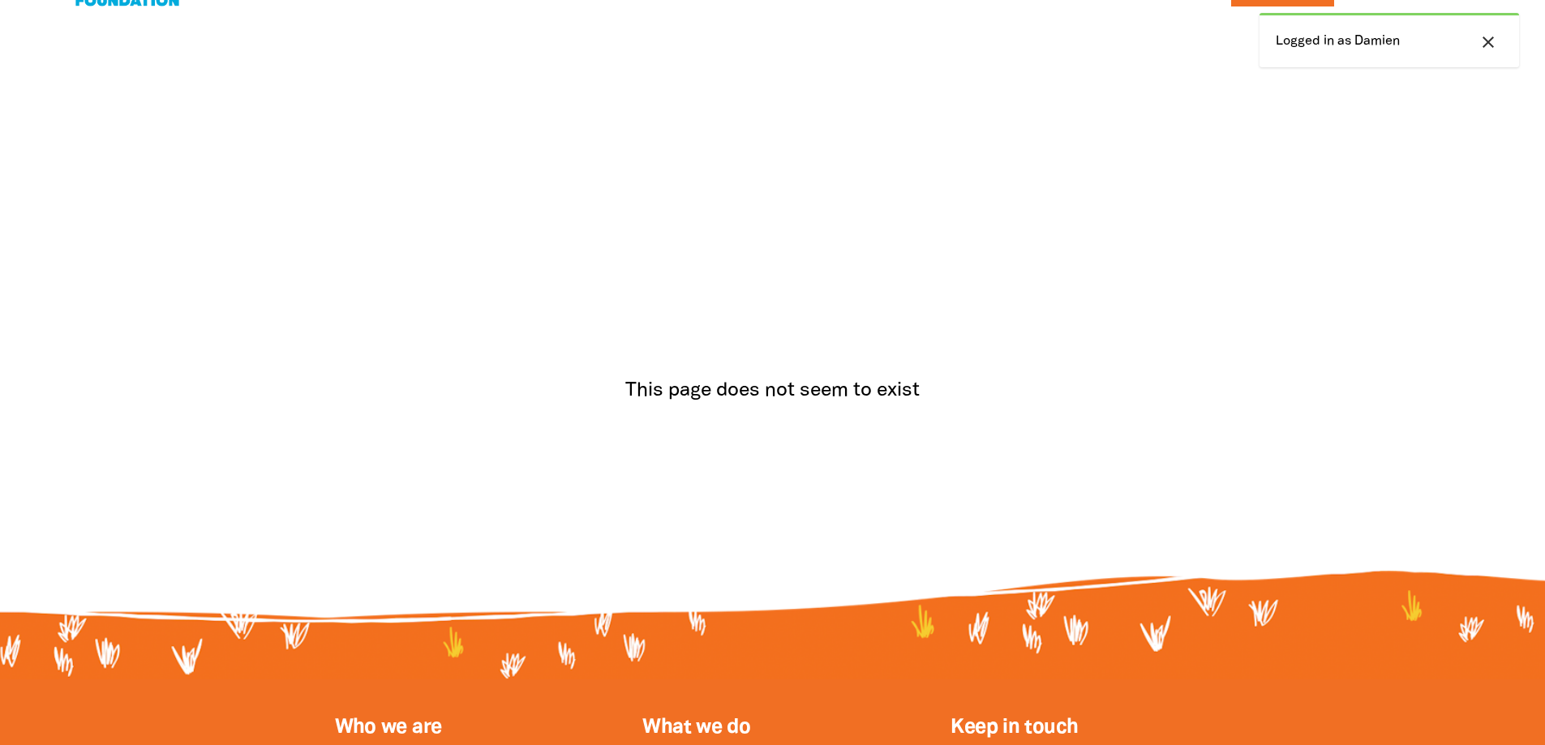
scroll to position [81, 0]
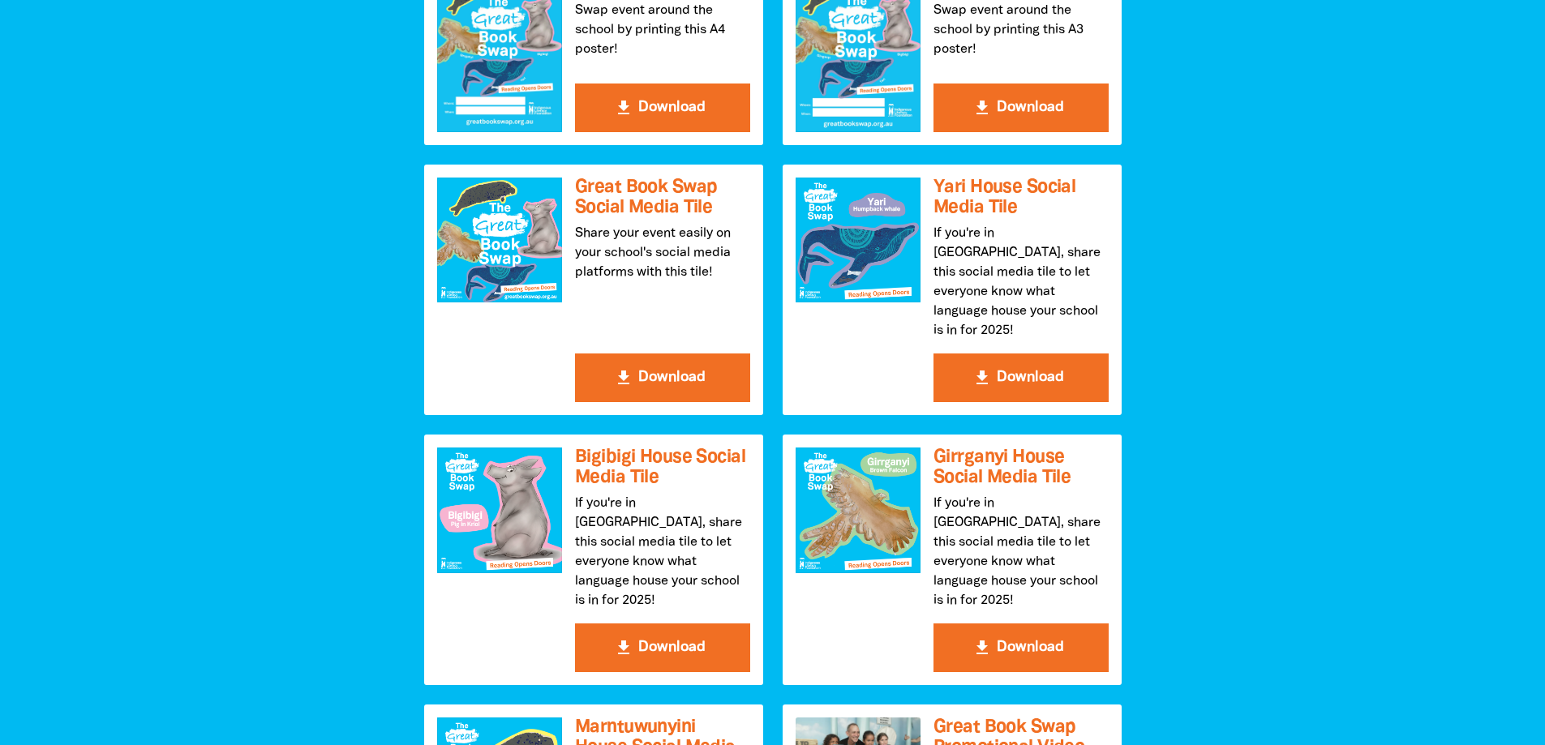
scroll to position [1946, 0]
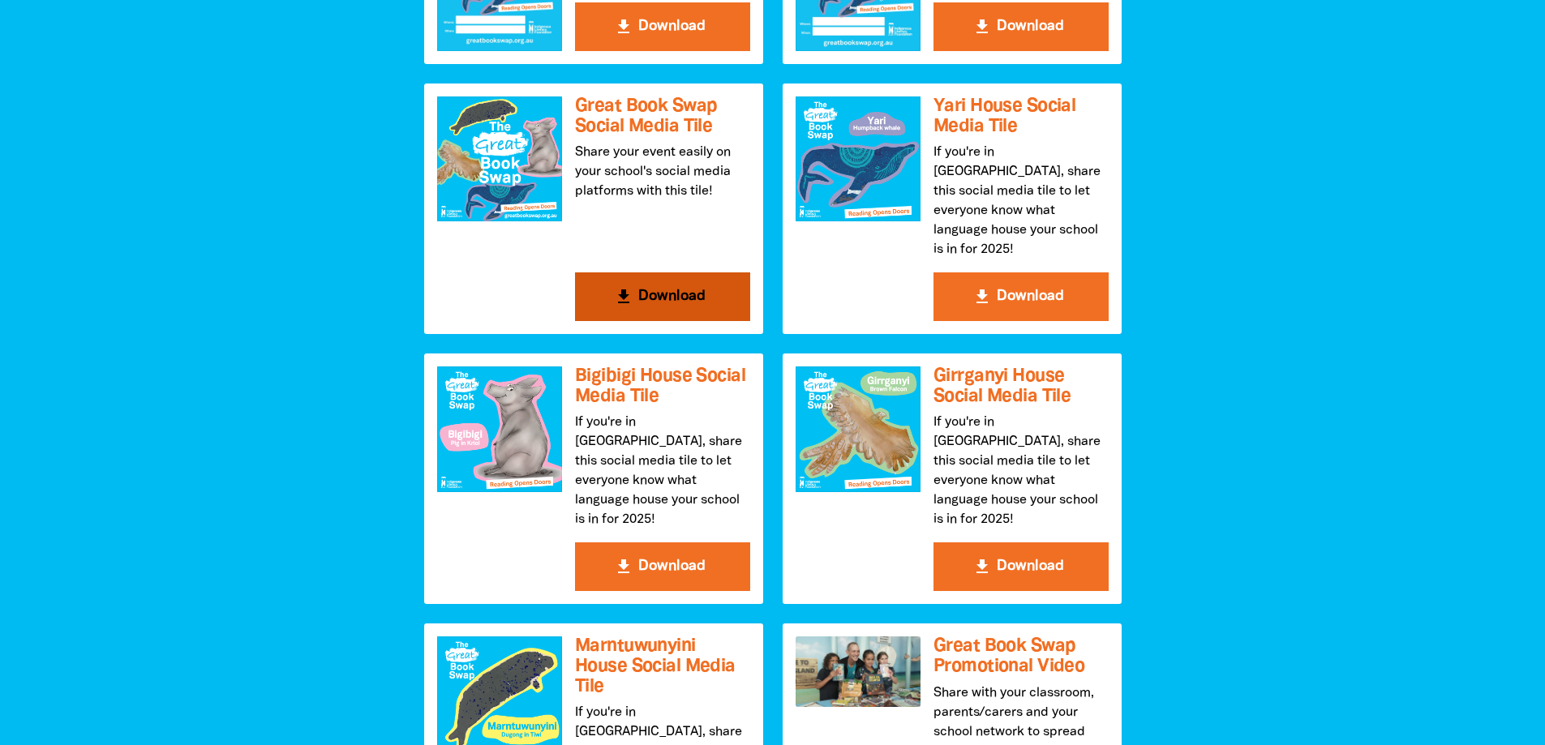
click at [667, 276] on button "get_app Download" at bounding box center [662, 296] width 175 height 49
